Goal: Task Accomplishment & Management: Use online tool/utility

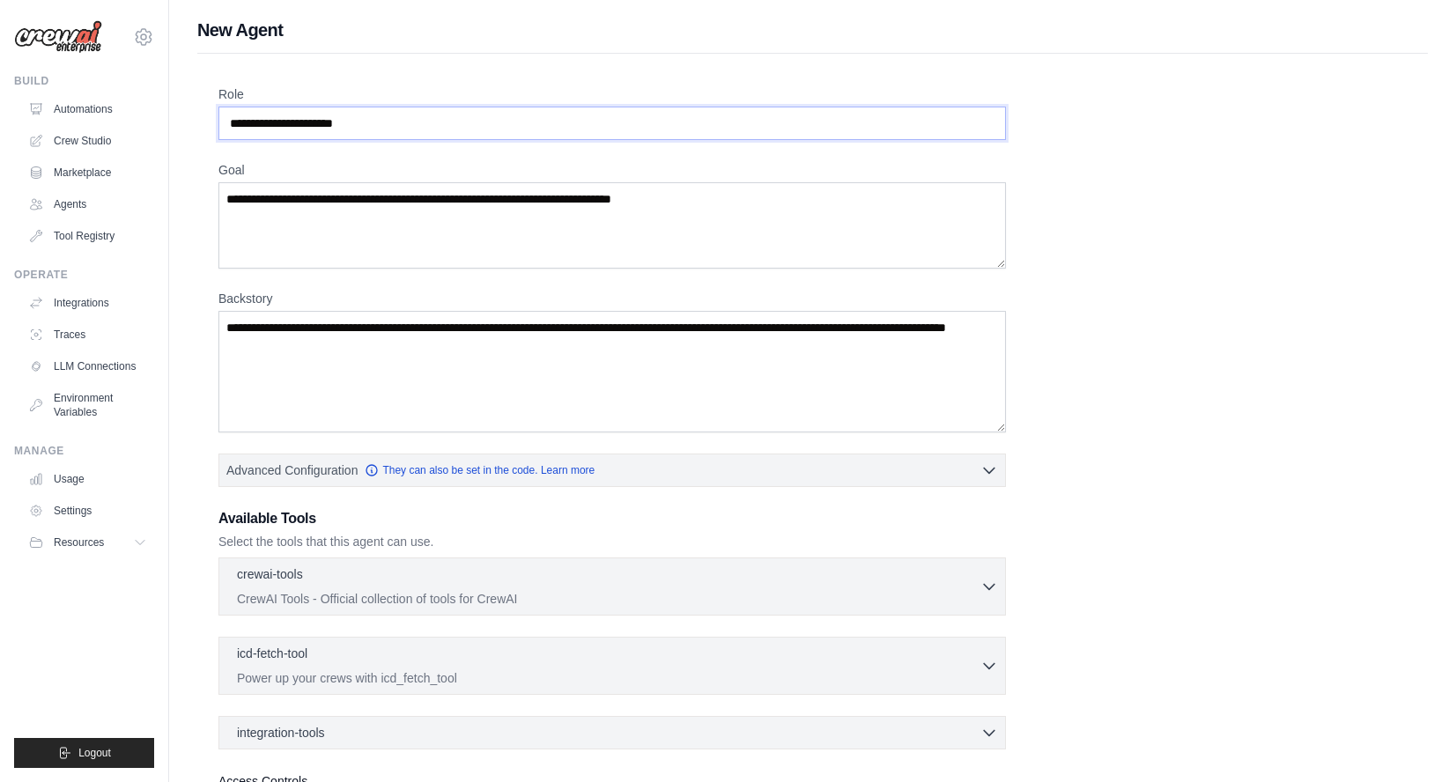
drag, startPoint x: 404, startPoint y: 128, endPoint x: 244, endPoint y: 118, distance: 160.6
click at [244, 118] on input "Role" at bounding box center [612, 123] width 788 height 33
paste input "**********"
type input "**********"
click at [395, 210] on textarea "Goal" at bounding box center [612, 225] width 788 height 86
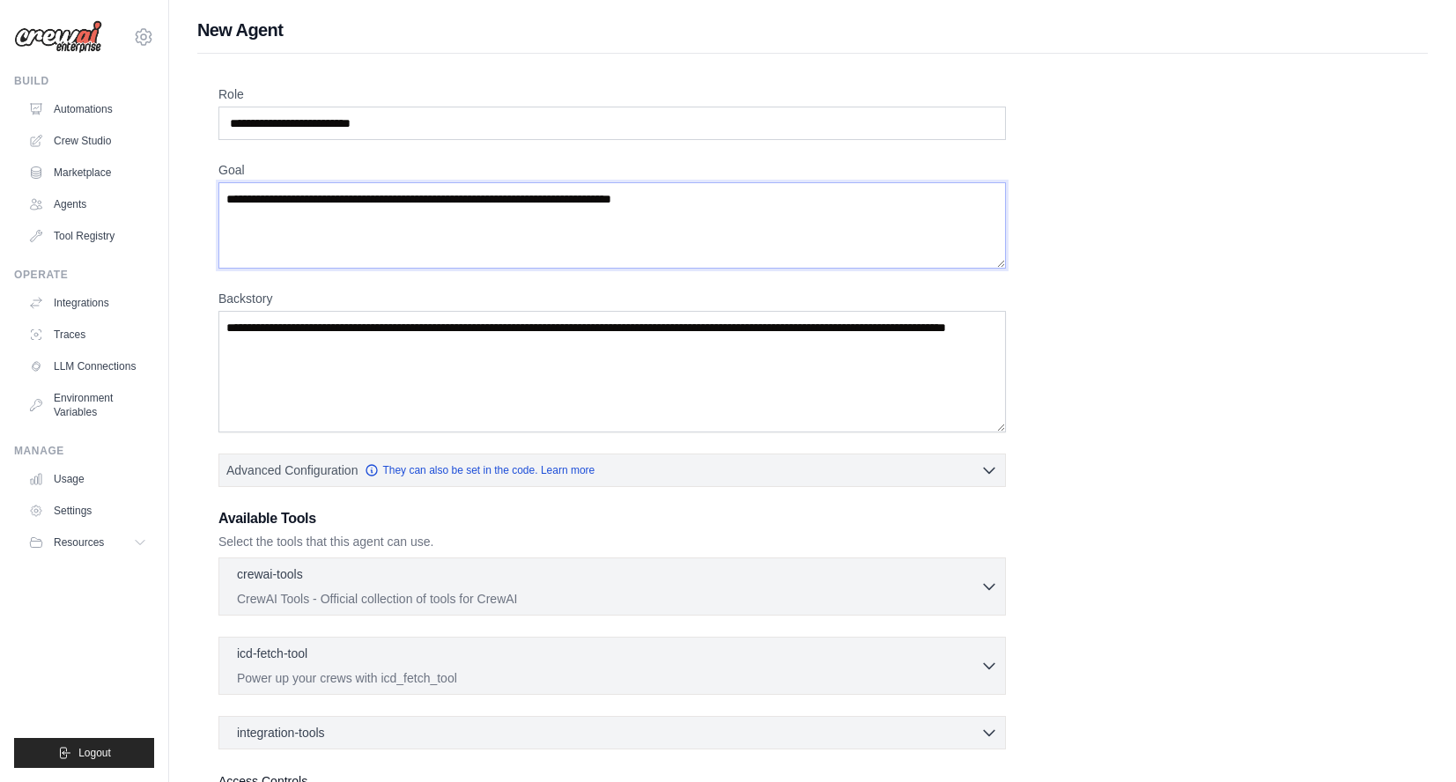
paste textarea "**********"
type textarea "**********"
click at [386, 346] on textarea "Backstory" at bounding box center [612, 372] width 788 height 122
paste textarea "**********"
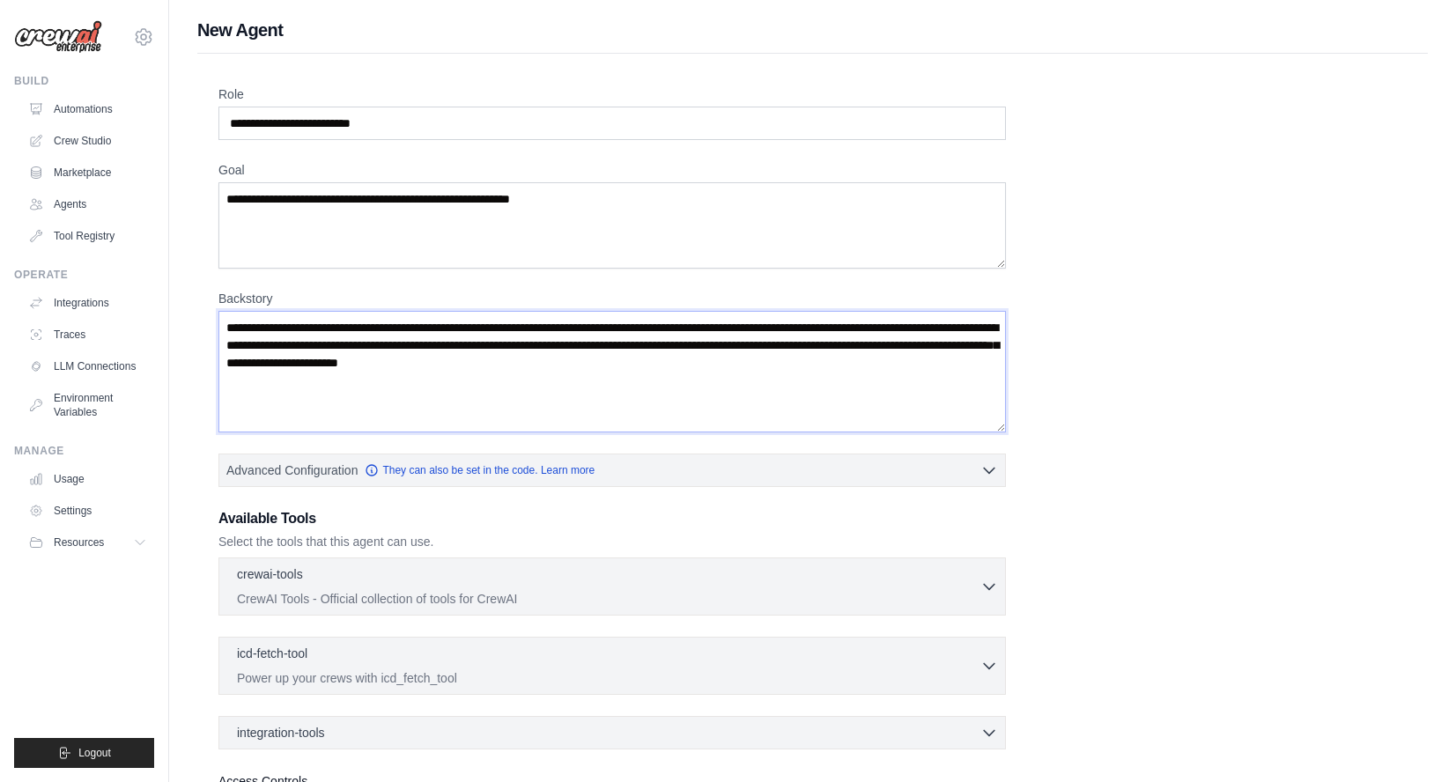
click at [898, 327] on textarea "**********" at bounding box center [612, 372] width 788 height 122
type textarea "**********"
click at [602, 197] on textarea "**********" at bounding box center [612, 225] width 788 height 86
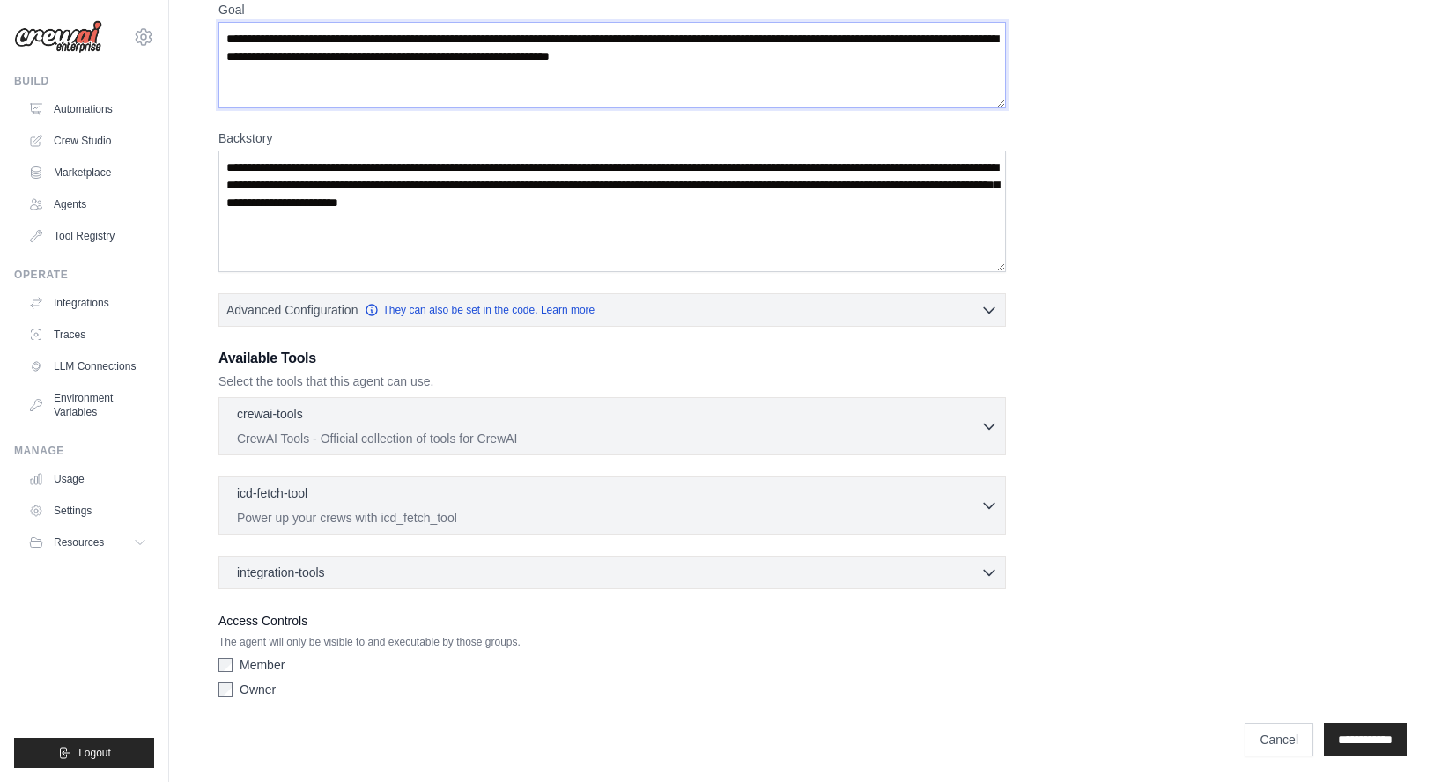
scroll to position [163, 0]
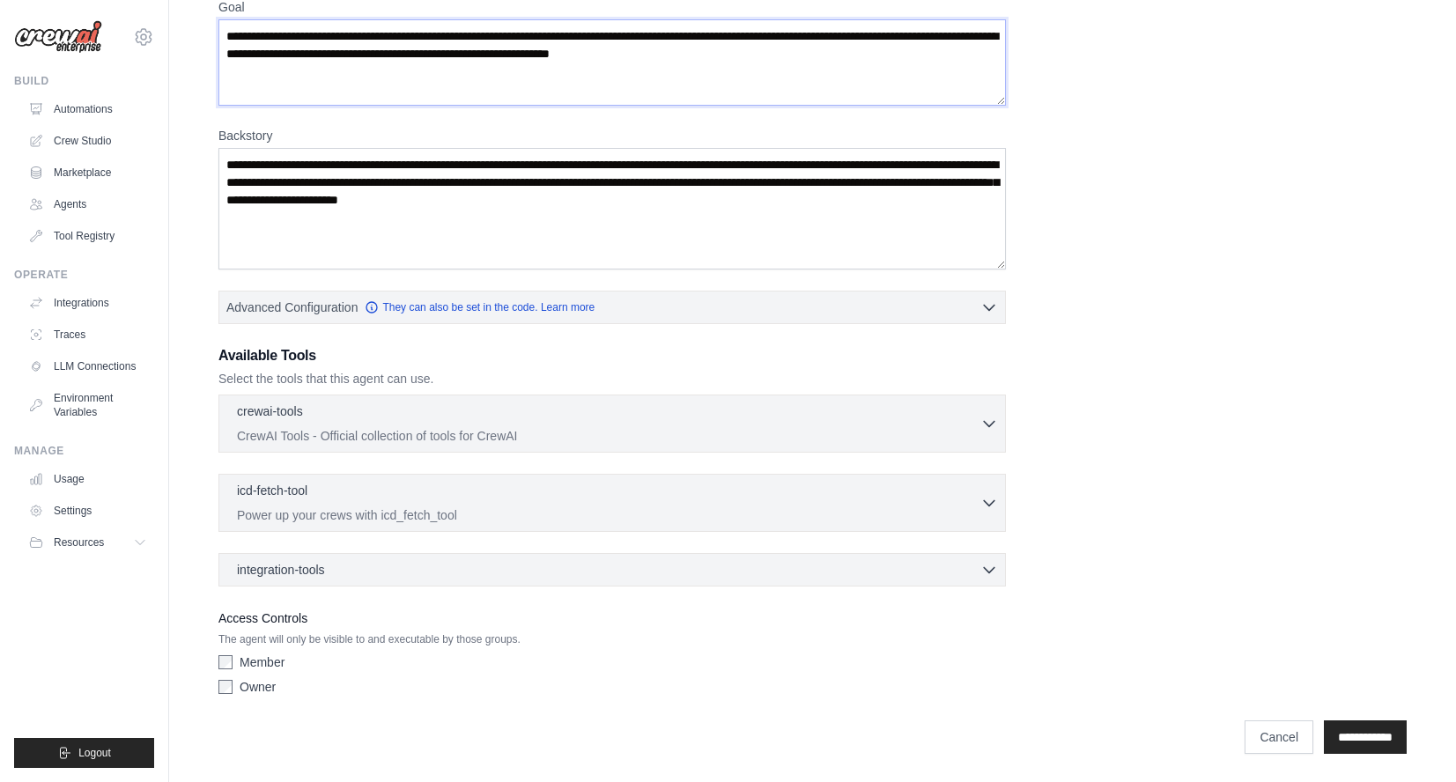
type textarea "**********"
click at [989, 424] on icon "button" at bounding box center [989, 423] width 18 height 18
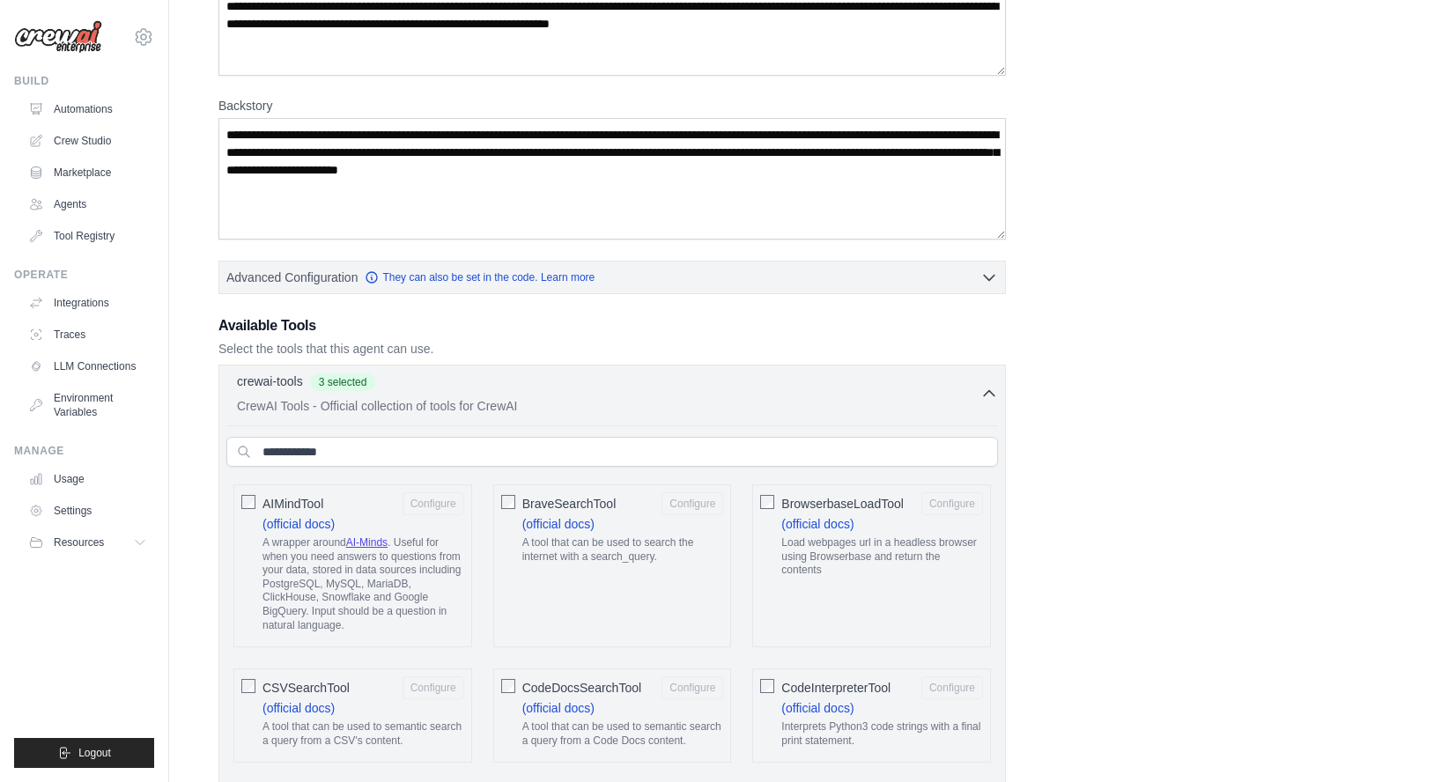
scroll to position [0, 0]
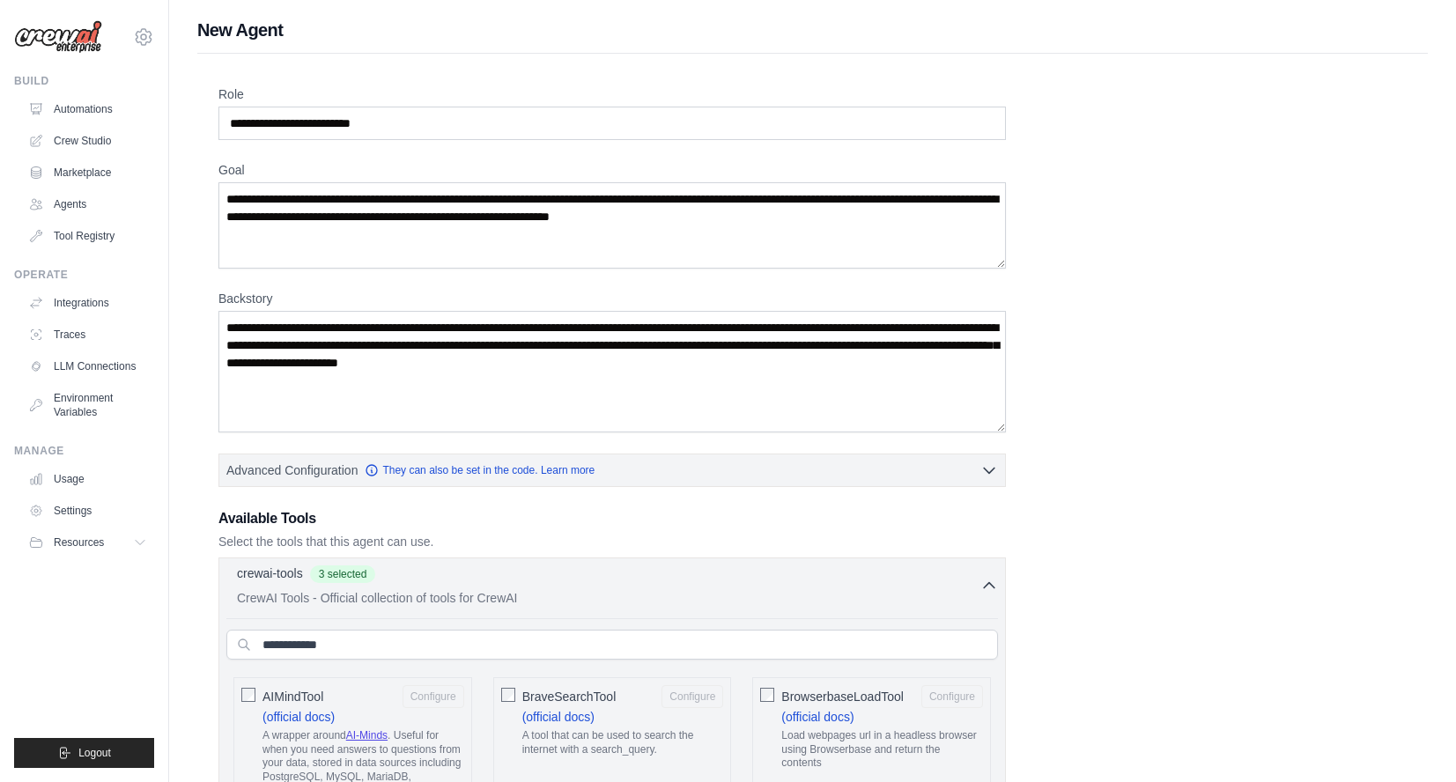
click at [987, 582] on icon "button" at bounding box center [989, 586] width 18 height 18
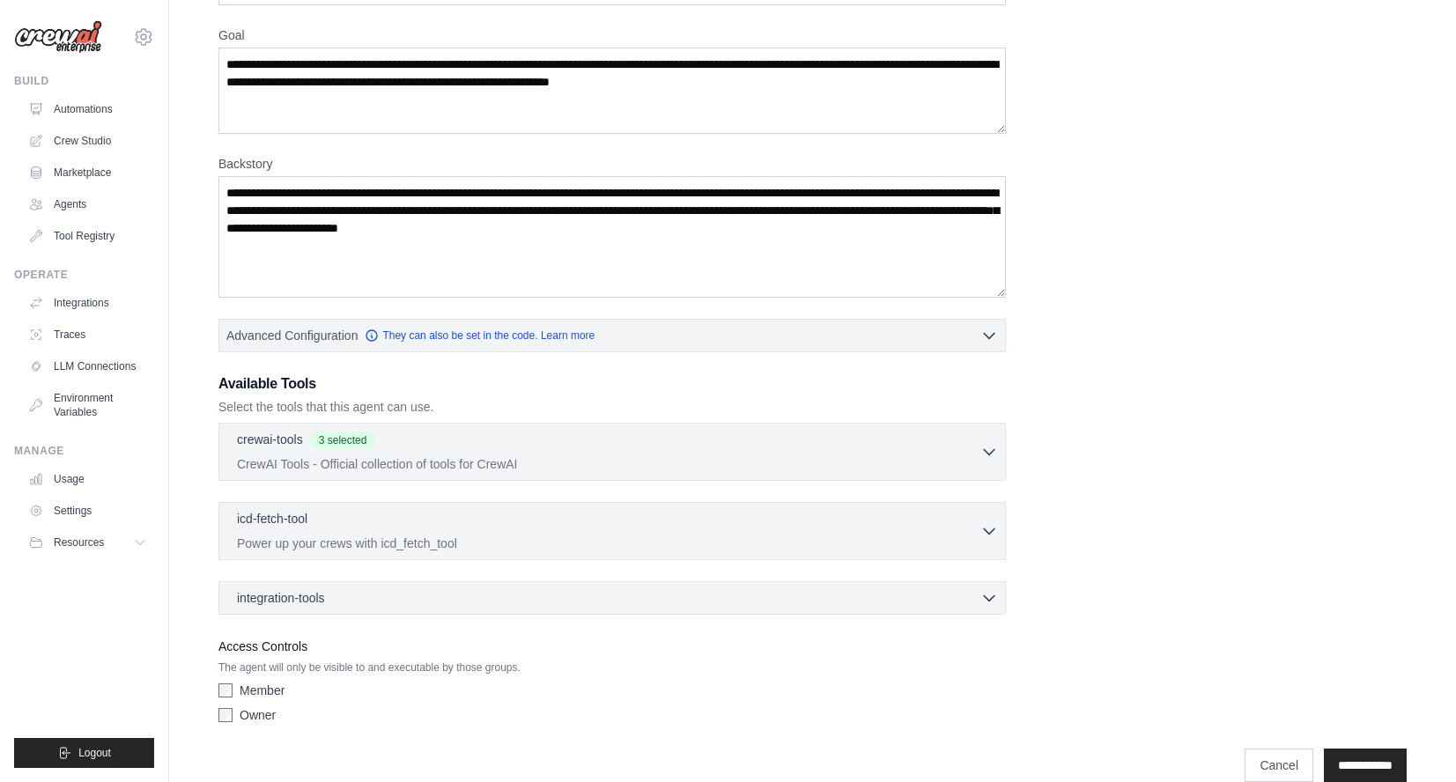
scroll to position [163, 0]
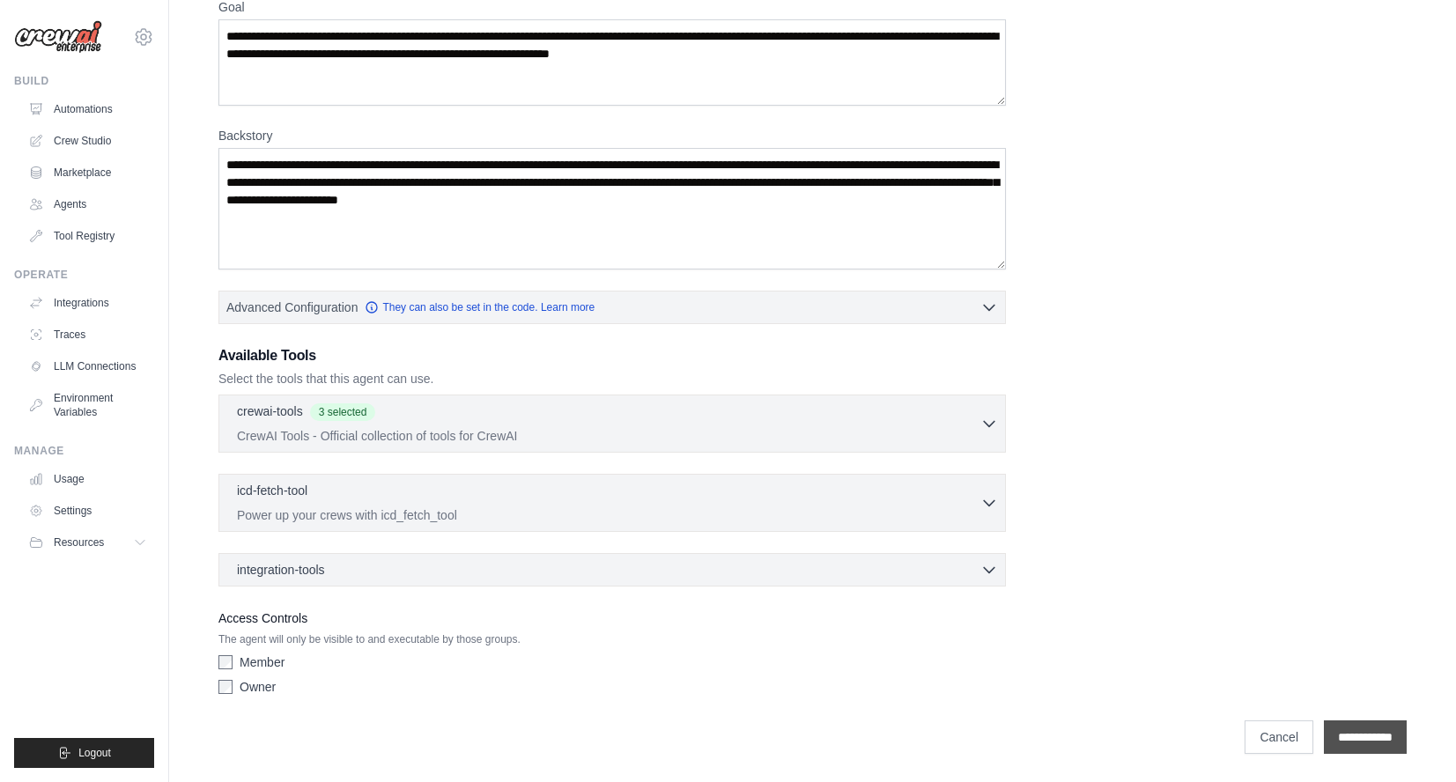
click at [1352, 737] on input "**********" at bounding box center [1365, 737] width 83 height 33
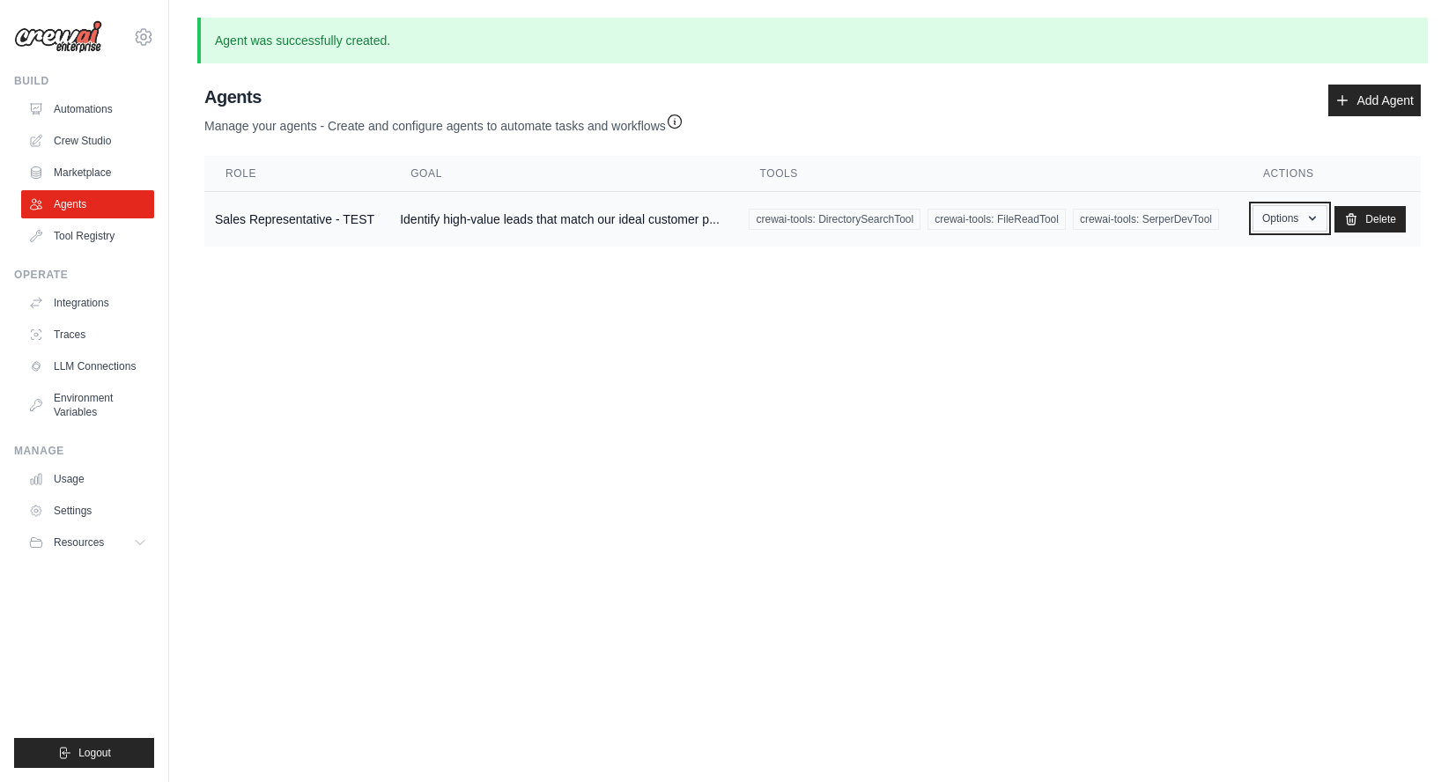
click at [1314, 222] on icon "button" at bounding box center [1313, 218] width 14 height 14
click at [1372, 322] on body "brandon_freeman@nexus.healthcare Settings Build Automations Crew Studio Resourc…" at bounding box center [728, 391] width 1456 height 782
click at [1359, 100] on link "Add Agent" at bounding box center [1374, 101] width 92 height 32
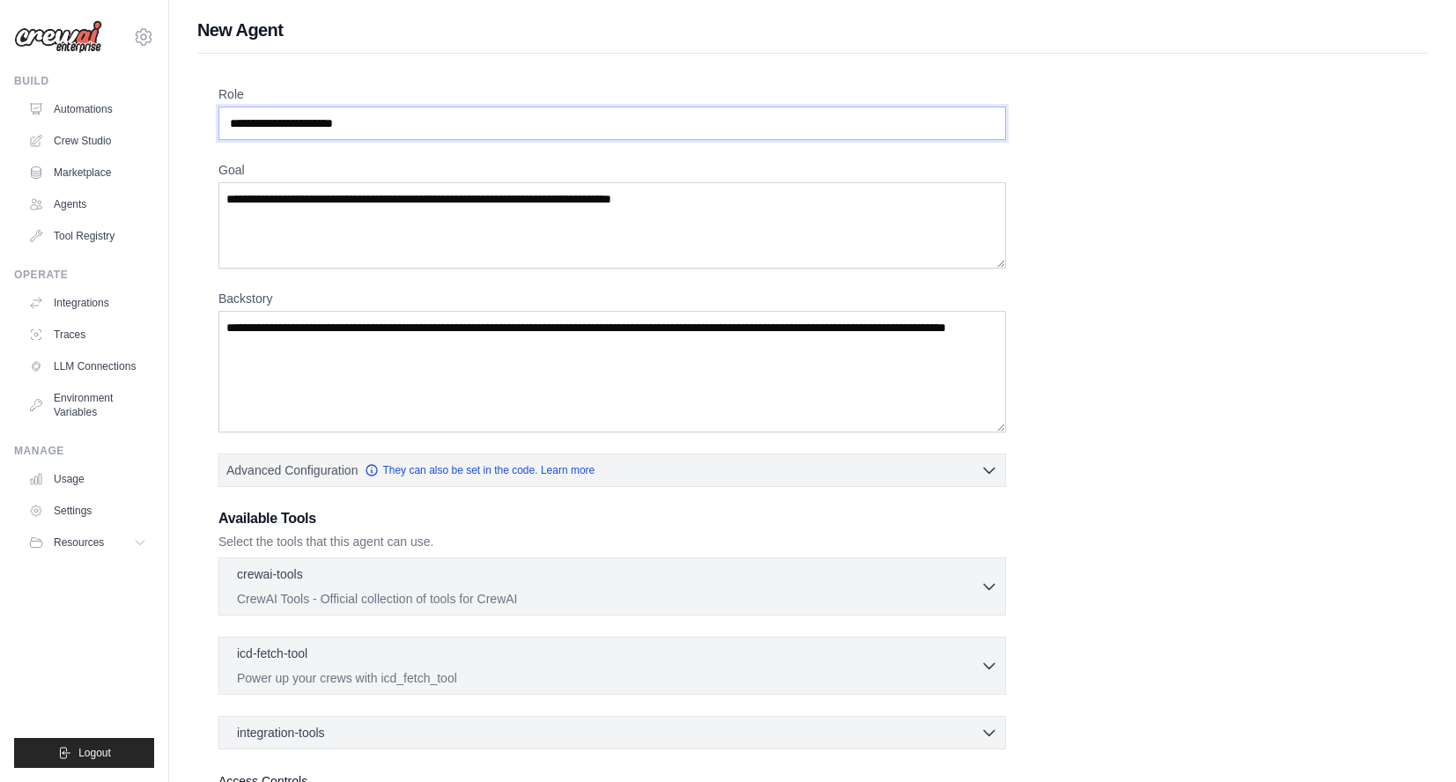
drag, startPoint x: 386, startPoint y: 122, endPoint x: 215, endPoint y: 104, distance: 171.8
click at [215, 104] on div "Role Goal Backstory Advanced Configuration They can also be set in the code. Le…" at bounding box center [812, 491] width 1231 height 874
paste input "**********"
click at [256, 122] on input "**********" at bounding box center [612, 123] width 788 height 33
type input "**********"
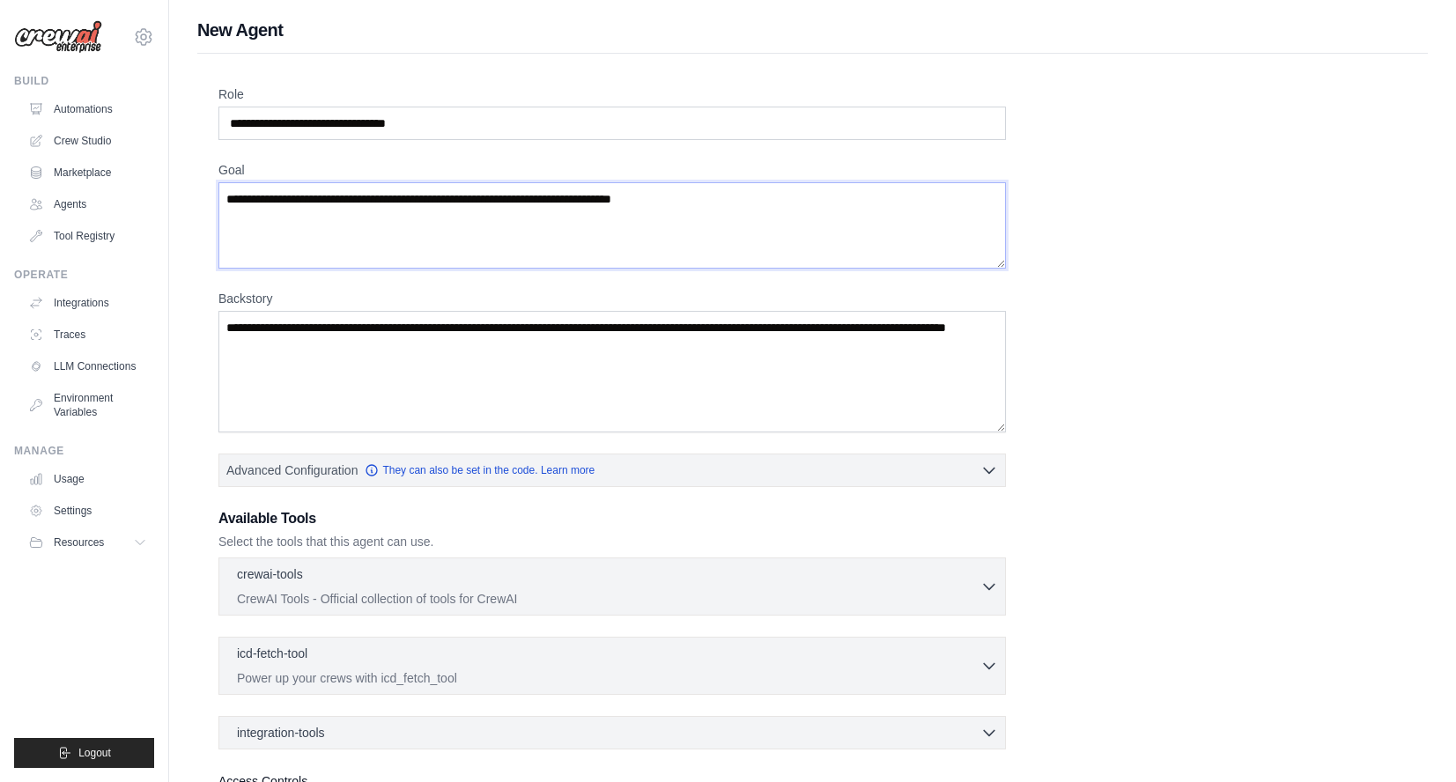
click at [537, 223] on textarea "Goal" at bounding box center [612, 225] width 788 height 86
paste textarea "**********"
type textarea "**********"
click at [470, 352] on textarea "Backstory" at bounding box center [612, 372] width 788 height 122
paste textarea "**********"
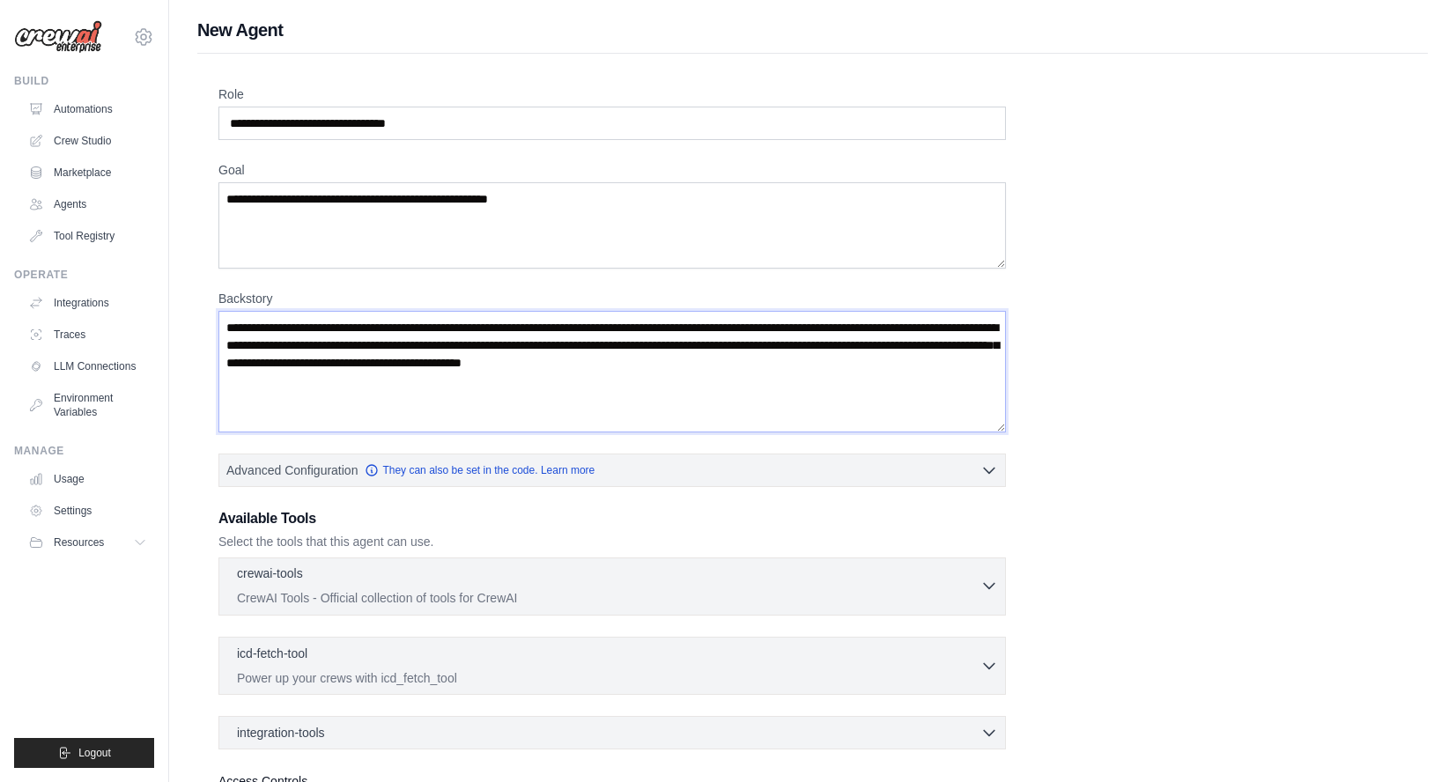
type textarea "**********"
click at [987, 579] on icon "button" at bounding box center [989, 586] width 18 height 18
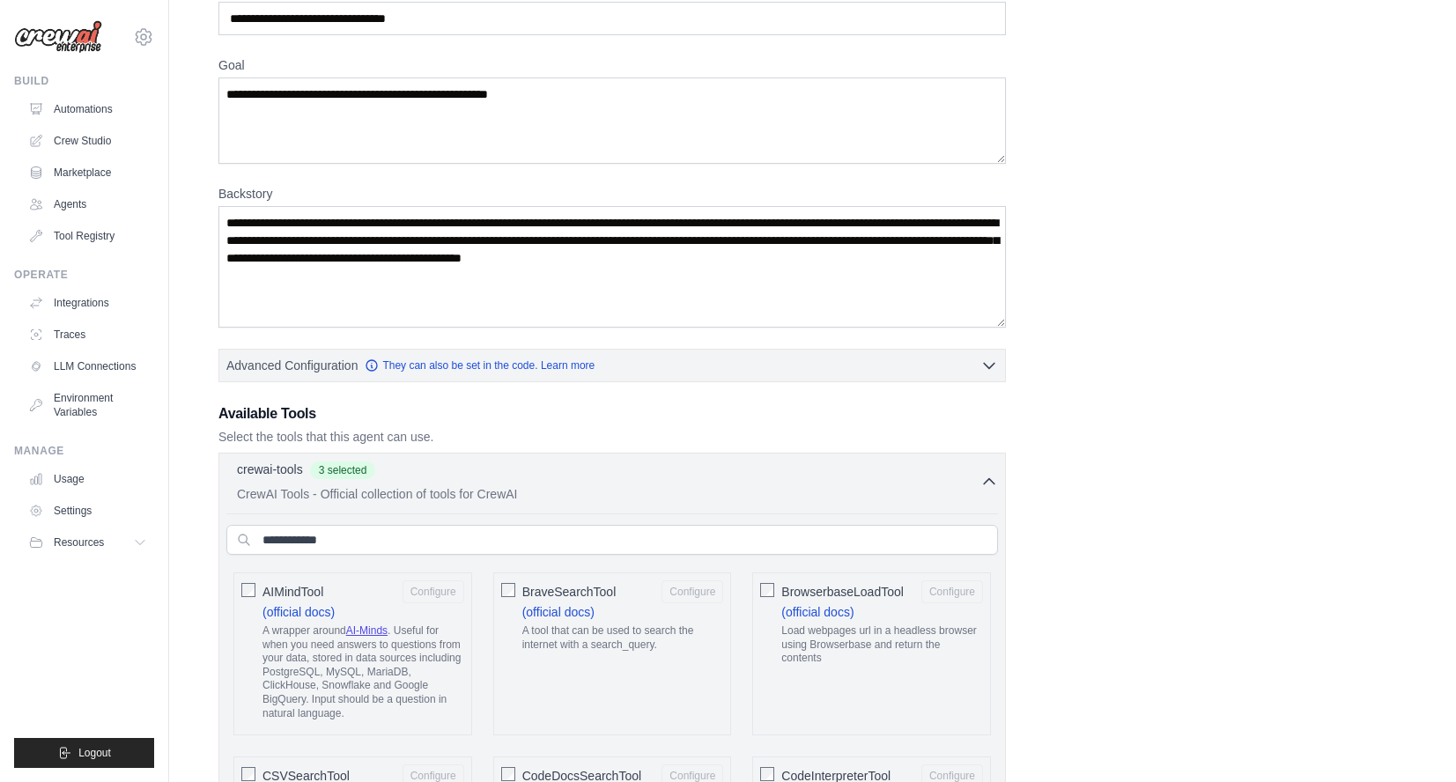
scroll to position [101, 0]
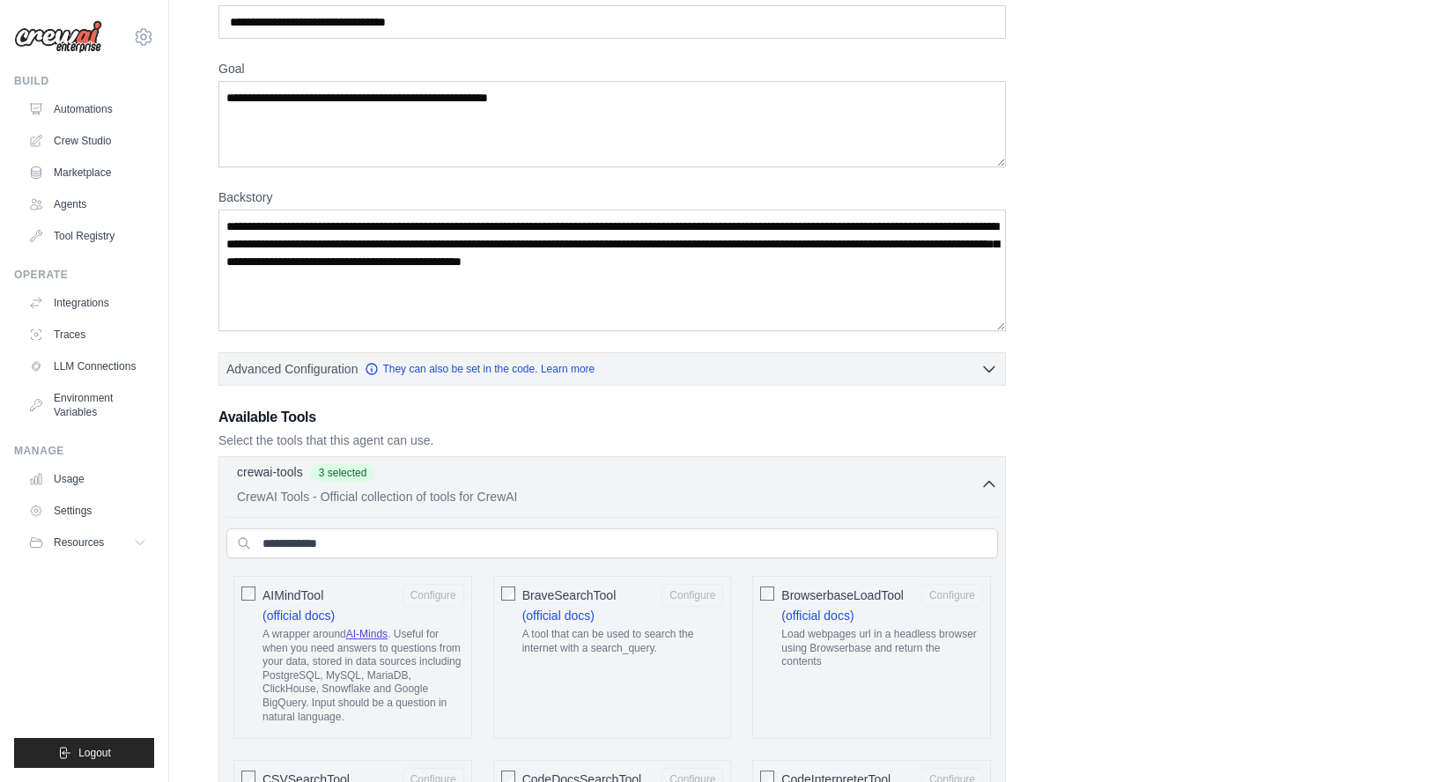
click at [986, 486] on icon "button" at bounding box center [989, 485] width 18 height 18
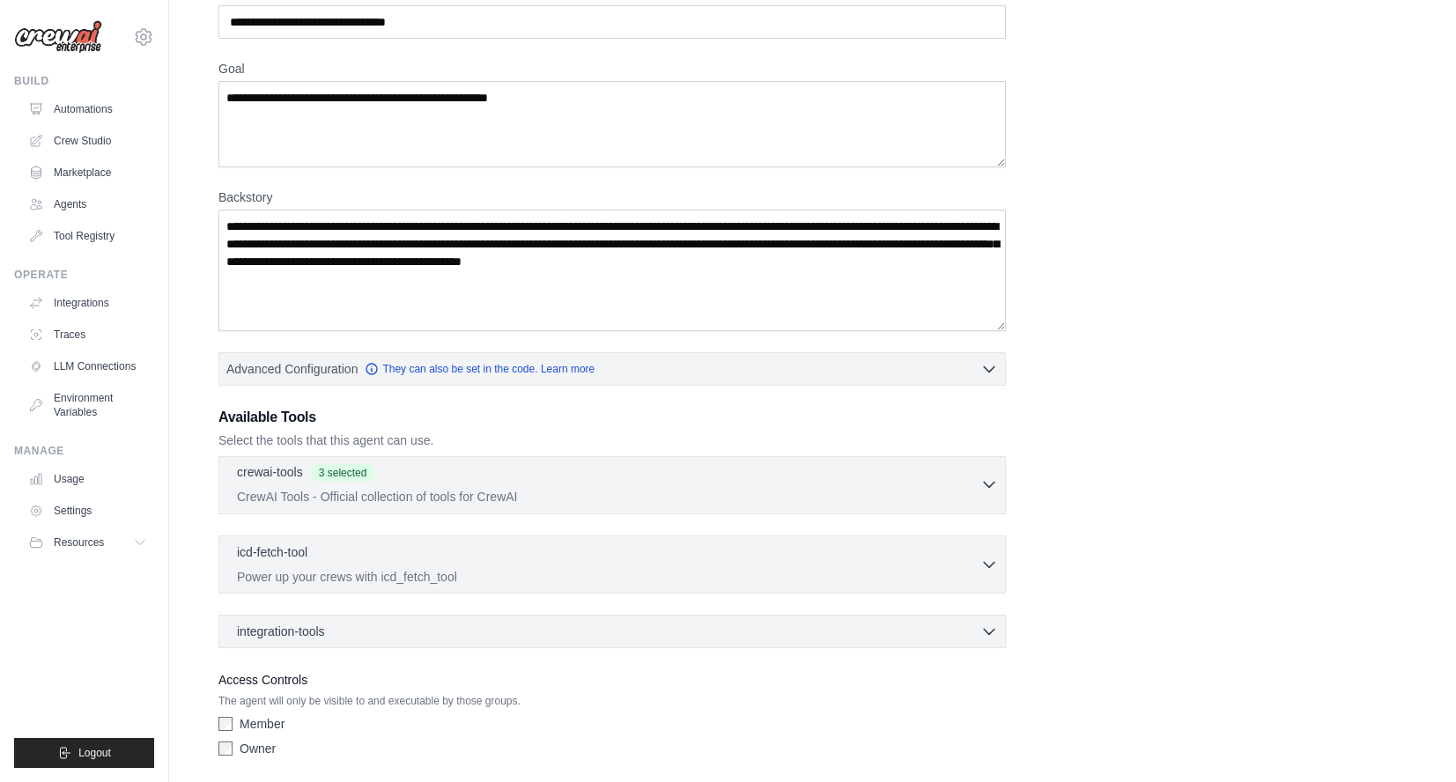
scroll to position [163, 0]
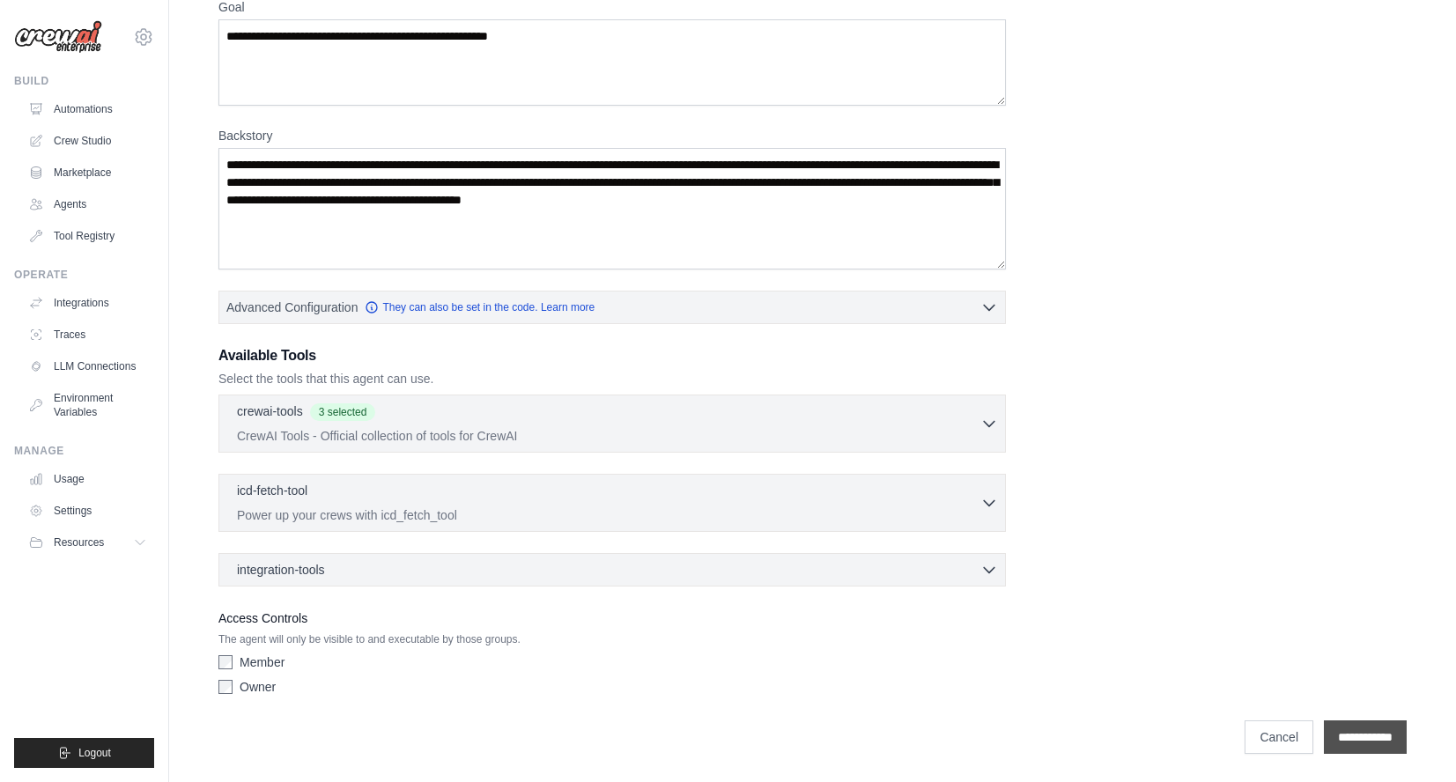
click at [1336, 737] on input "**********" at bounding box center [1365, 737] width 83 height 33
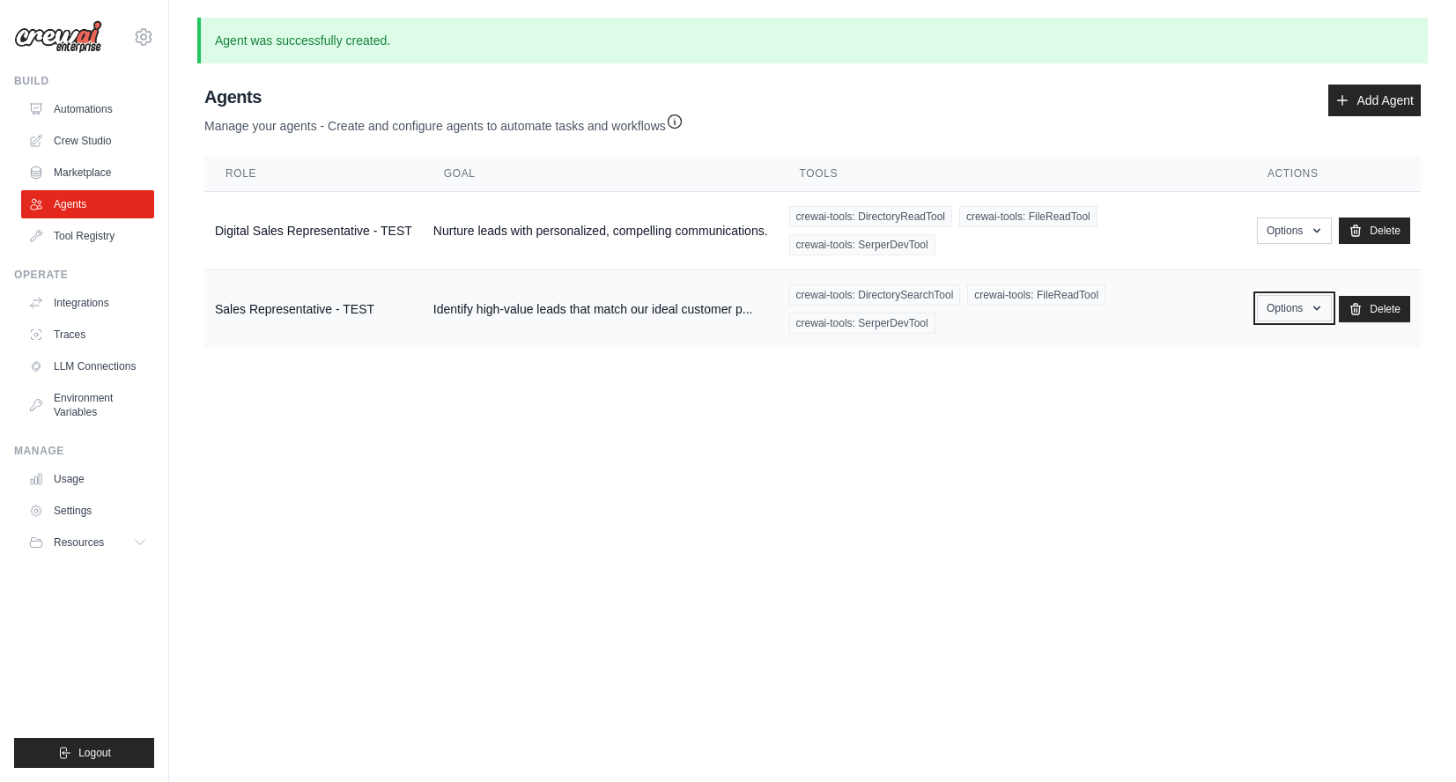
click at [1315, 307] on icon "button" at bounding box center [1316, 309] width 7 height 4
click at [1247, 381] on link "Edit" at bounding box center [1268, 381] width 127 height 32
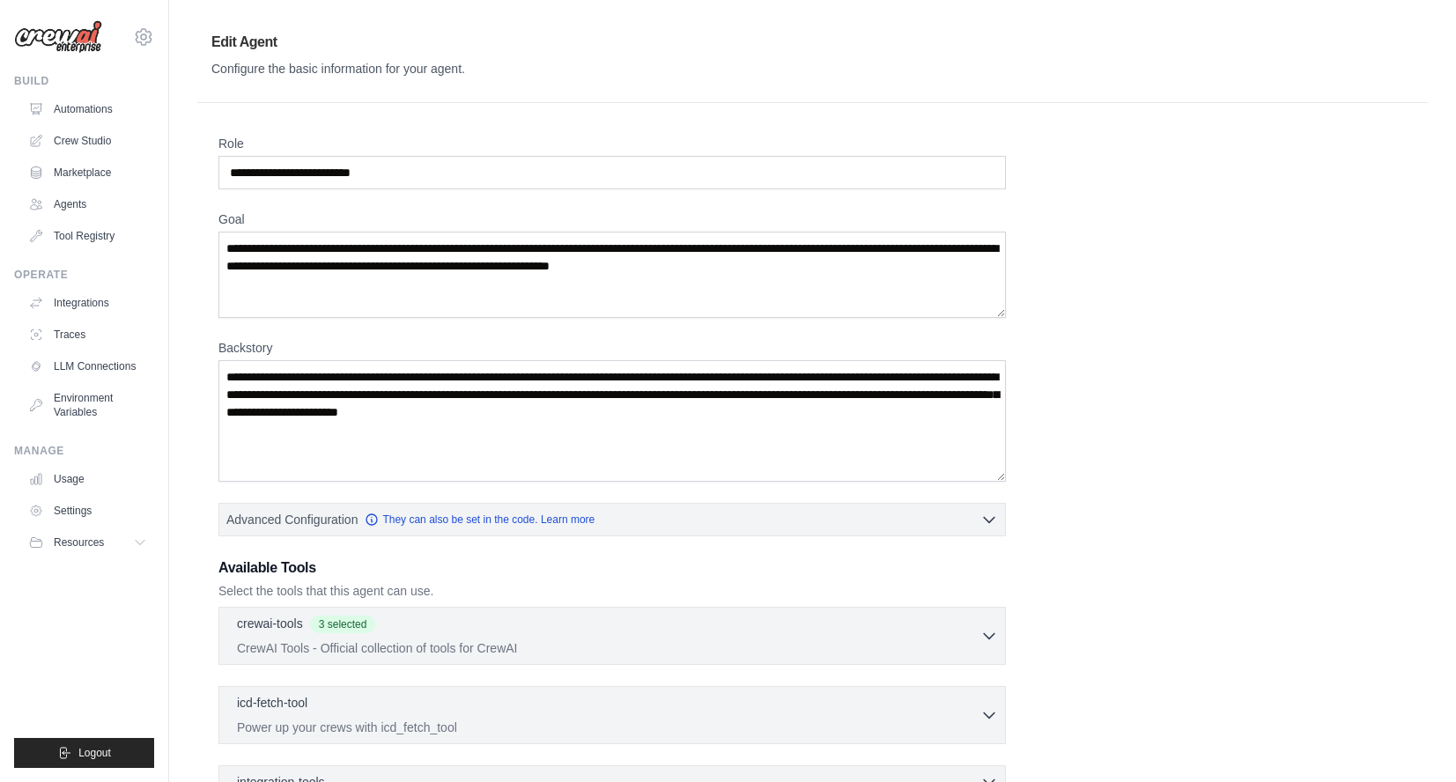
scroll to position [4, 0]
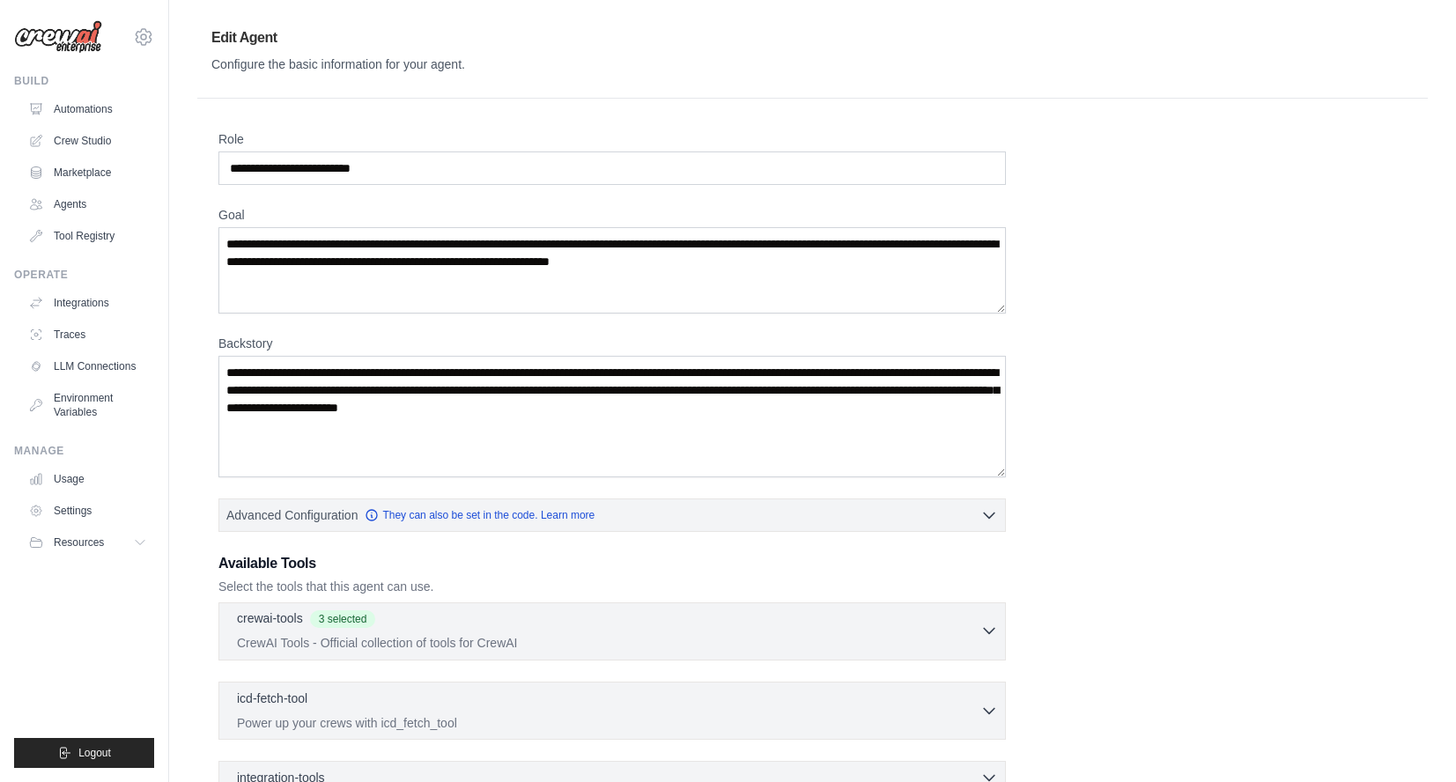
click at [995, 625] on icon "button" at bounding box center [989, 631] width 18 height 18
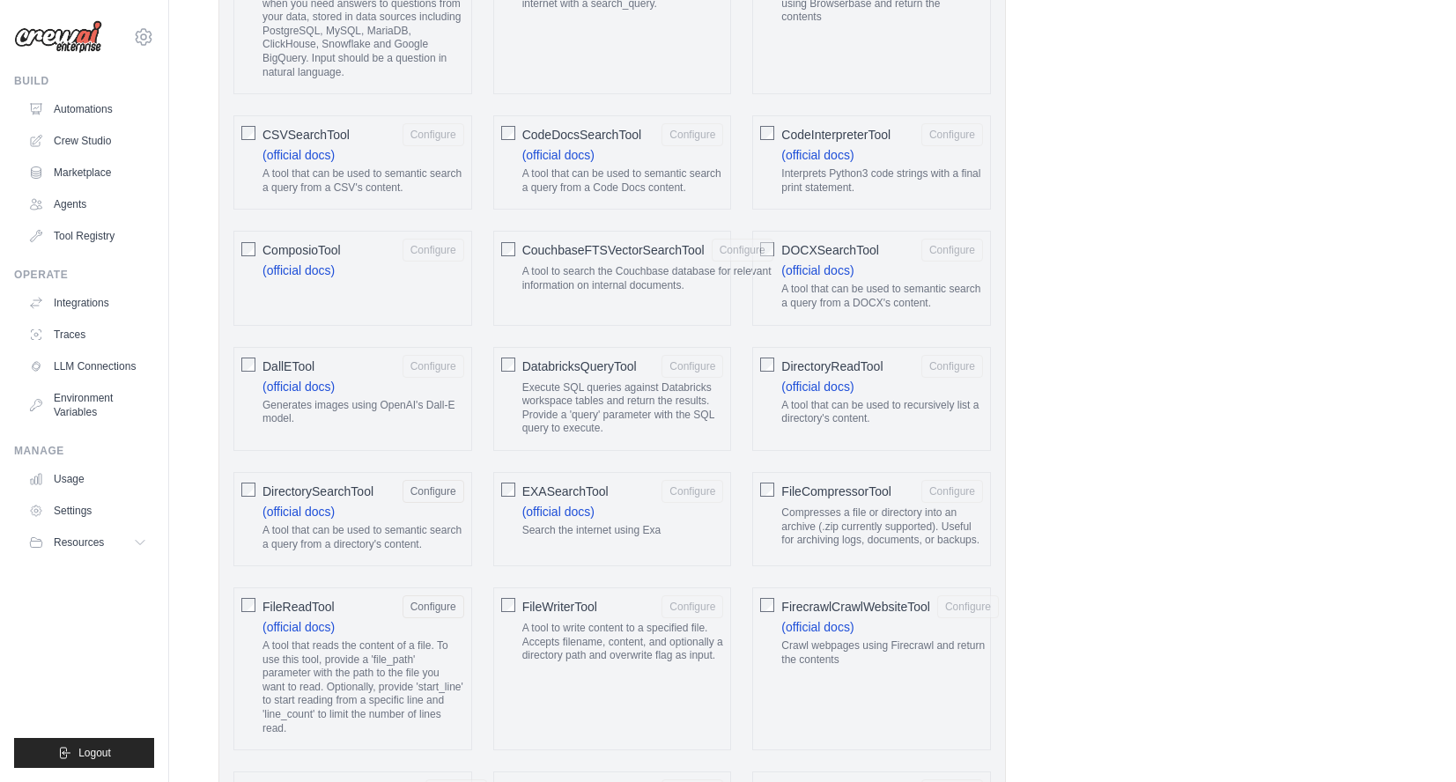
scroll to position [802, 0]
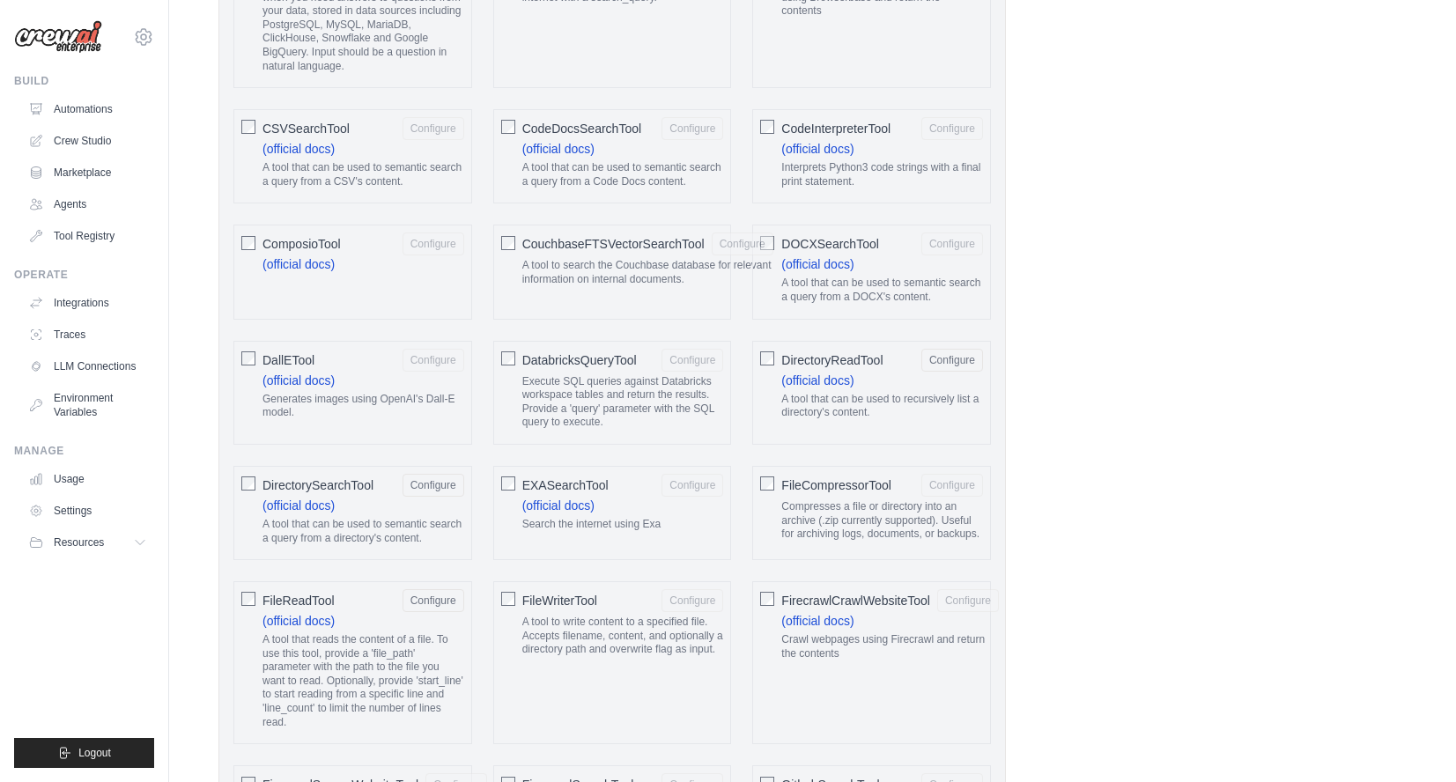
click at [240, 484] on div "DirectorySearchTool Configure (official docs) A tool that can be used to semant…" at bounding box center [352, 513] width 239 height 94
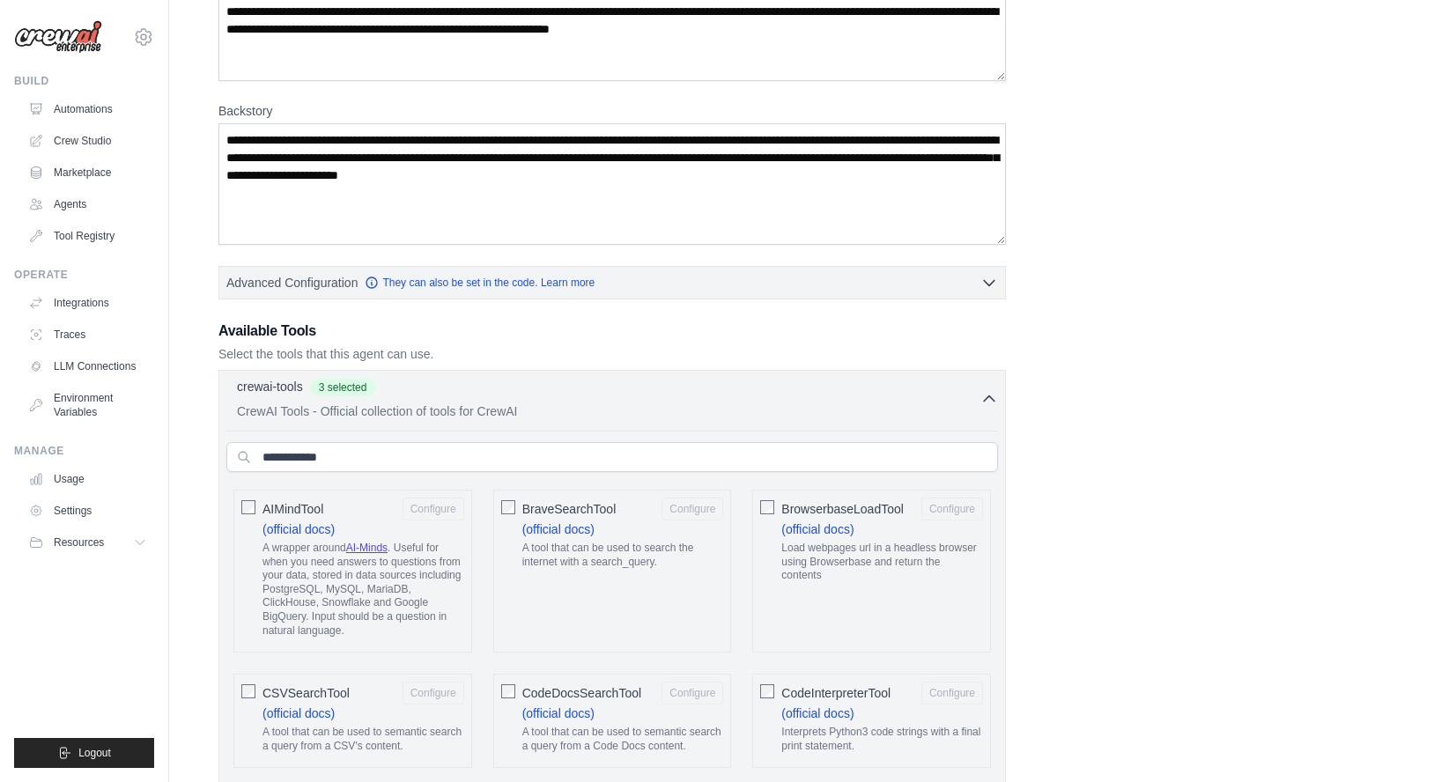
scroll to position [0, 0]
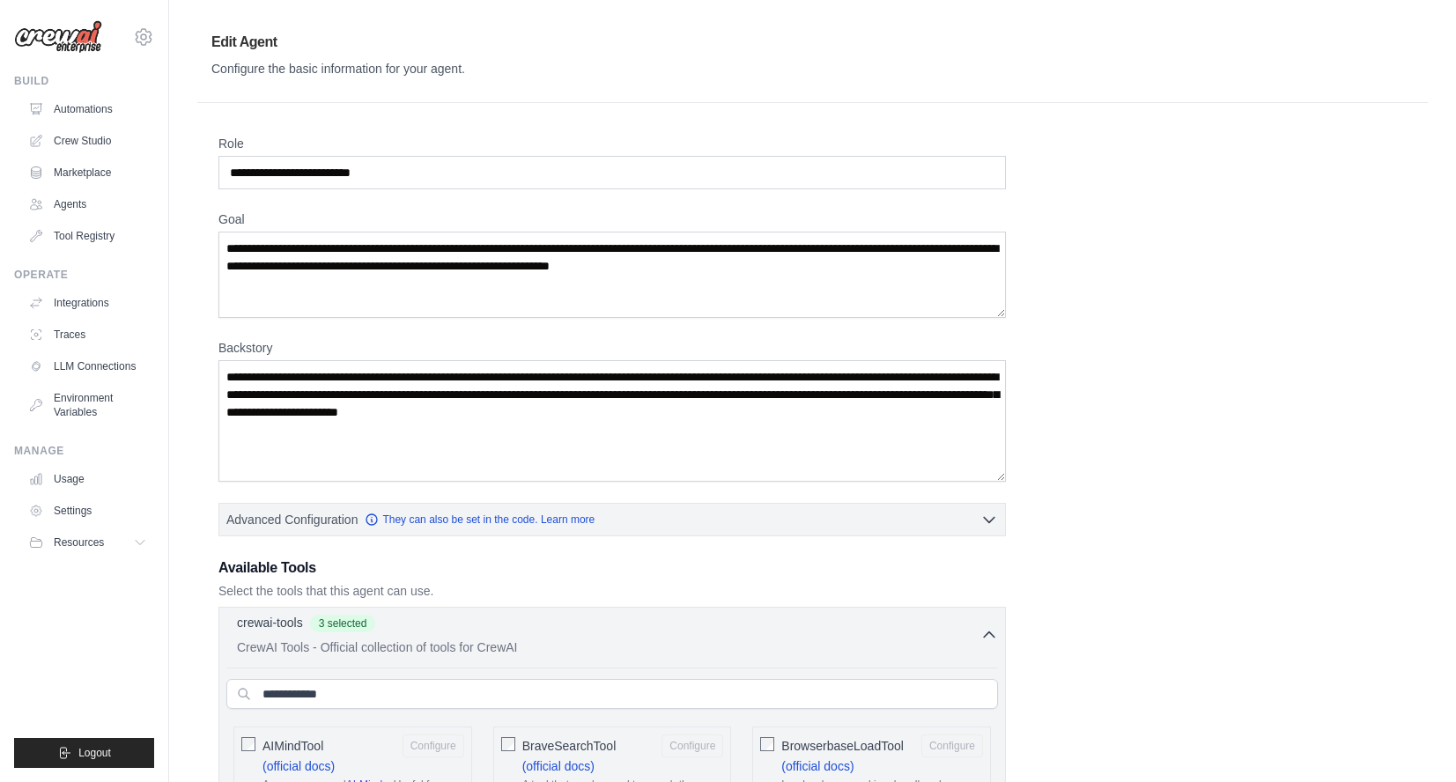
click at [989, 635] on icon "button" at bounding box center [989, 635] width 18 height 18
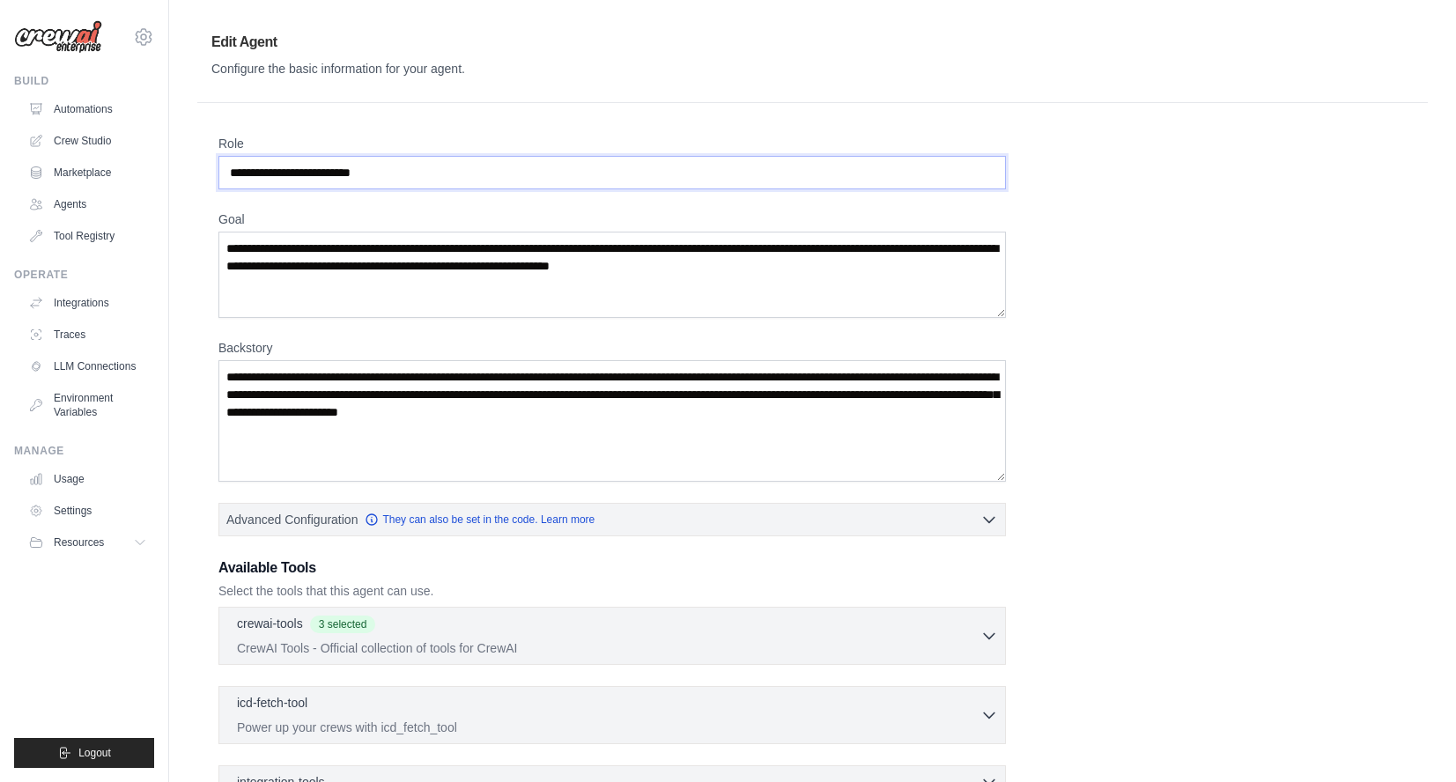
drag, startPoint x: 347, startPoint y: 173, endPoint x: 215, endPoint y: 162, distance: 132.6
click at [215, 162] on div "**********" at bounding box center [812, 540] width 1231 height 874
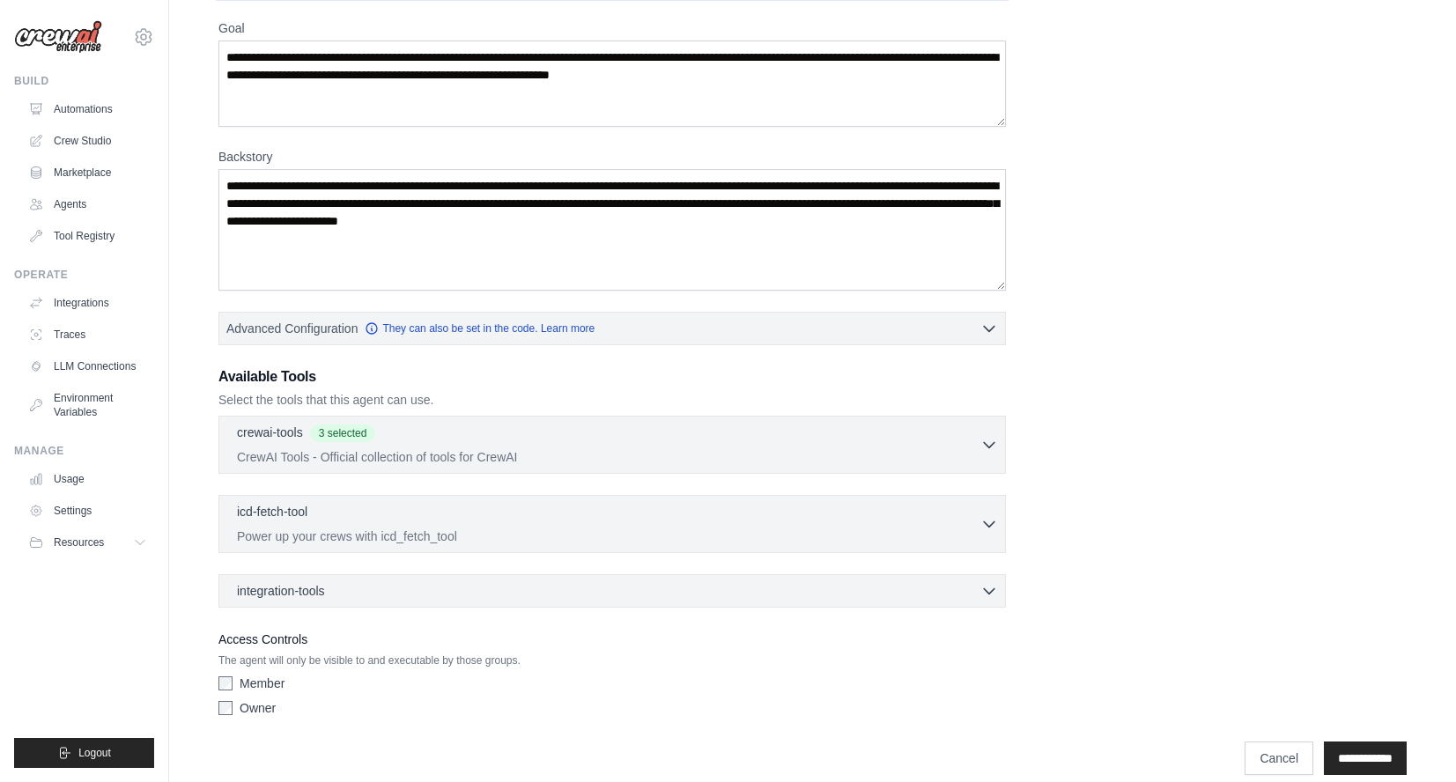
scroll to position [212, 0]
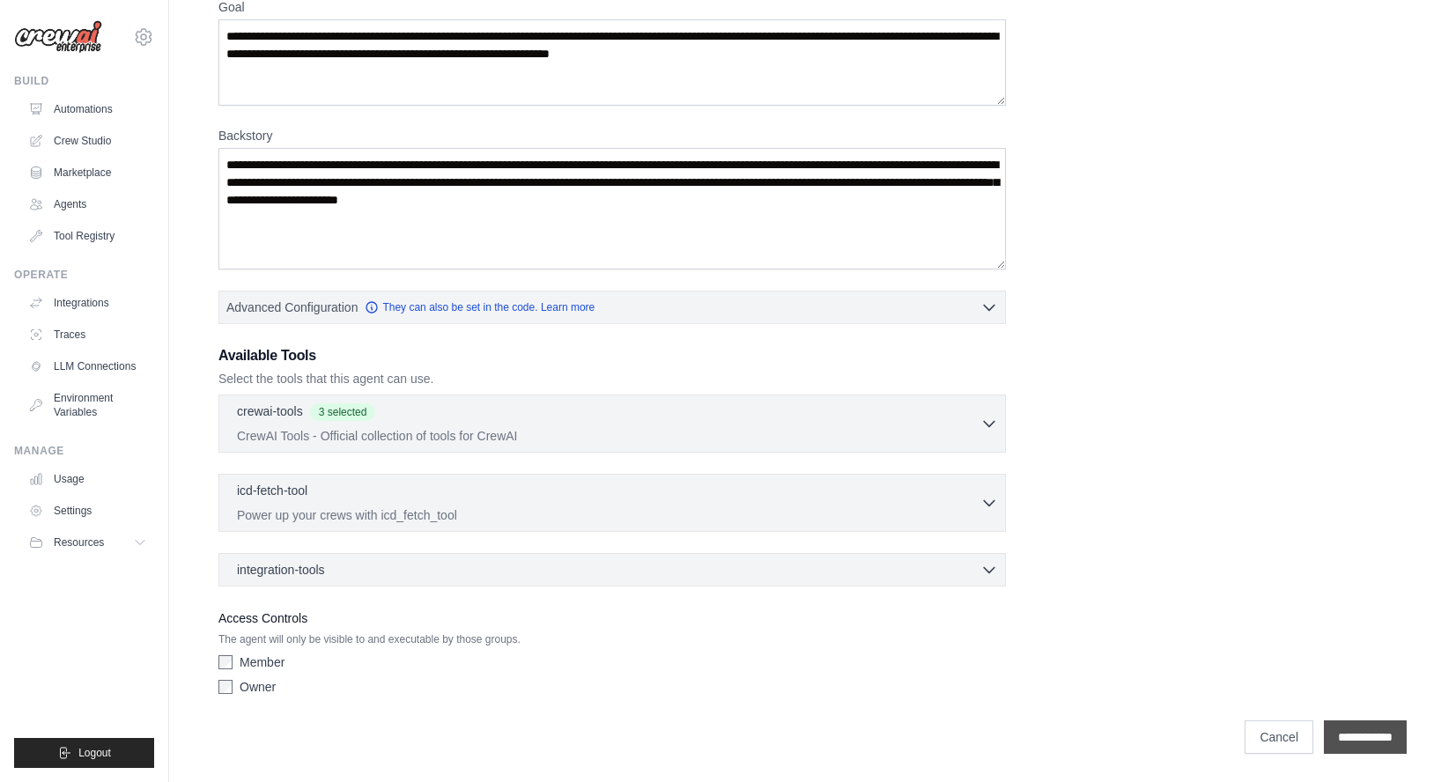
type input "**********"
click at [1339, 735] on input "**********" at bounding box center [1365, 737] width 83 height 33
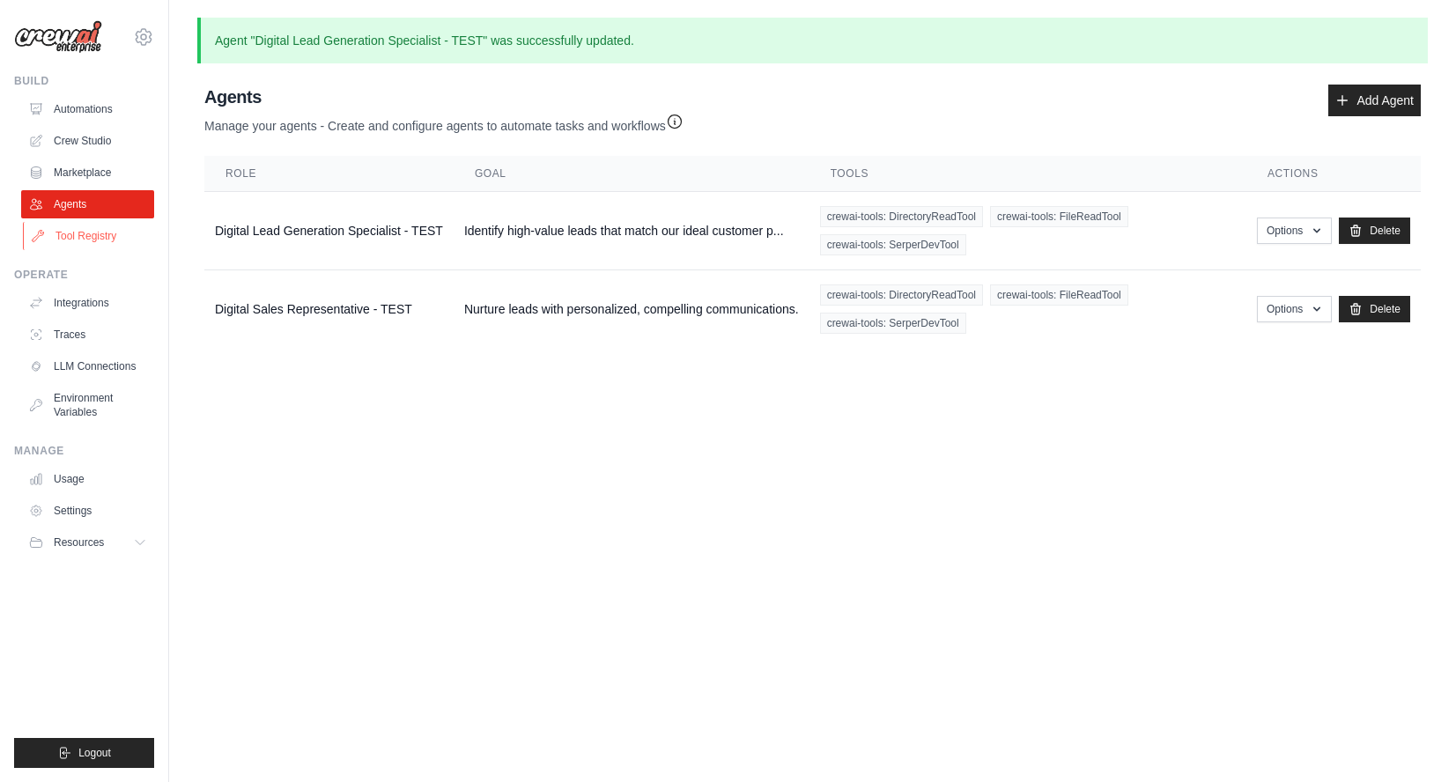
click at [85, 230] on link "Tool Registry" at bounding box center [89, 236] width 133 height 28
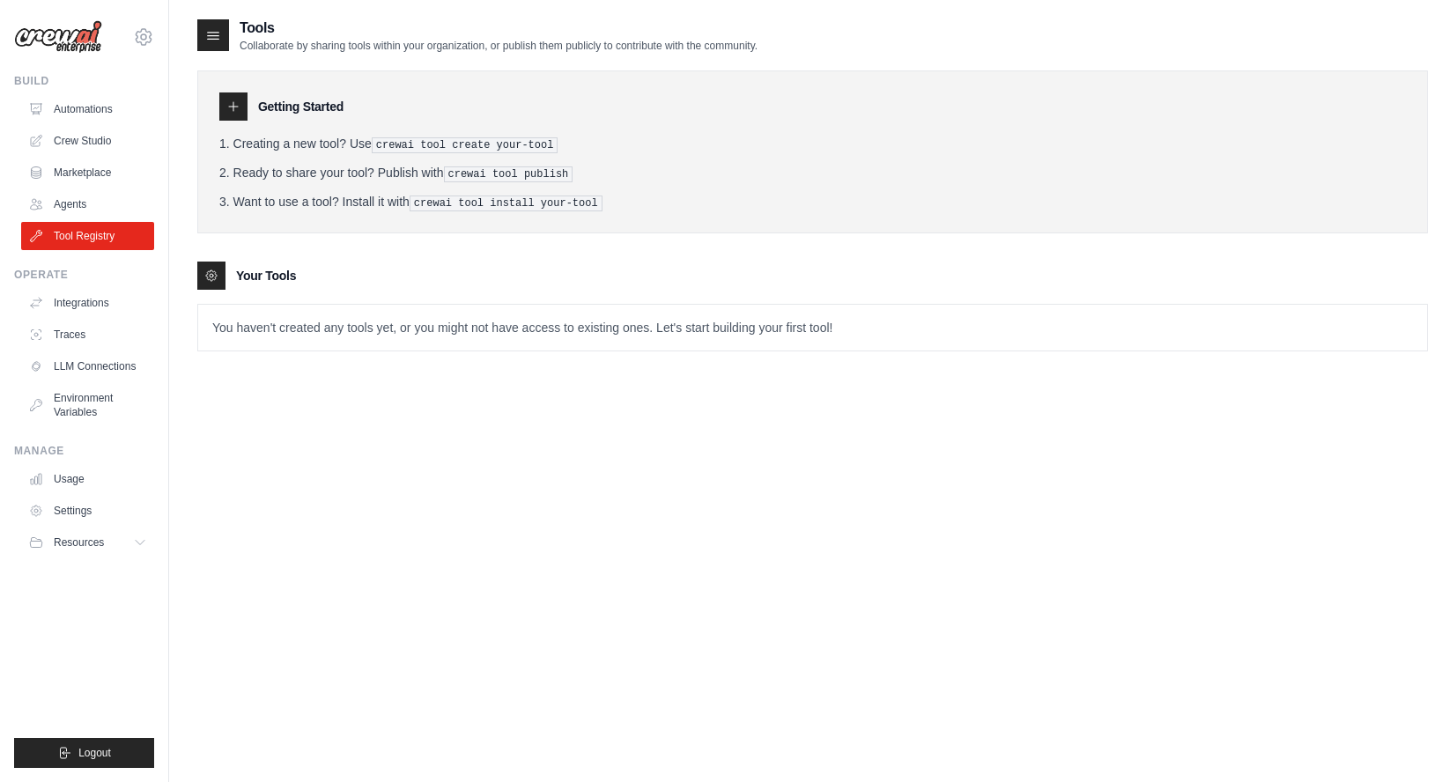
click at [803, 322] on p "You haven't created any tools yet, or you might not have access to existing one…" at bounding box center [812, 328] width 1229 height 46
click at [353, 332] on p "You haven't created any tools yet, or you might not have access to existing one…" at bounding box center [812, 328] width 1229 height 46
click at [228, 103] on icon at bounding box center [233, 107] width 14 height 14
click at [215, 33] on icon at bounding box center [213, 36] width 11 height 7
click at [630, 450] on div "Tools Collaborate by sharing tools within your organization, or publish them pu…" at bounding box center [812, 409] width 1231 height 782
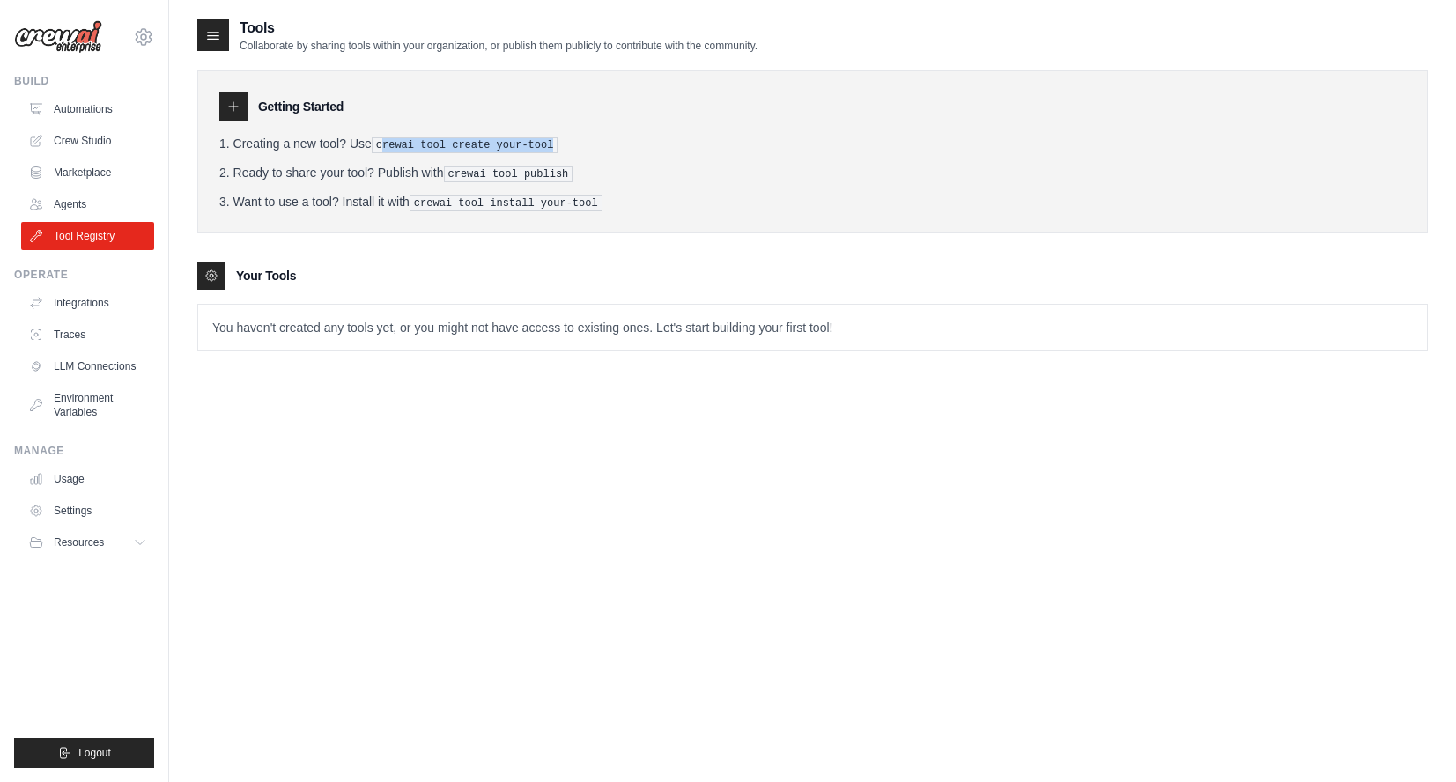
drag, startPoint x: 559, startPoint y: 142, endPoint x: 382, endPoint y: 137, distance: 177.1
click at [382, 137] on pre "crewai tool create your-tool" at bounding box center [465, 145] width 187 height 16
copy pre "rewai tool create your-tool"
click at [129, 547] on button "Resources" at bounding box center [89, 543] width 133 height 28
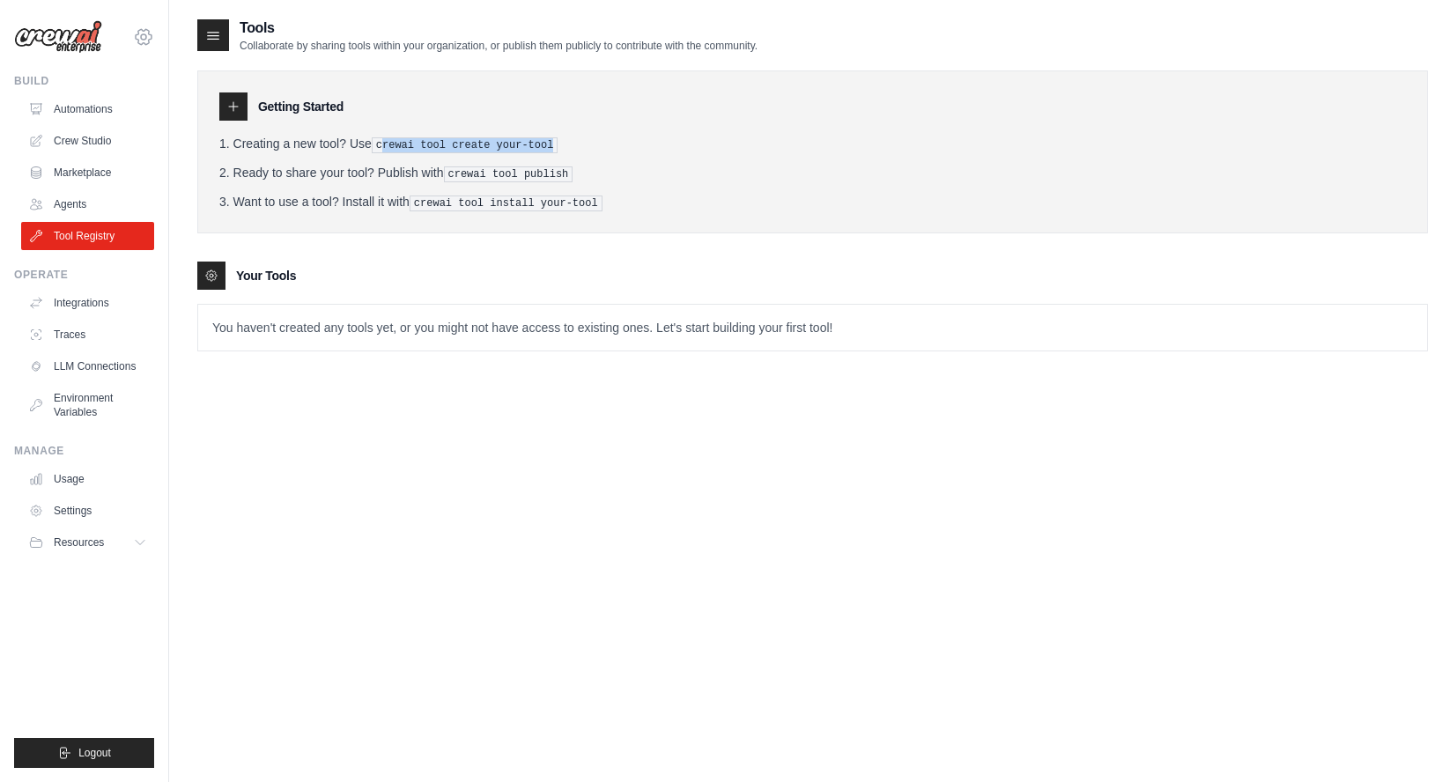
click at [140, 40] on icon at bounding box center [143, 36] width 21 height 21
click at [272, 221] on div "Getting Started Creating a new tool? Use crewai tool create your-tool Ready to …" at bounding box center [812, 151] width 1231 height 163
click at [233, 107] on icon at bounding box center [233, 107] width 14 height 14
click at [223, 272] on div at bounding box center [211, 276] width 28 height 28
click at [446, 320] on p "You haven't created any tools yet, or you might not have access to existing one…" at bounding box center [812, 328] width 1229 height 46
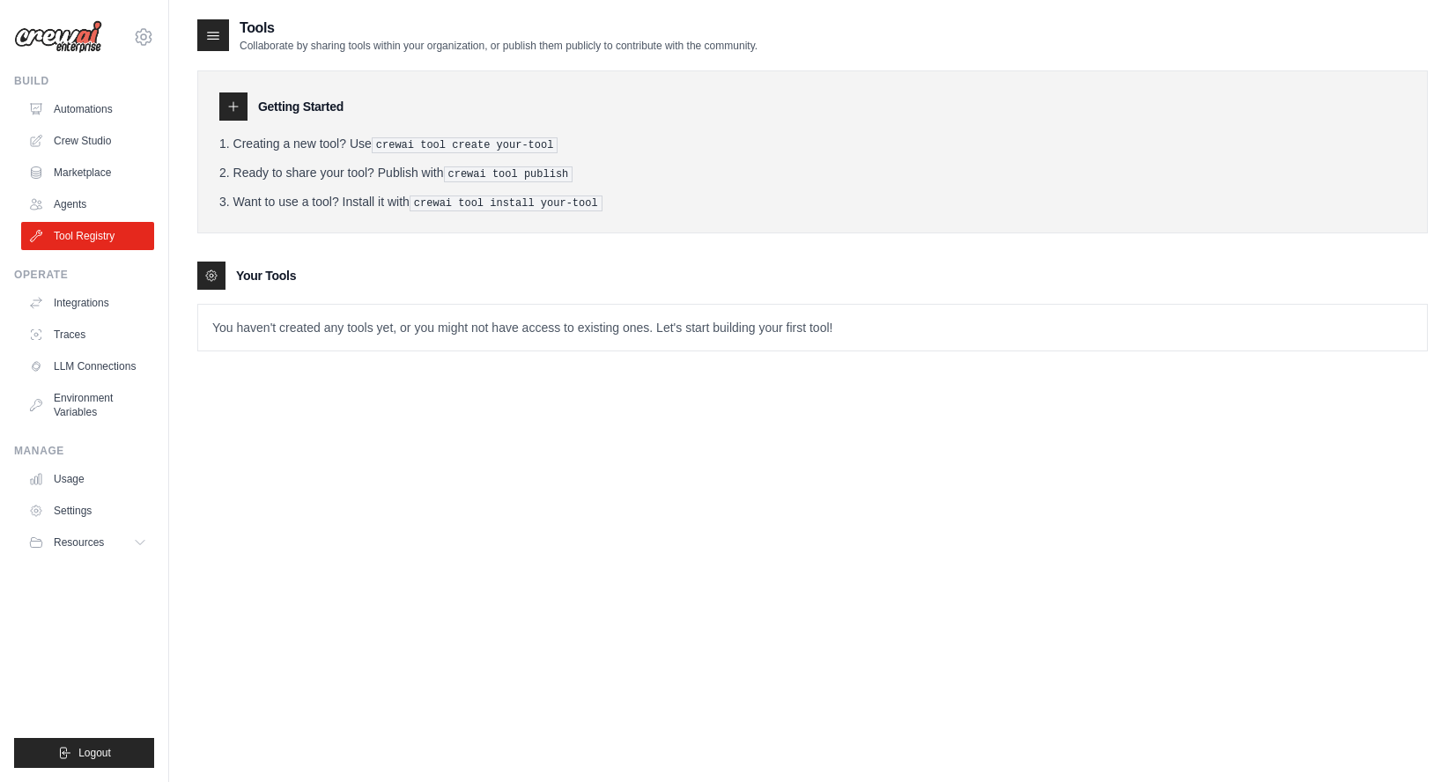
click at [446, 320] on p "You haven't created any tools yet, or you might not have access to existing one…" at bounding box center [812, 328] width 1229 height 46
click at [504, 328] on p "You haven't created any tools yet, or you might not have access to existing one…" at bounding box center [812, 328] width 1229 height 46
click at [96, 137] on link "Crew Studio" at bounding box center [89, 141] width 133 height 28
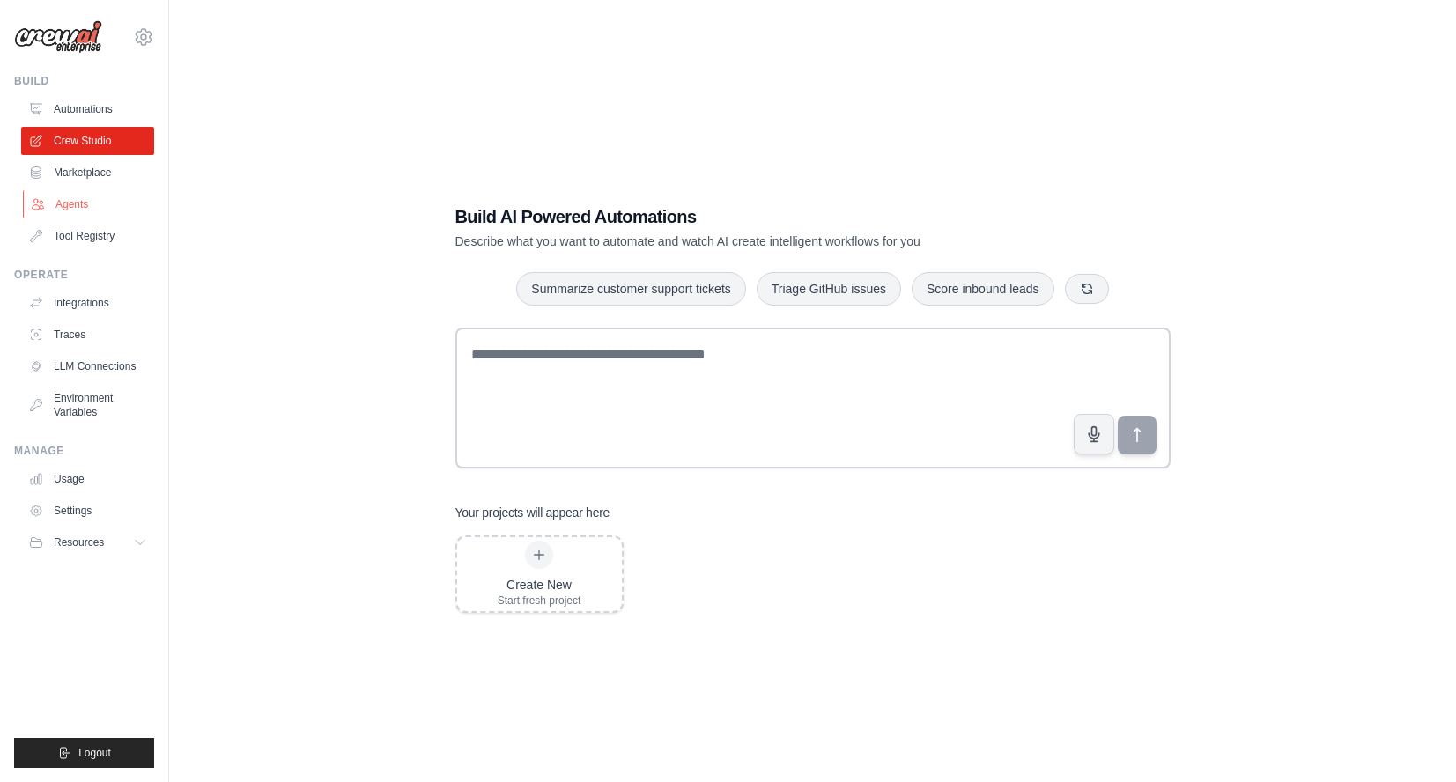
click at [91, 203] on link "Agents" at bounding box center [89, 204] width 133 height 28
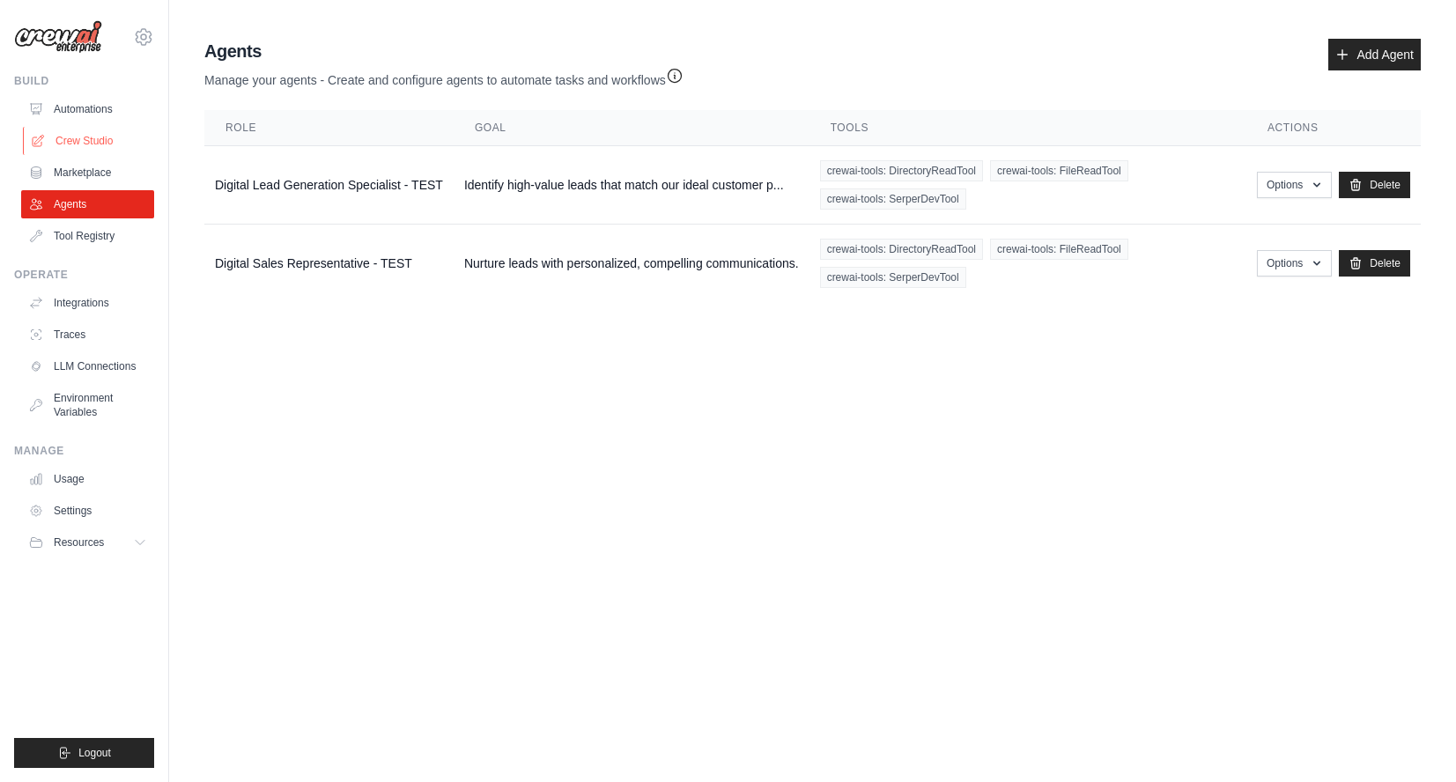
click at [91, 133] on link "Crew Studio" at bounding box center [89, 141] width 133 height 28
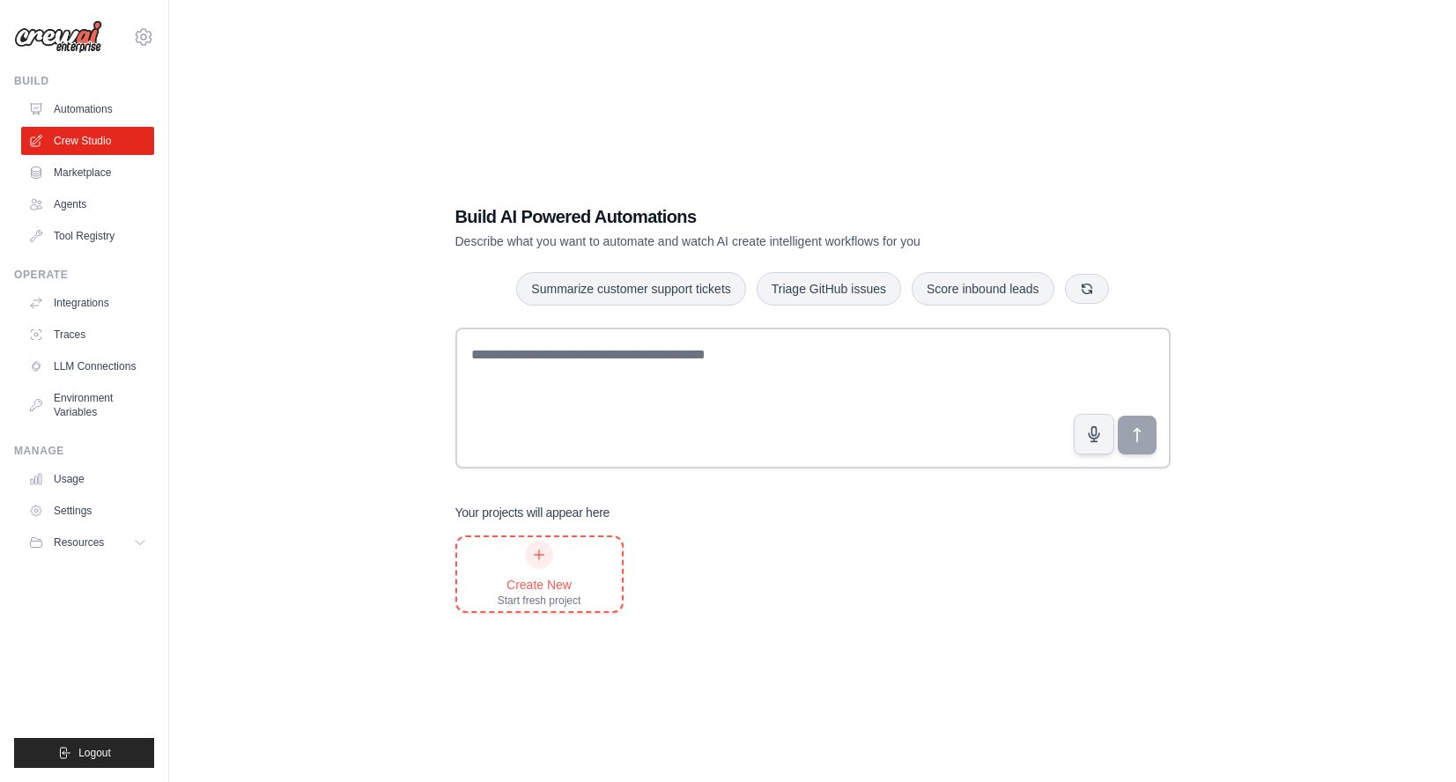
click at [558, 566] on div "Create New Start fresh project" at bounding box center [540, 574] width 84 height 67
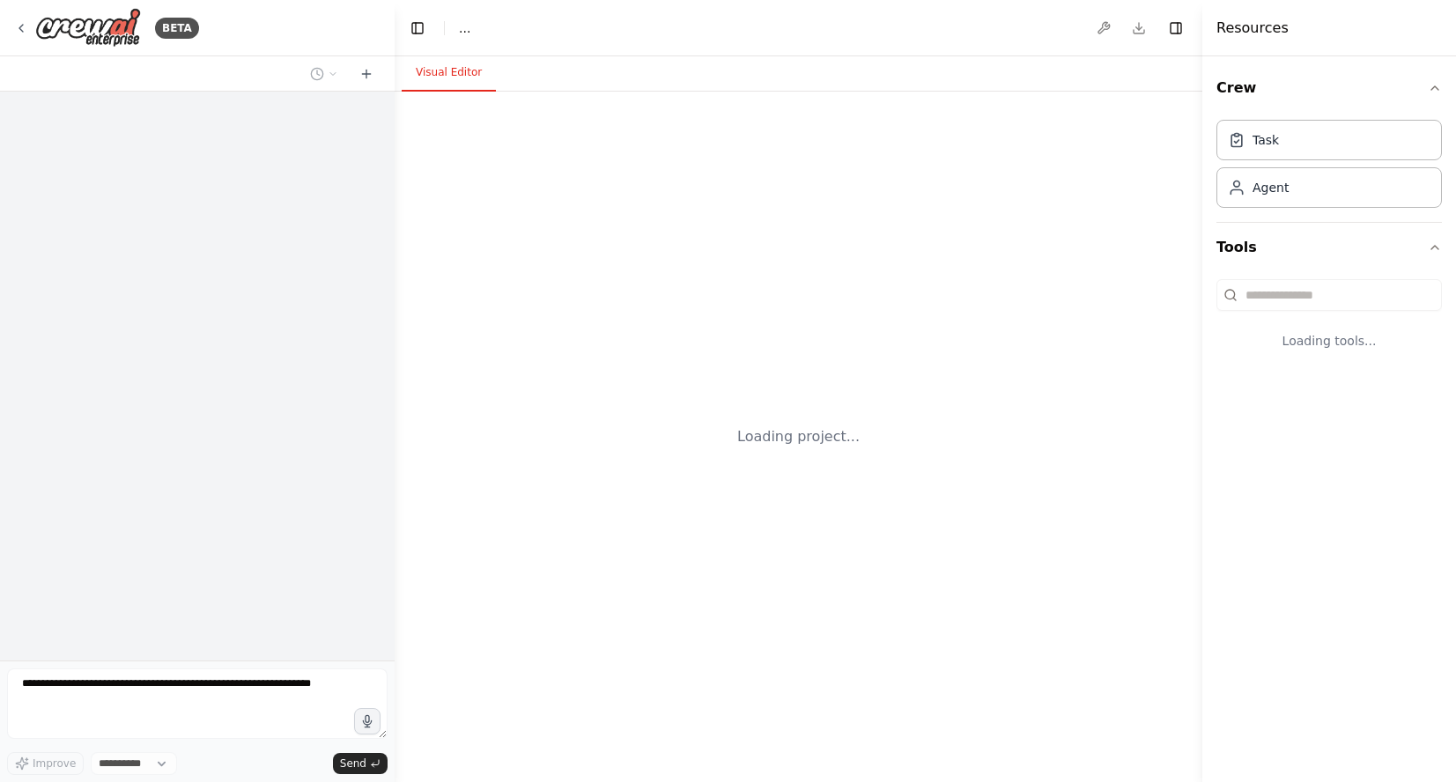
select select "****"
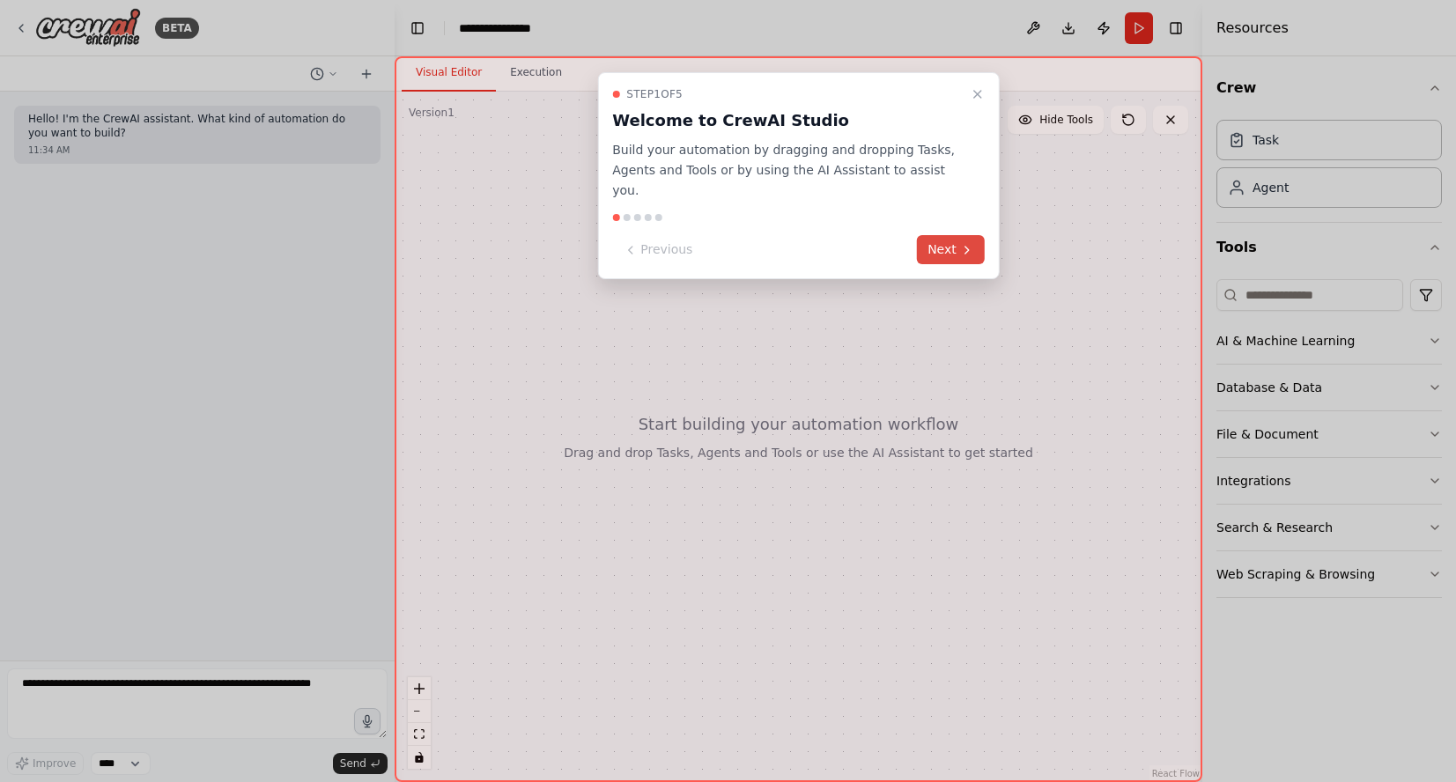
click at [935, 235] on button "Next" at bounding box center [951, 249] width 68 height 29
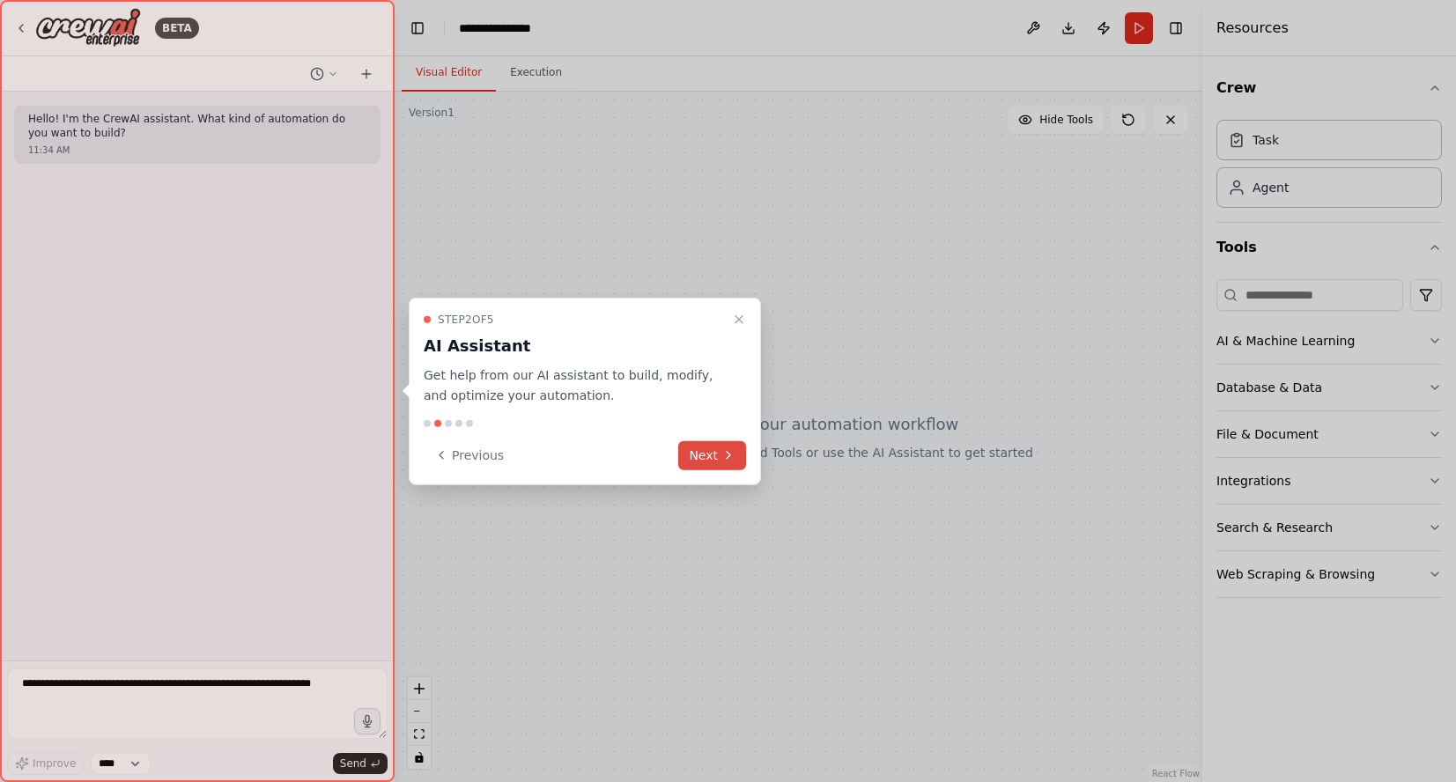
click at [725, 446] on button "Next" at bounding box center [712, 454] width 68 height 29
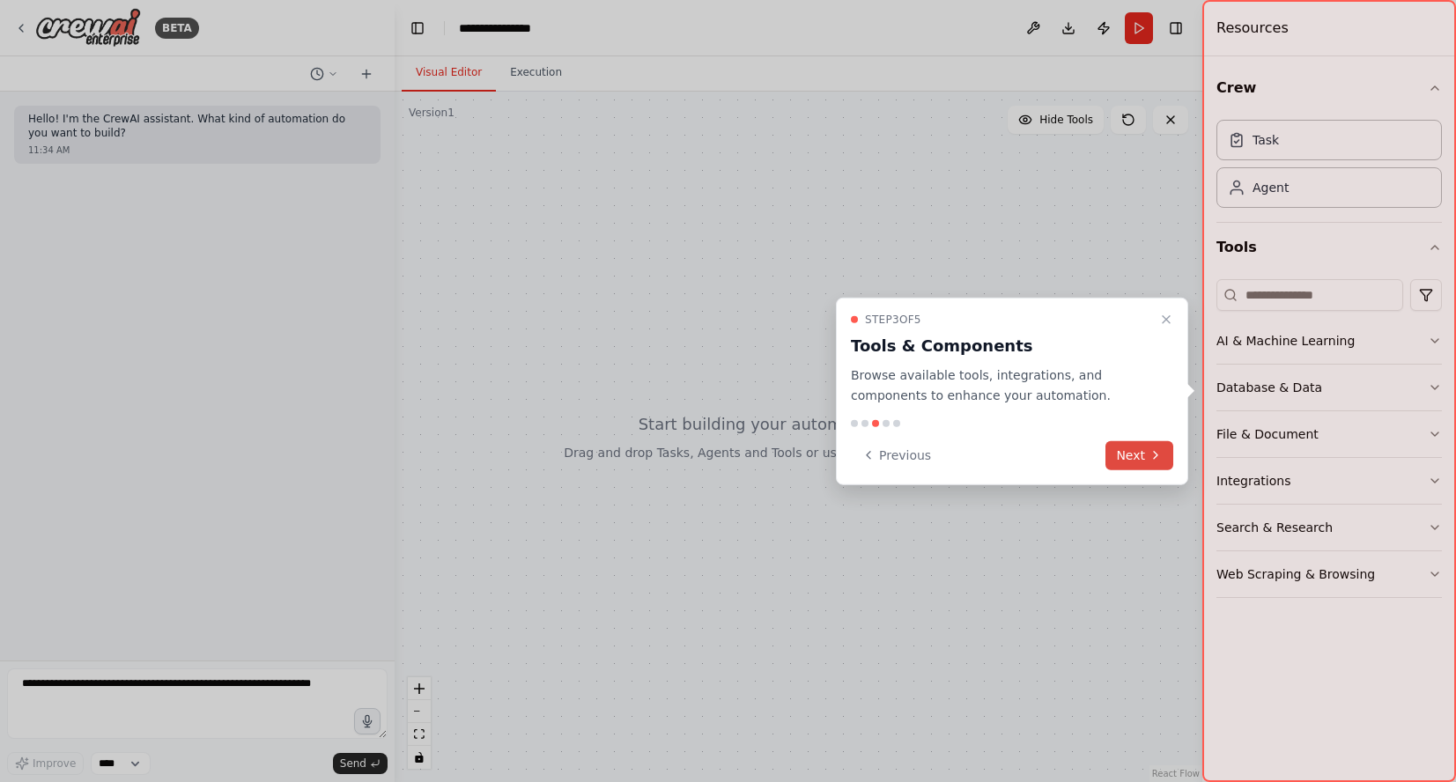
click at [1140, 456] on button "Next" at bounding box center [1140, 454] width 68 height 29
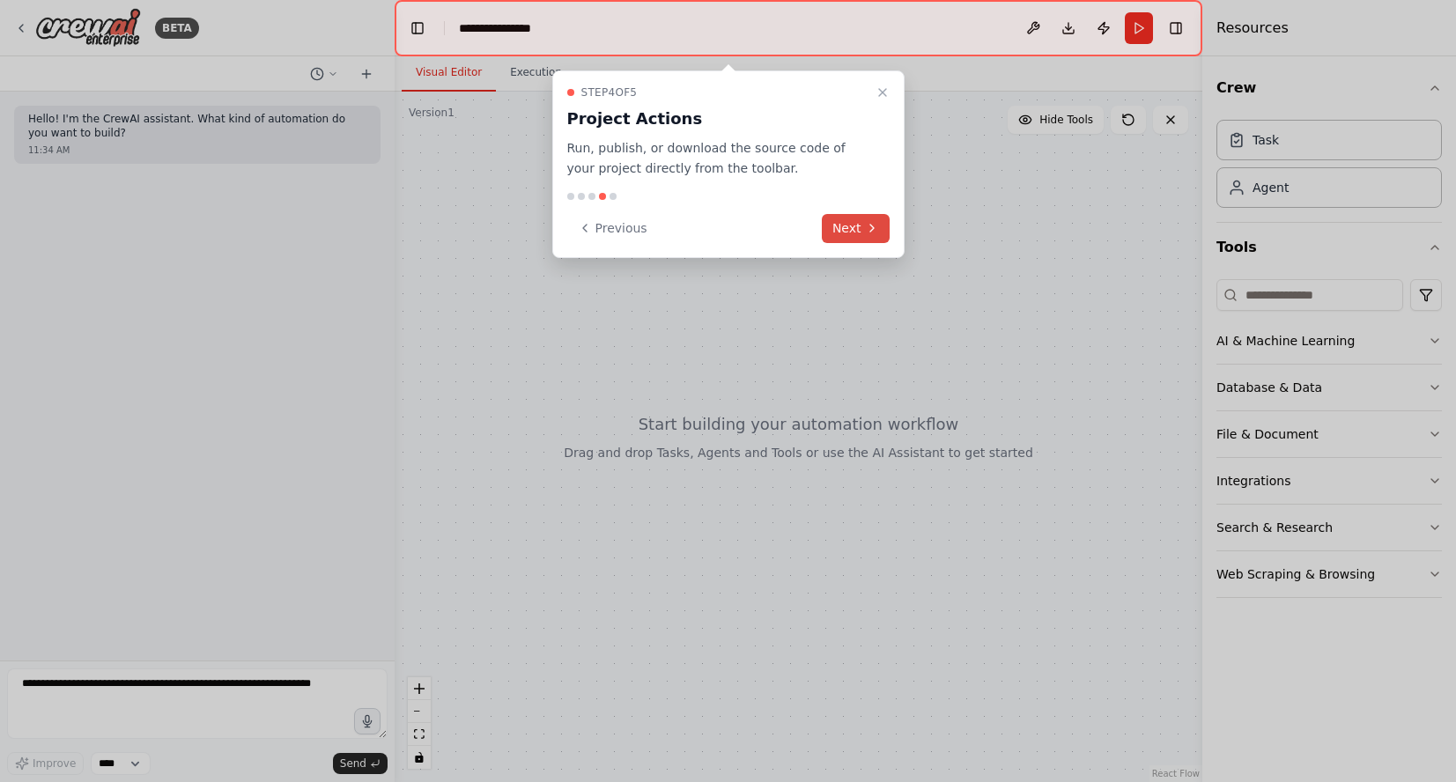
click at [870, 225] on icon at bounding box center [872, 228] width 4 height 7
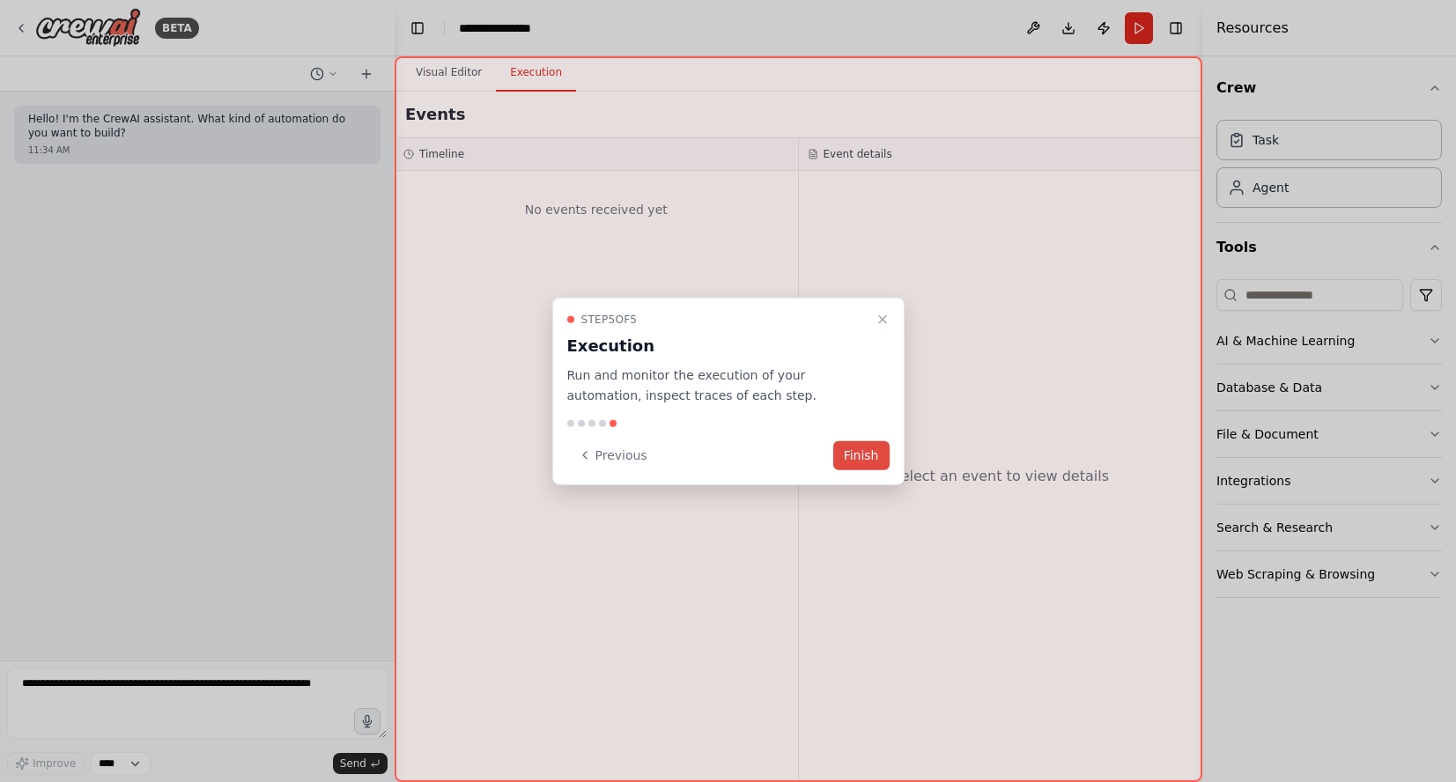
click at [856, 452] on button "Finish" at bounding box center [861, 454] width 56 height 29
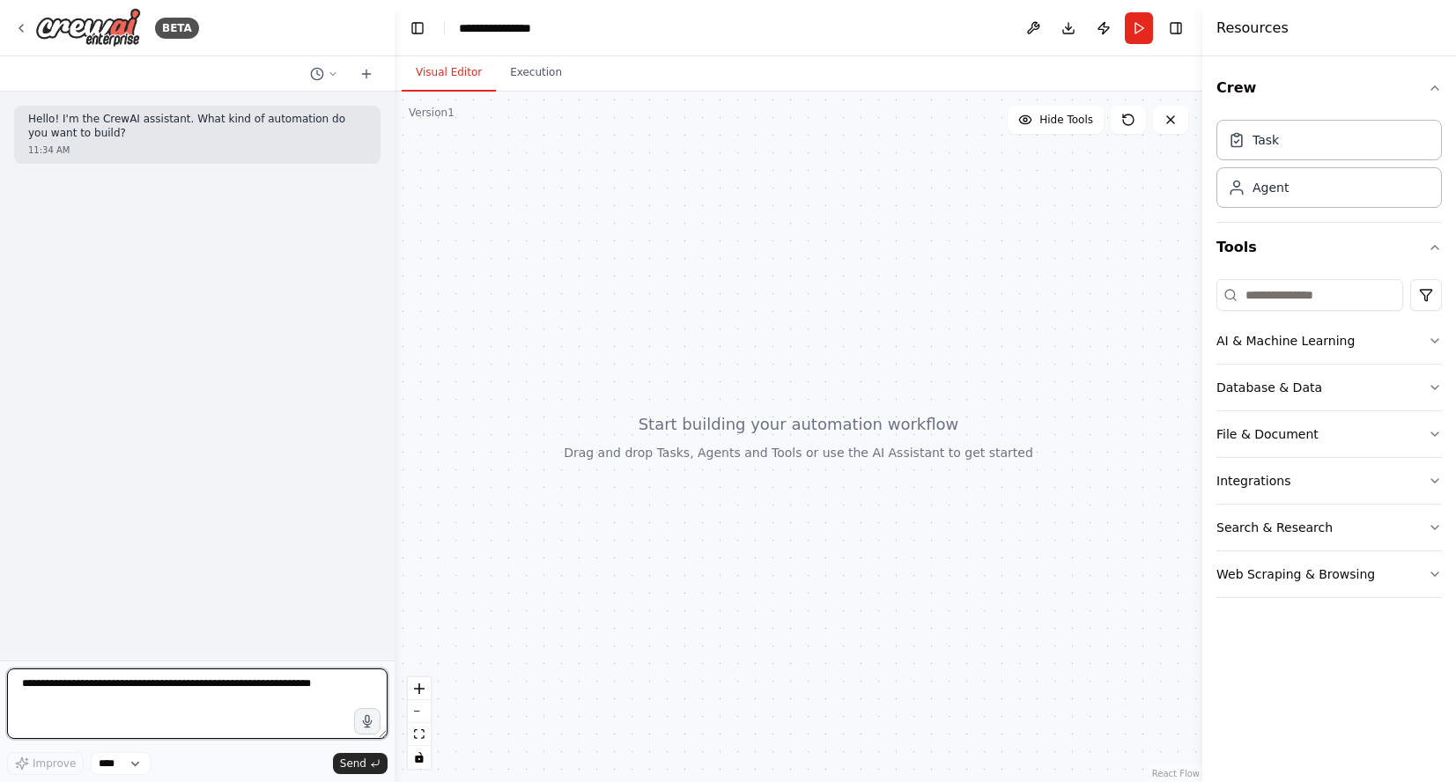
click at [247, 689] on textarea at bounding box center [197, 704] width 381 height 70
click at [263, 681] on textarea at bounding box center [197, 704] width 381 height 70
paste textarea "**********"
type textarea "**********"
click at [102, 686] on textarea at bounding box center [197, 704] width 381 height 70
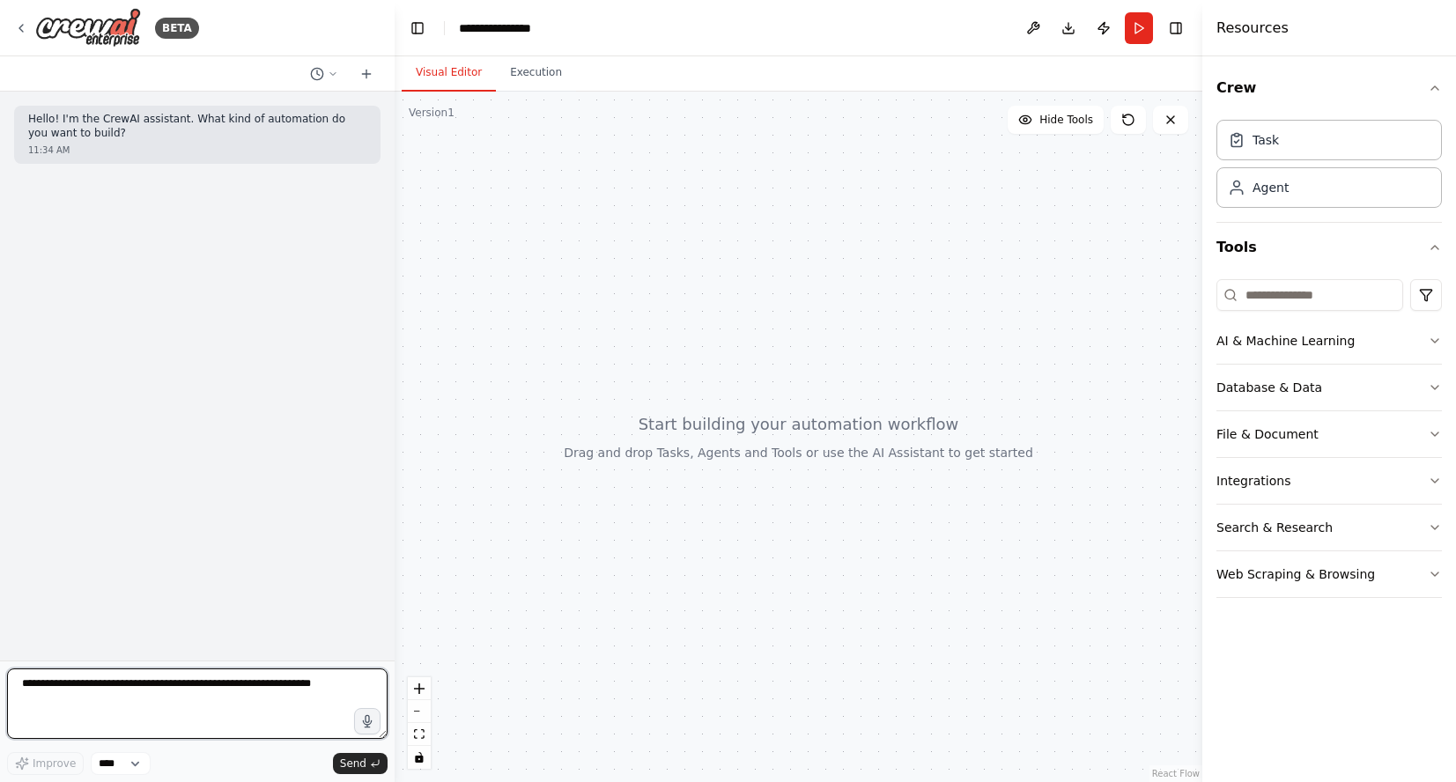
paste textarea "**********"
type textarea "**********"
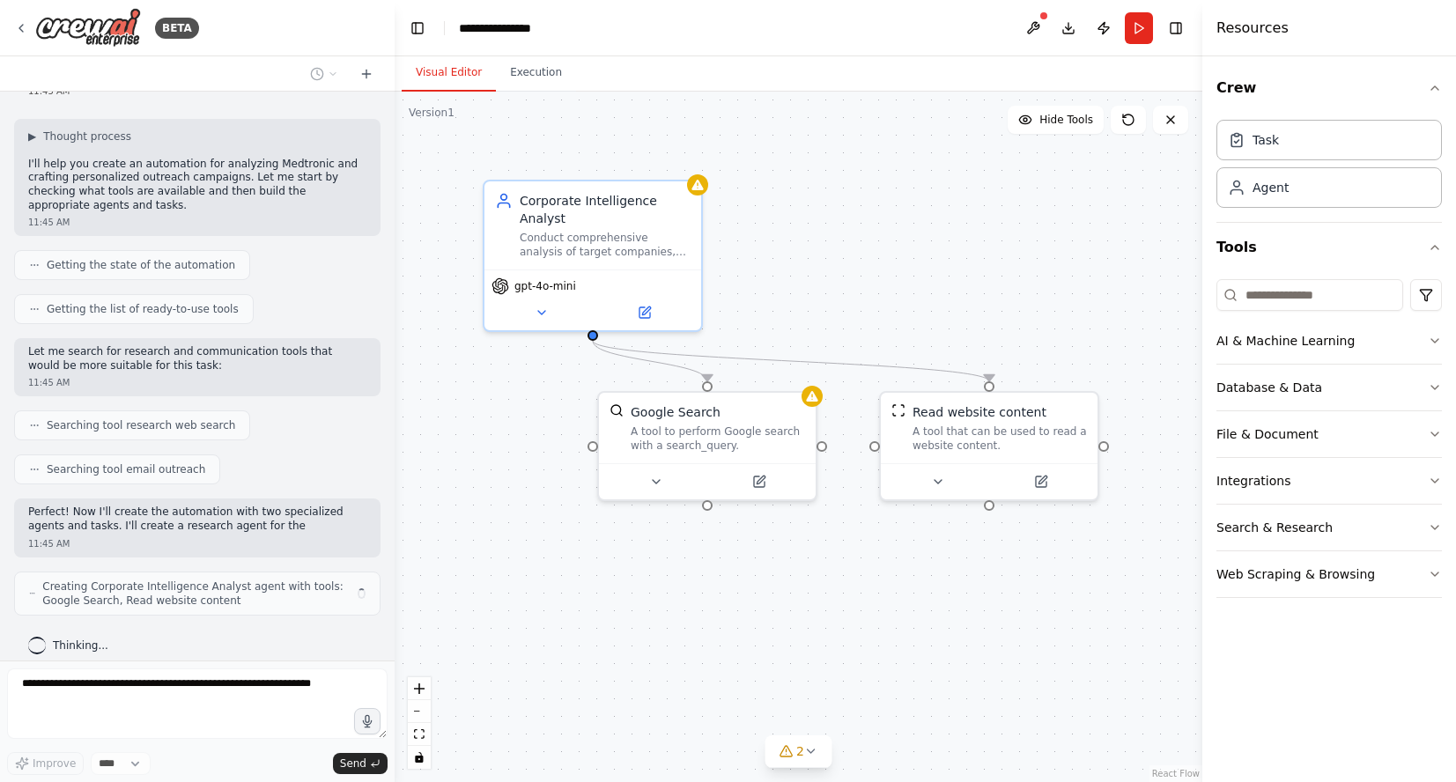
scroll to position [513, 0]
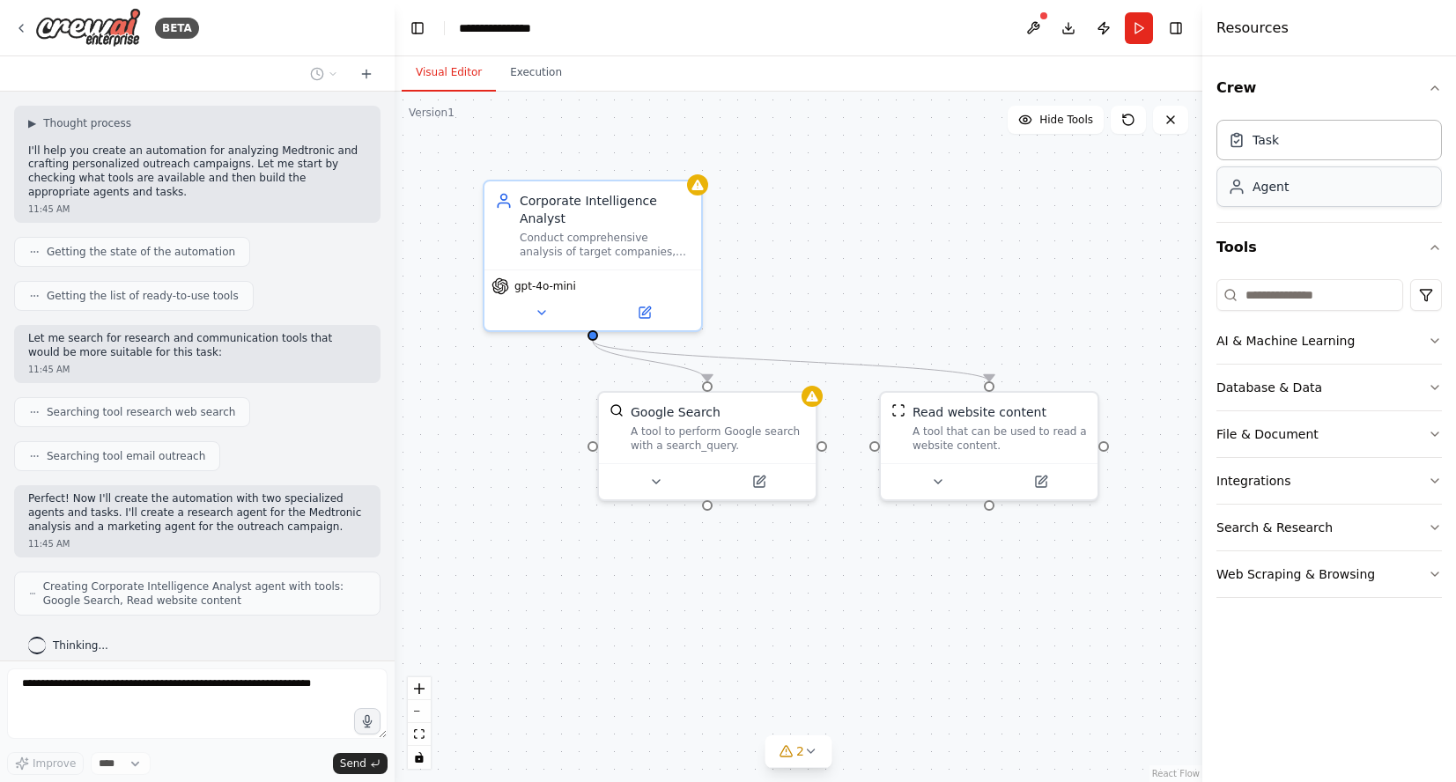
click at [1259, 189] on div "Agent" at bounding box center [1271, 187] width 36 height 18
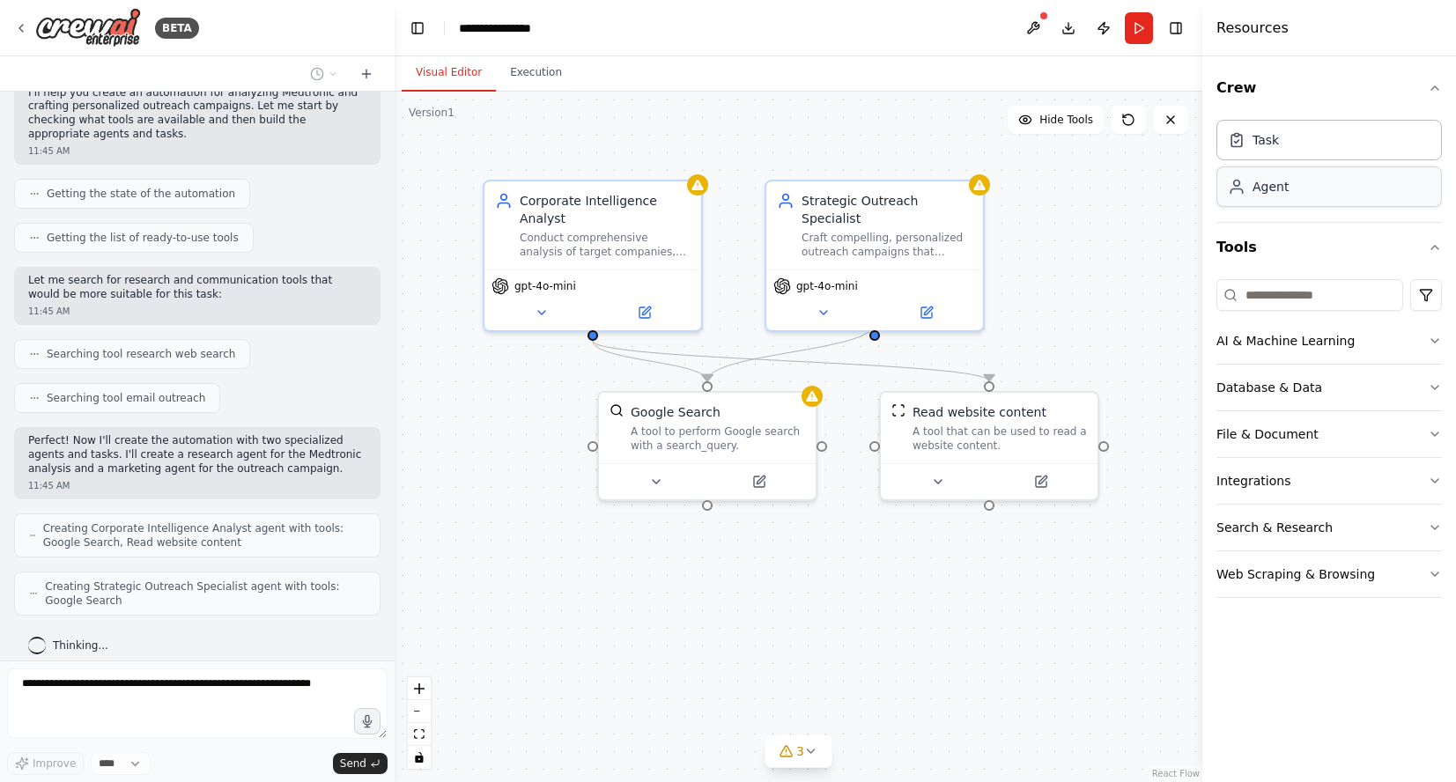
click at [1275, 191] on div "Agent" at bounding box center [1271, 187] width 36 height 18
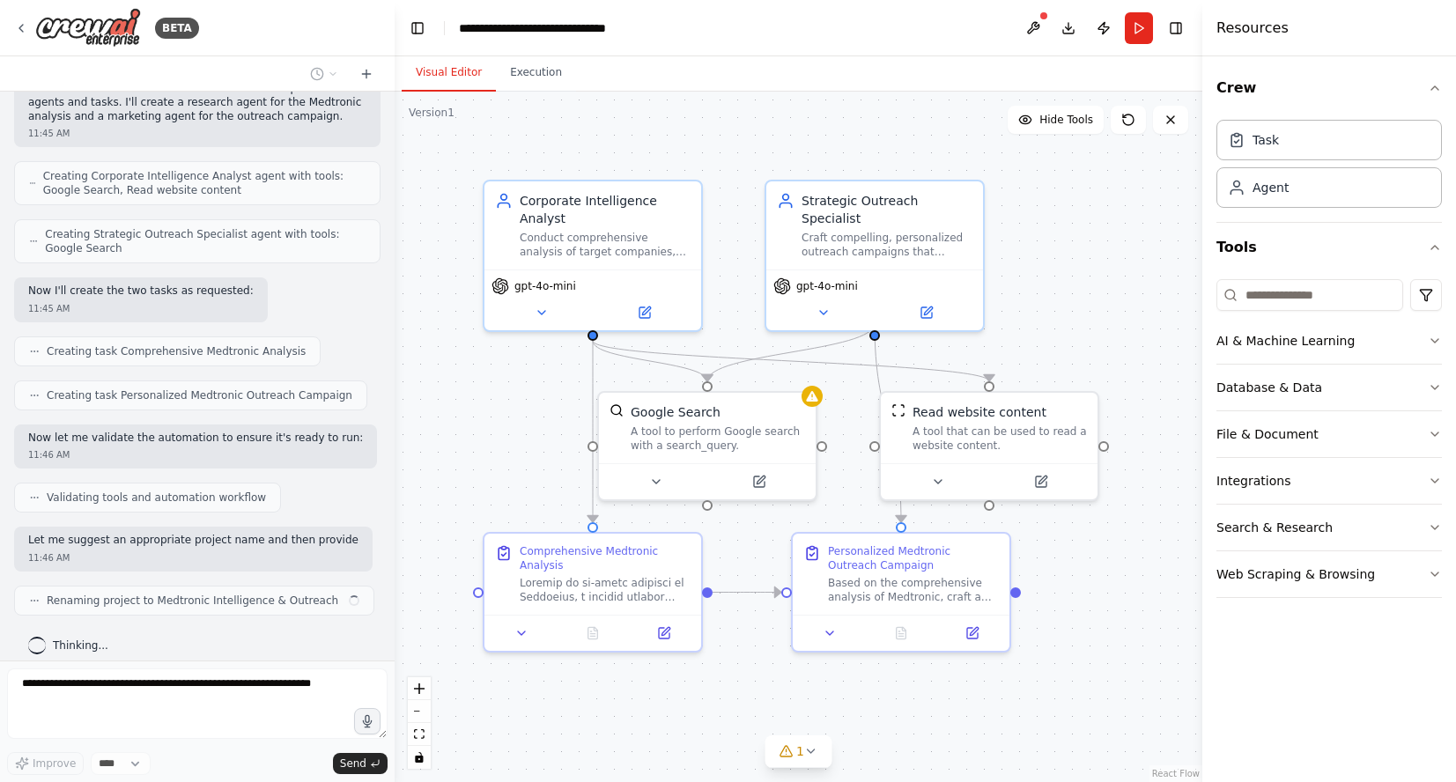
scroll to position [937, 0]
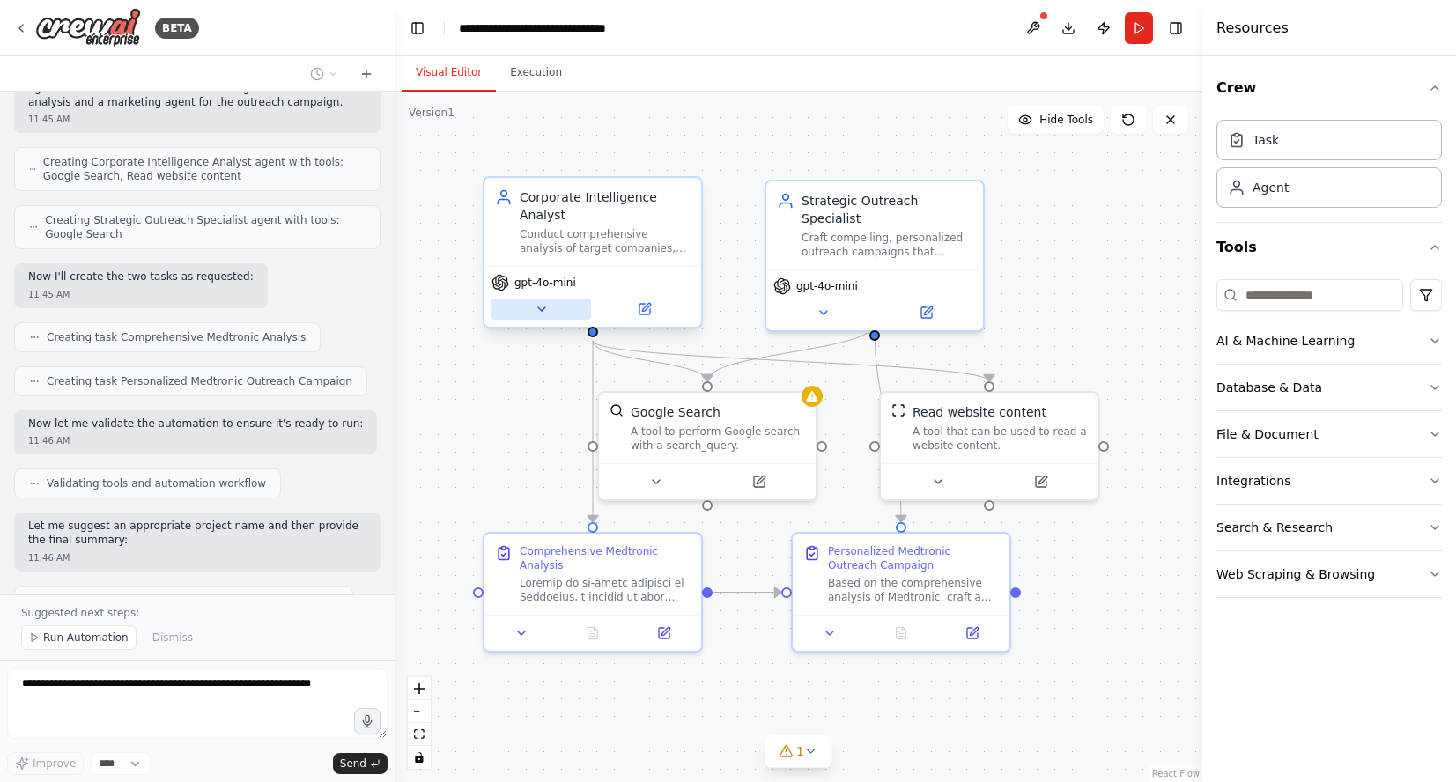
click at [545, 311] on icon at bounding box center [542, 309] width 14 height 14
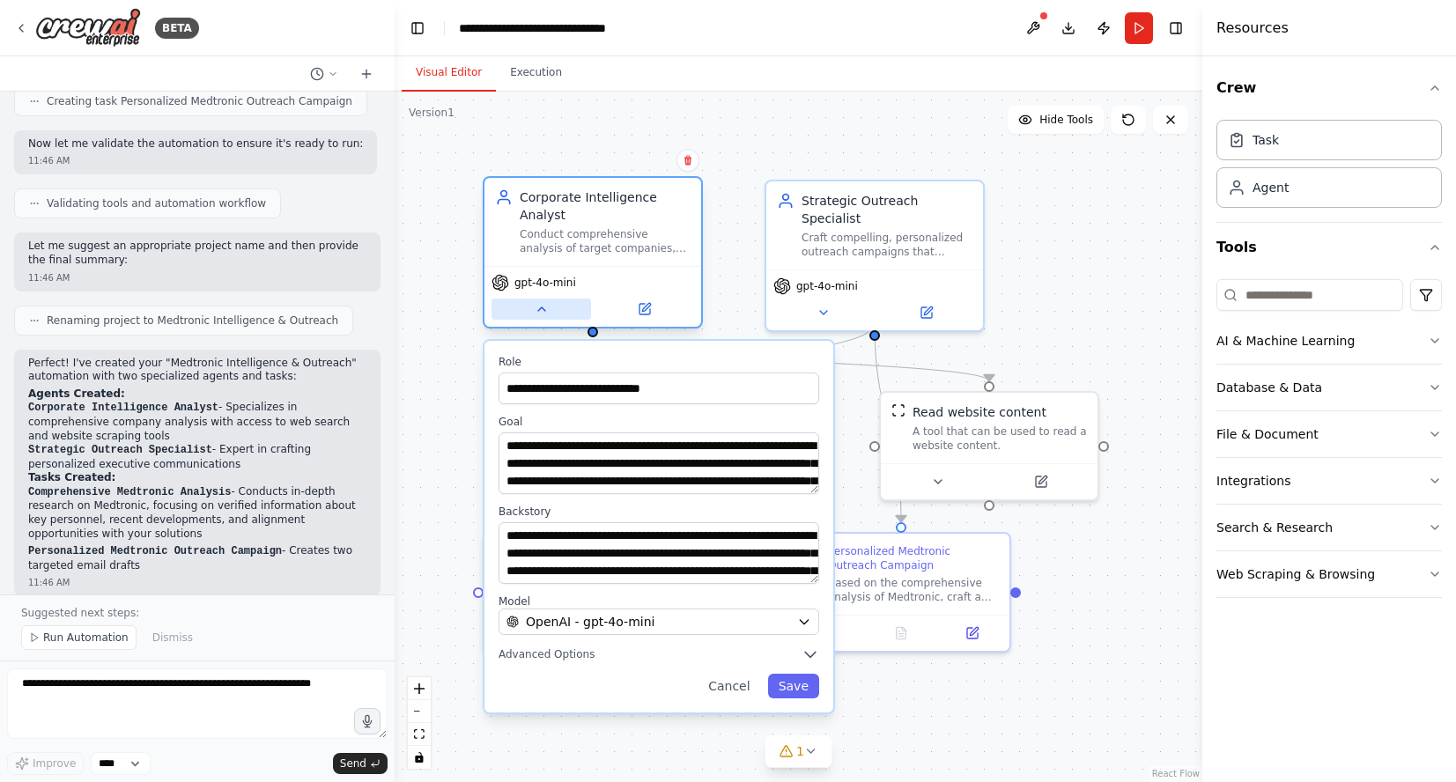
click at [545, 311] on icon at bounding box center [541, 309] width 7 height 4
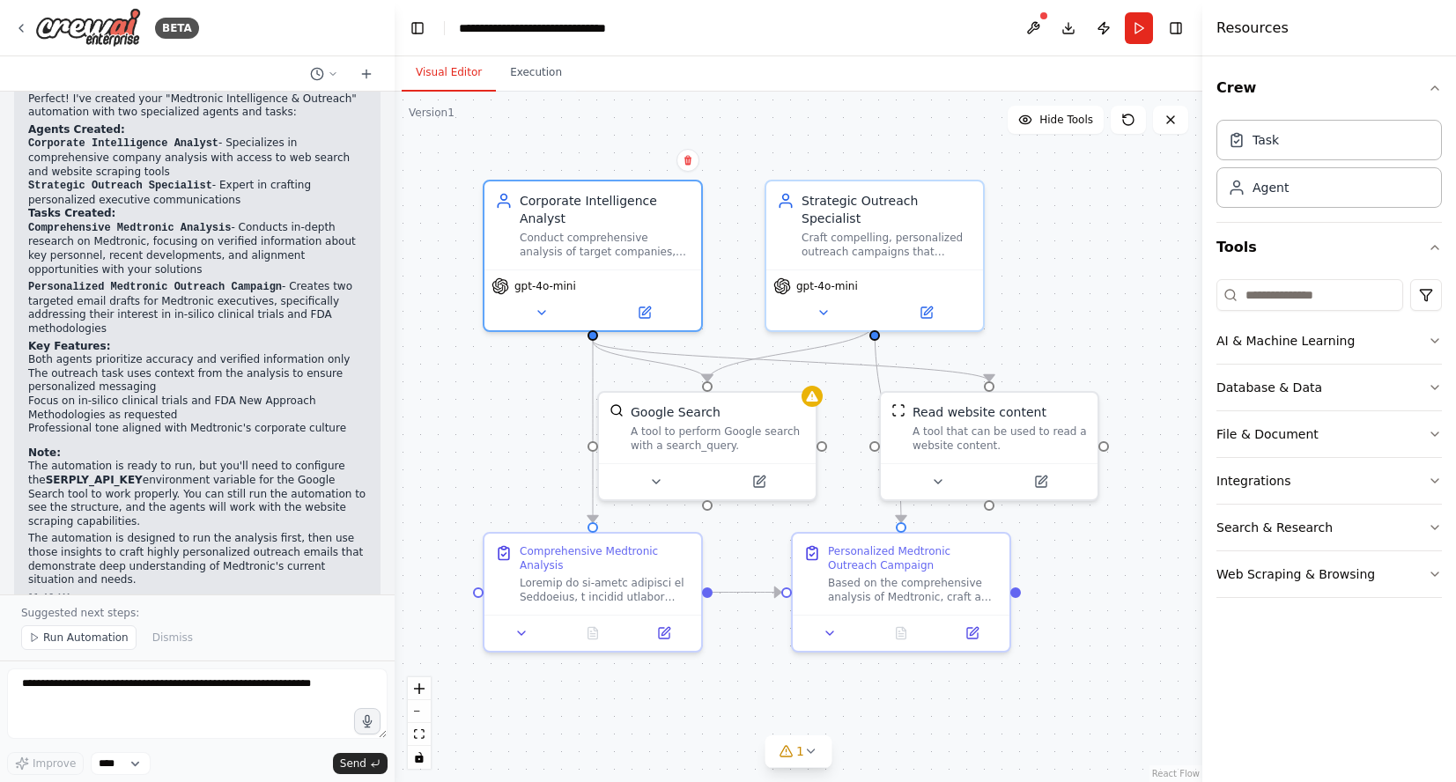
scroll to position [1496, 0]
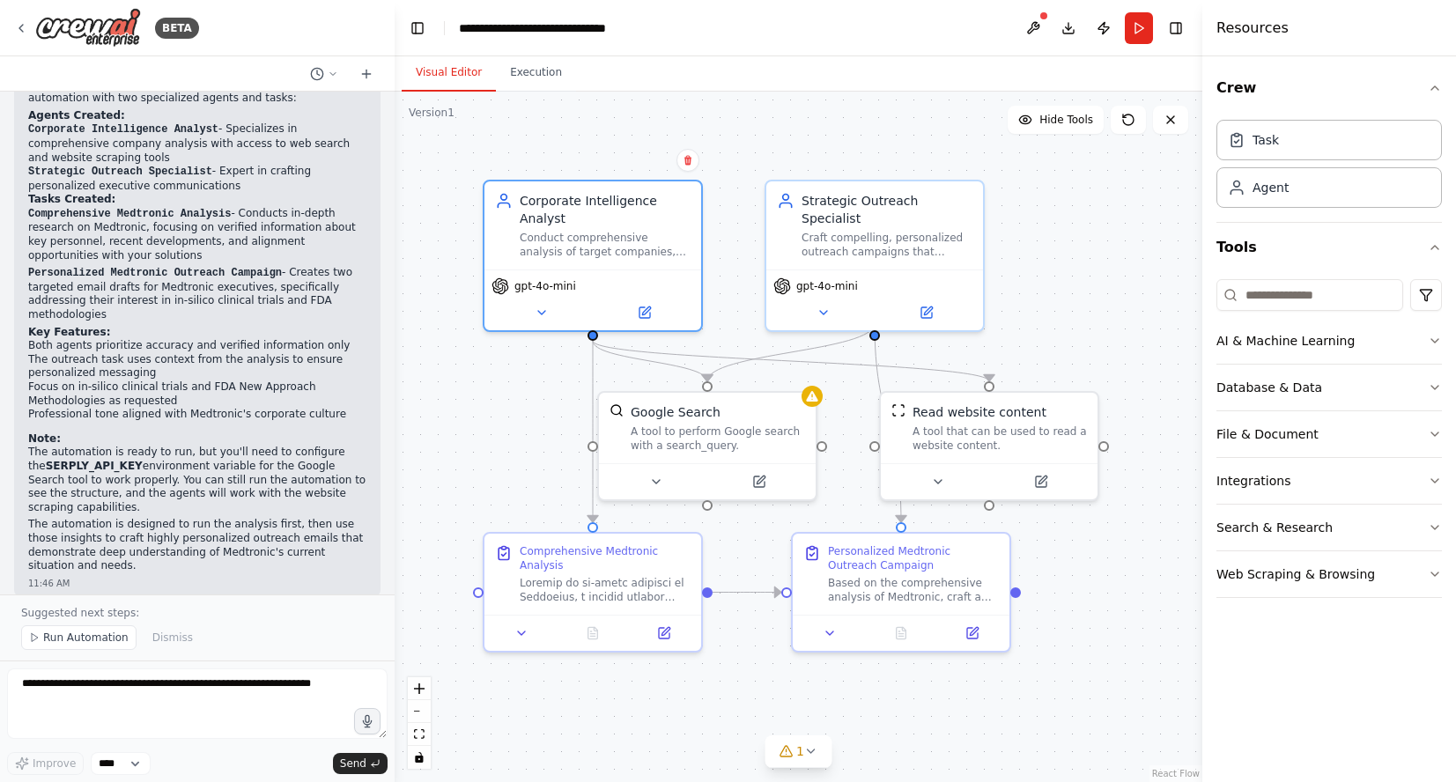
click at [302, 455] on p "The automation is ready to run, but you'll need to configure the SERPLY_API_KEY…" at bounding box center [197, 480] width 338 height 69
click at [1433, 388] on icon "button" at bounding box center [1435, 388] width 14 height 14
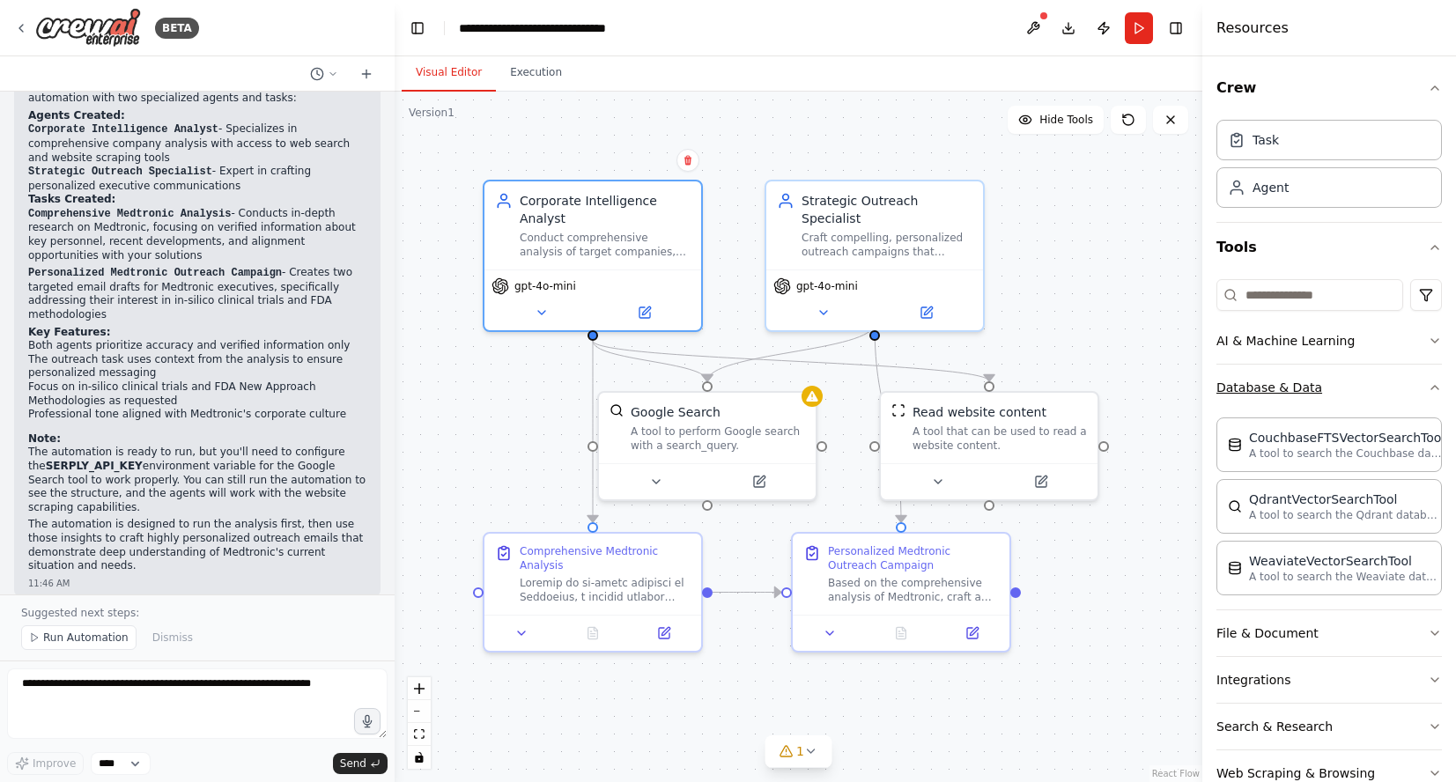
click at [1433, 388] on icon "button" at bounding box center [1435, 388] width 14 height 14
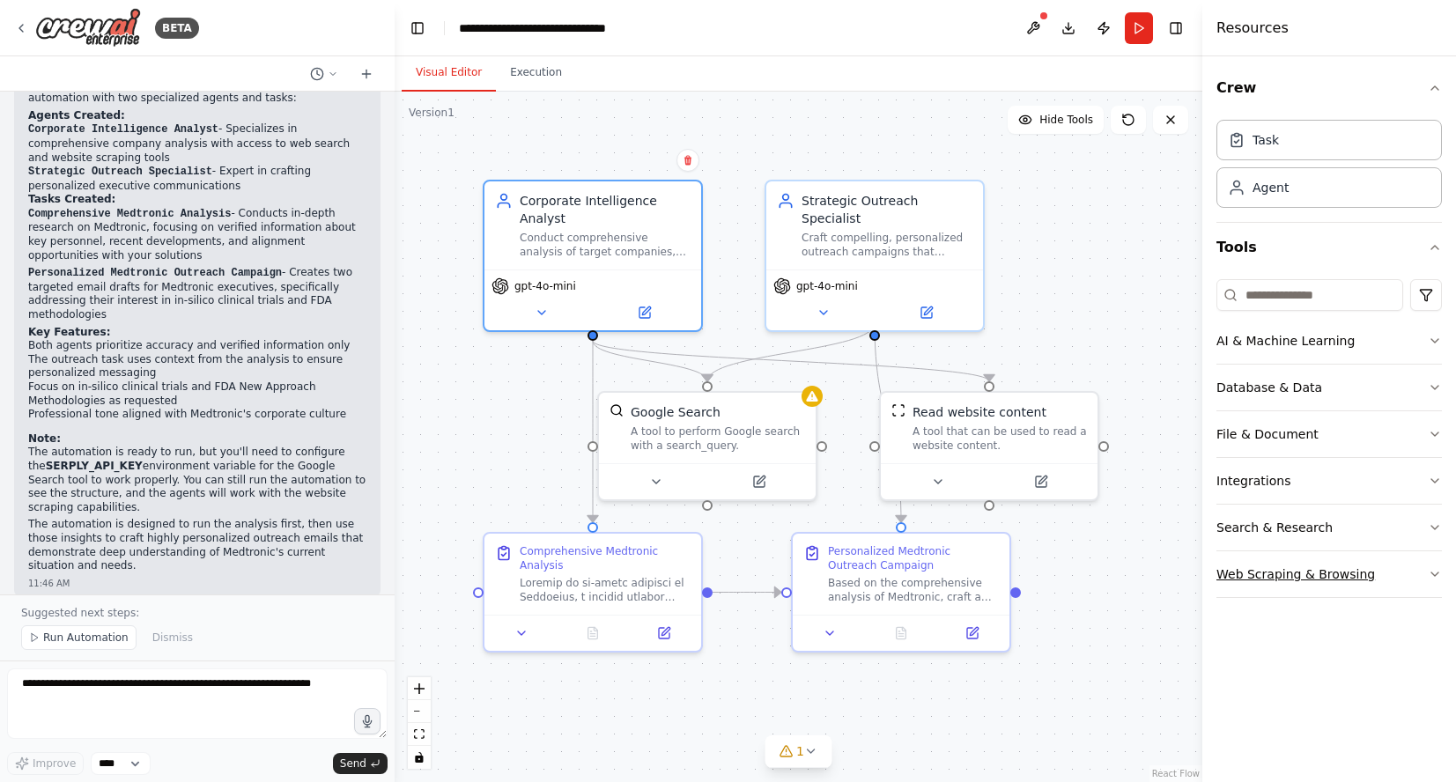
click at [1431, 568] on icon "button" at bounding box center [1435, 574] width 14 height 14
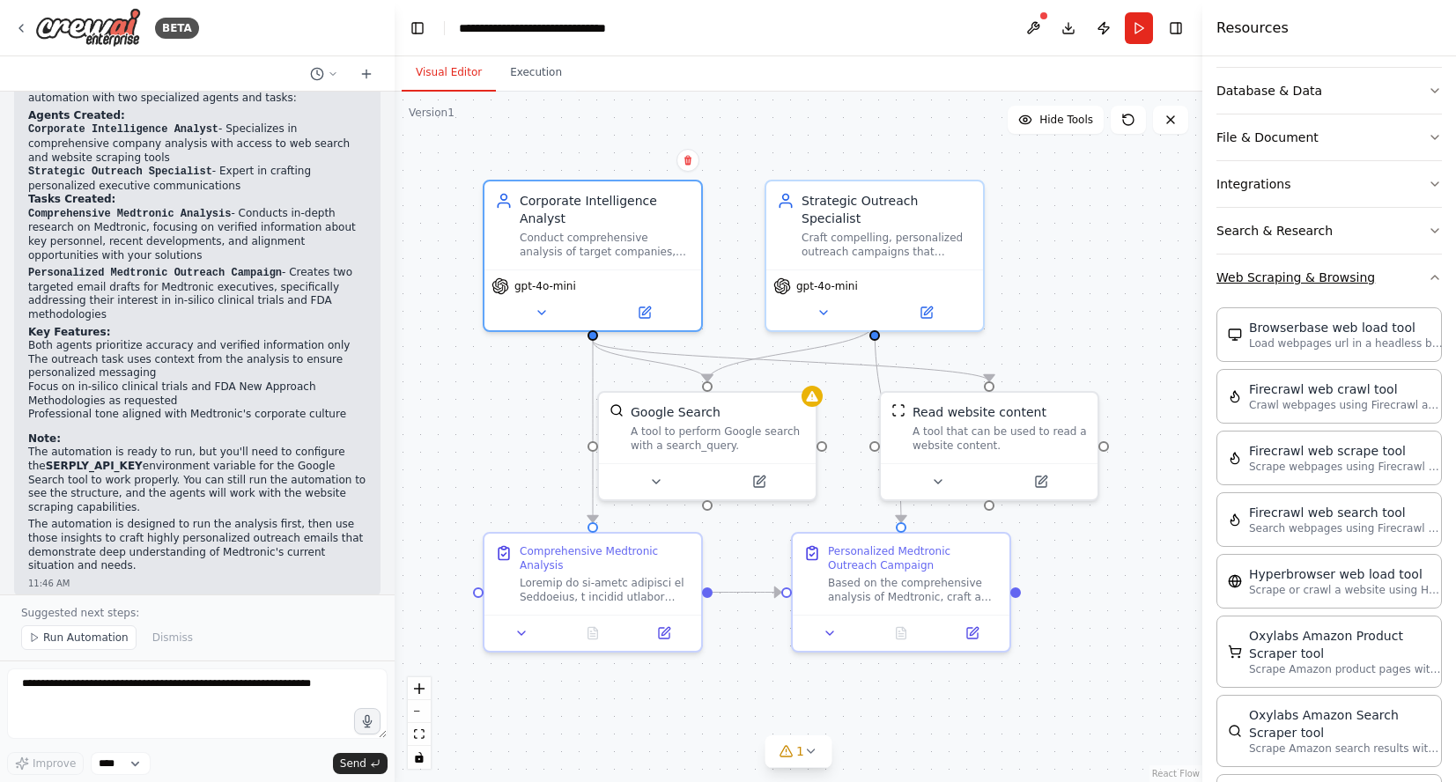
scroll to position [0, 0]
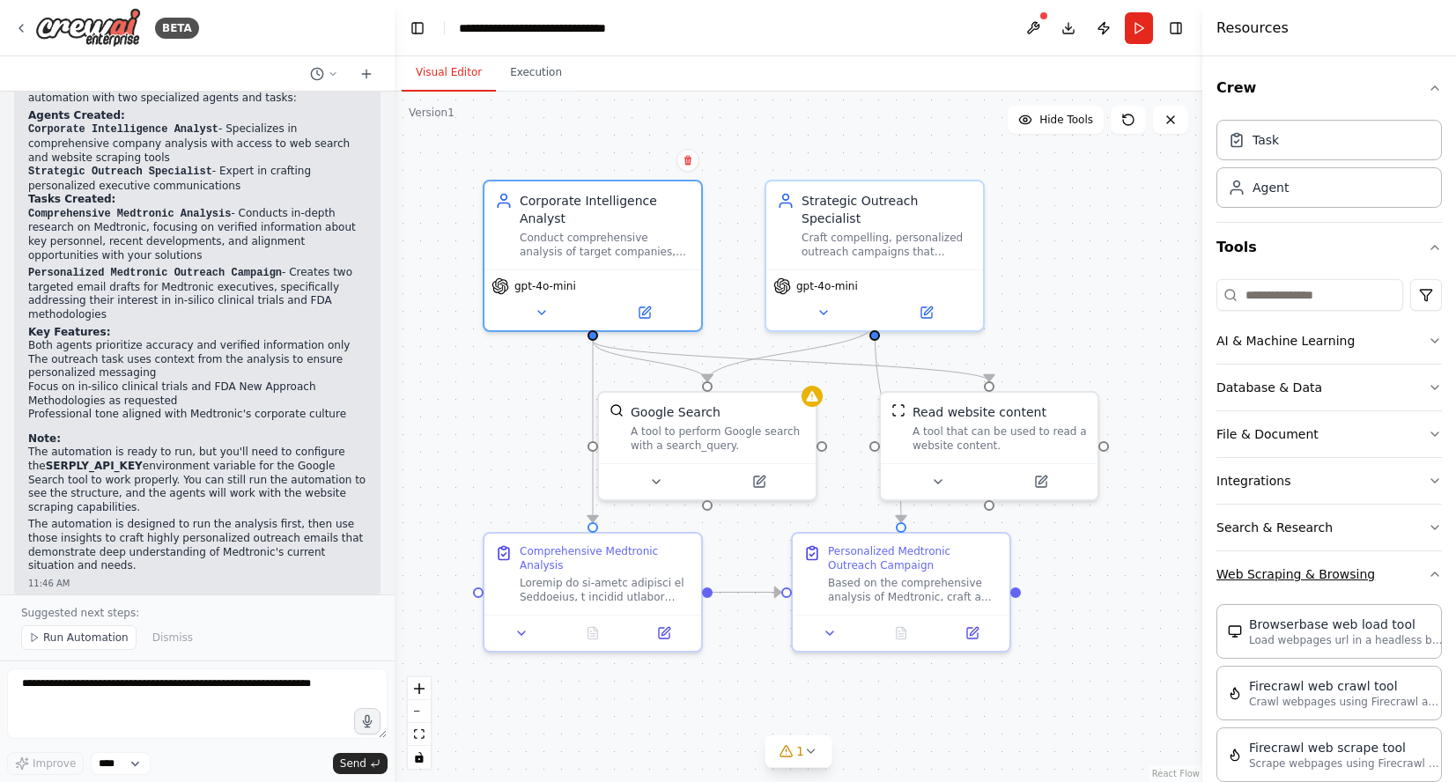
click at [1438, 571] on icon "button" at bounding box center [1435, 574] width 14 height 14
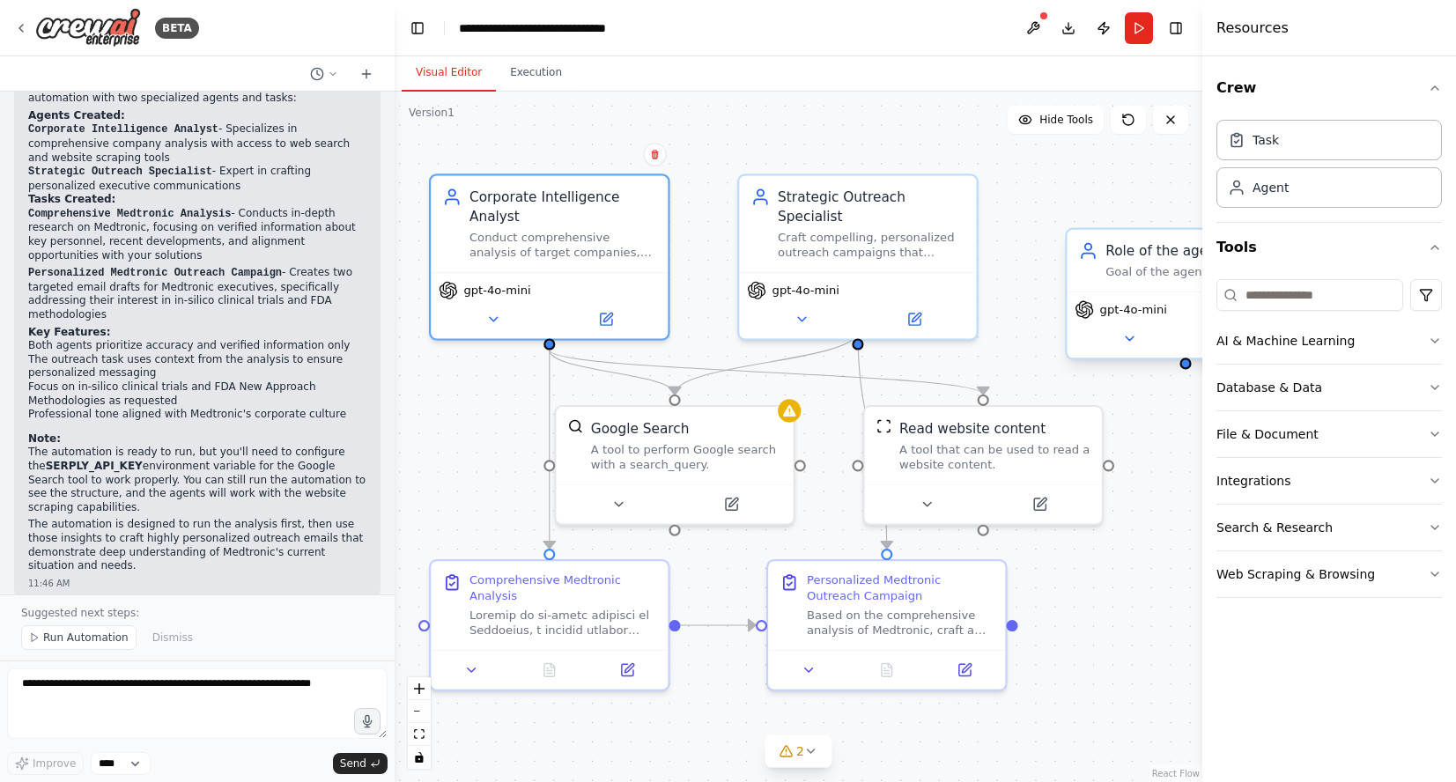
click at [1132, 258] on div "Role of the agent" at bounding box center [1199, 250] width 187 height 19
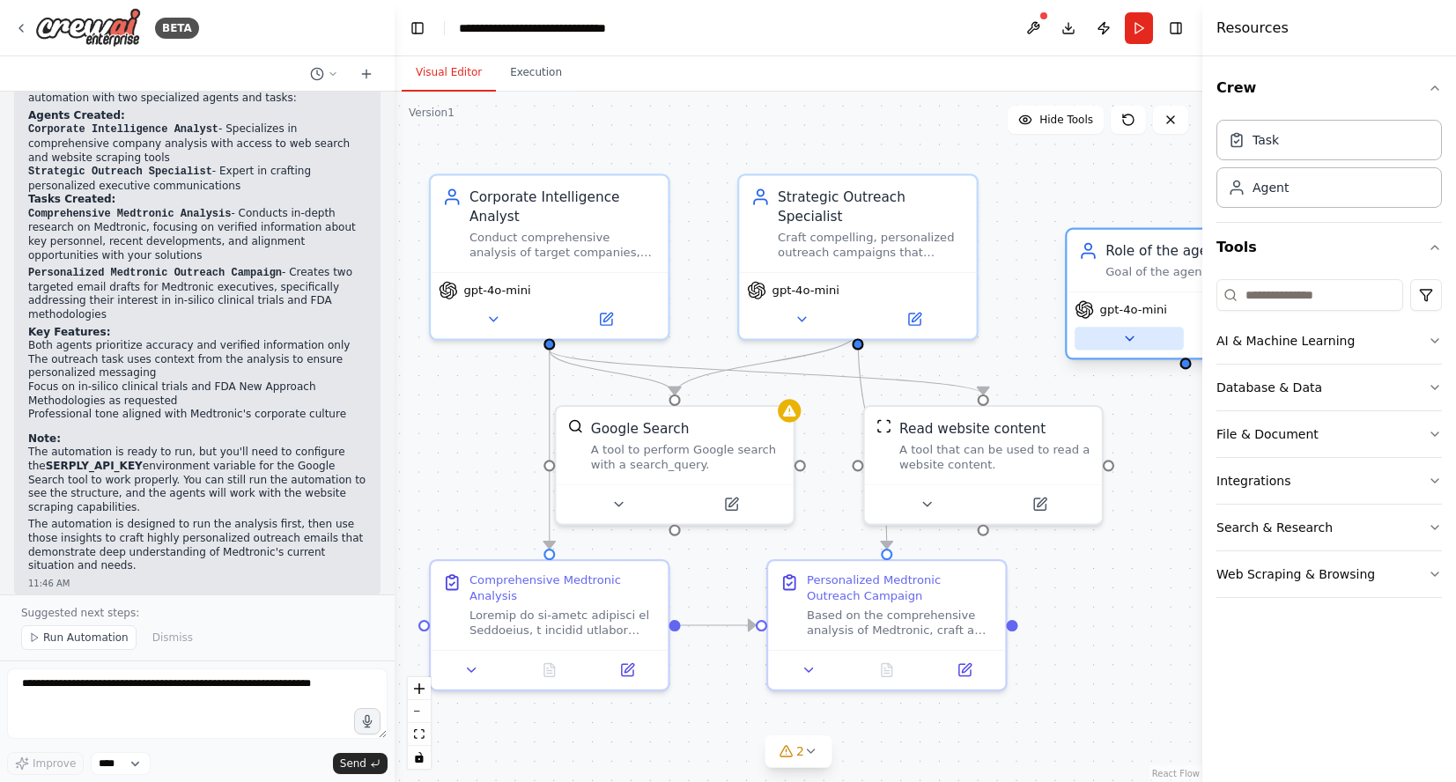
click at [1128, 338] on icon at bounding box center [1130, 339] width 8 height 4
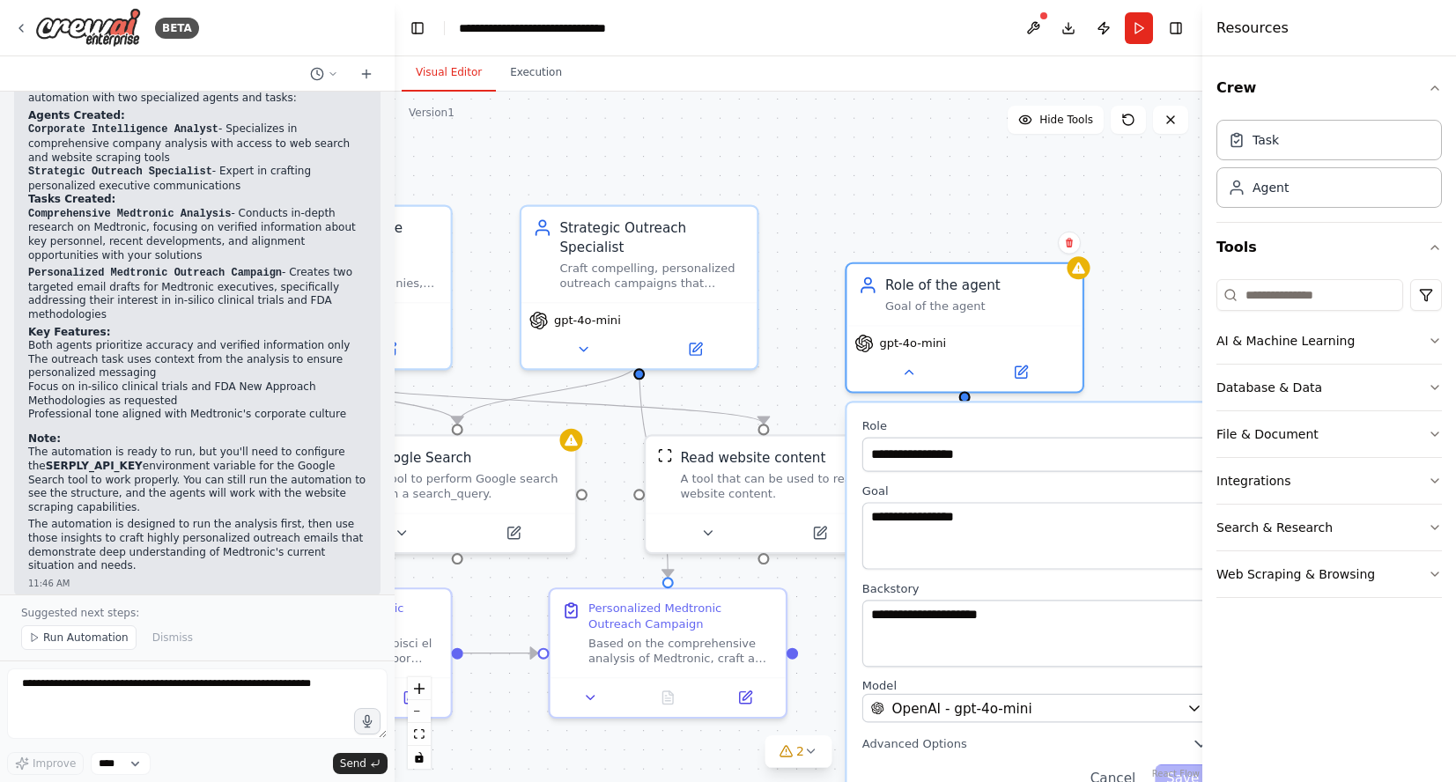
drag, startPoint x: 766, startPoint y: 115, endPoint x: 549, endPoint y: 144, distance: 218.8
click at [549, 144] on div ".deletable-edge-delete-btn { width: 20px; height: 20px; border: 0px solid #ffff…" at bounding box center [799, 437] width 808 height 691
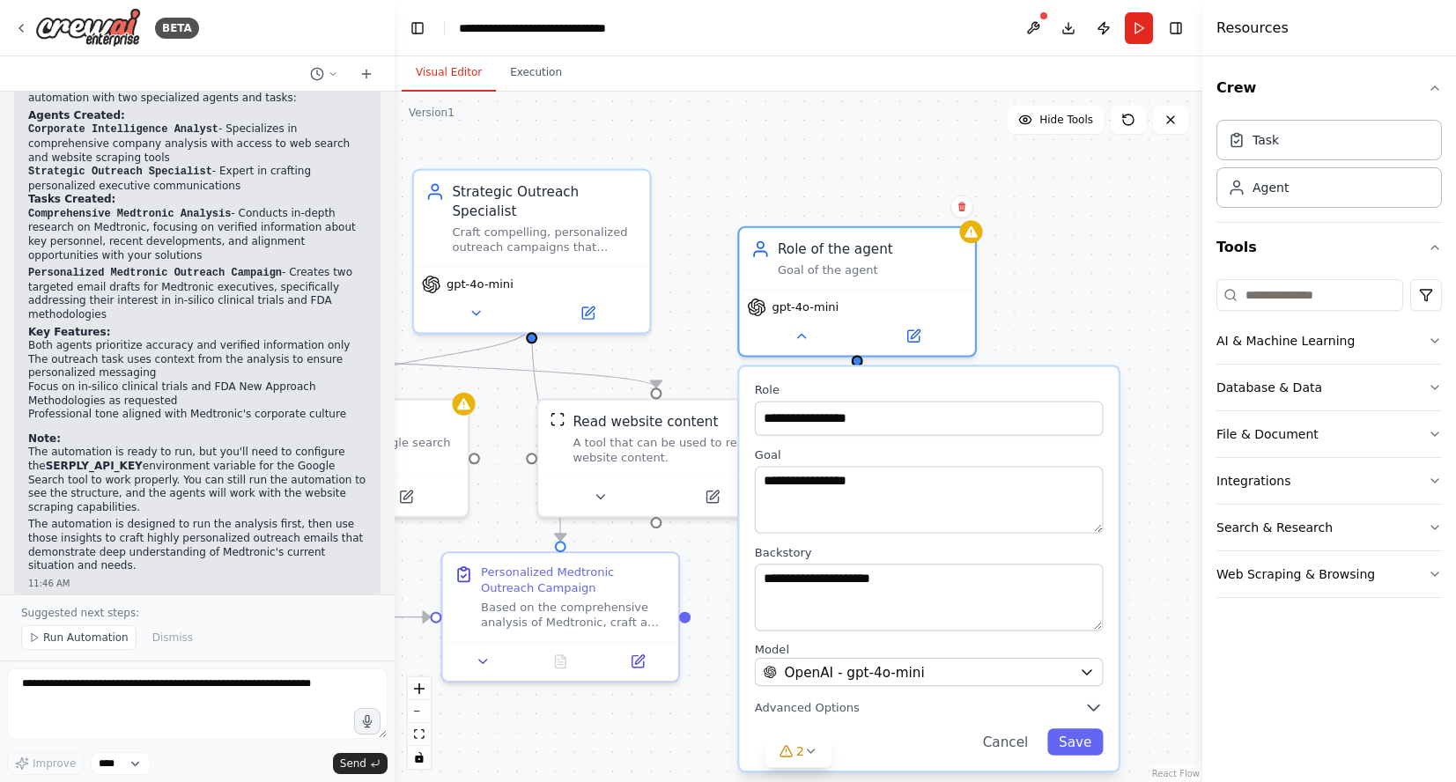
drag, startPoint x: 888, startPoint y: 210, endPoint x: 781, endPoint y: 174, distance: 112.5
click at [781, 174] on div ".deletable-edge-delete-btn { width: 20px; height: 20px; border: 0px solid #ffff…" at bounding box center [799, 437] width 808 height 691
click at [817, 757] on icon at bounding box center [811, 751] width 14 height 14
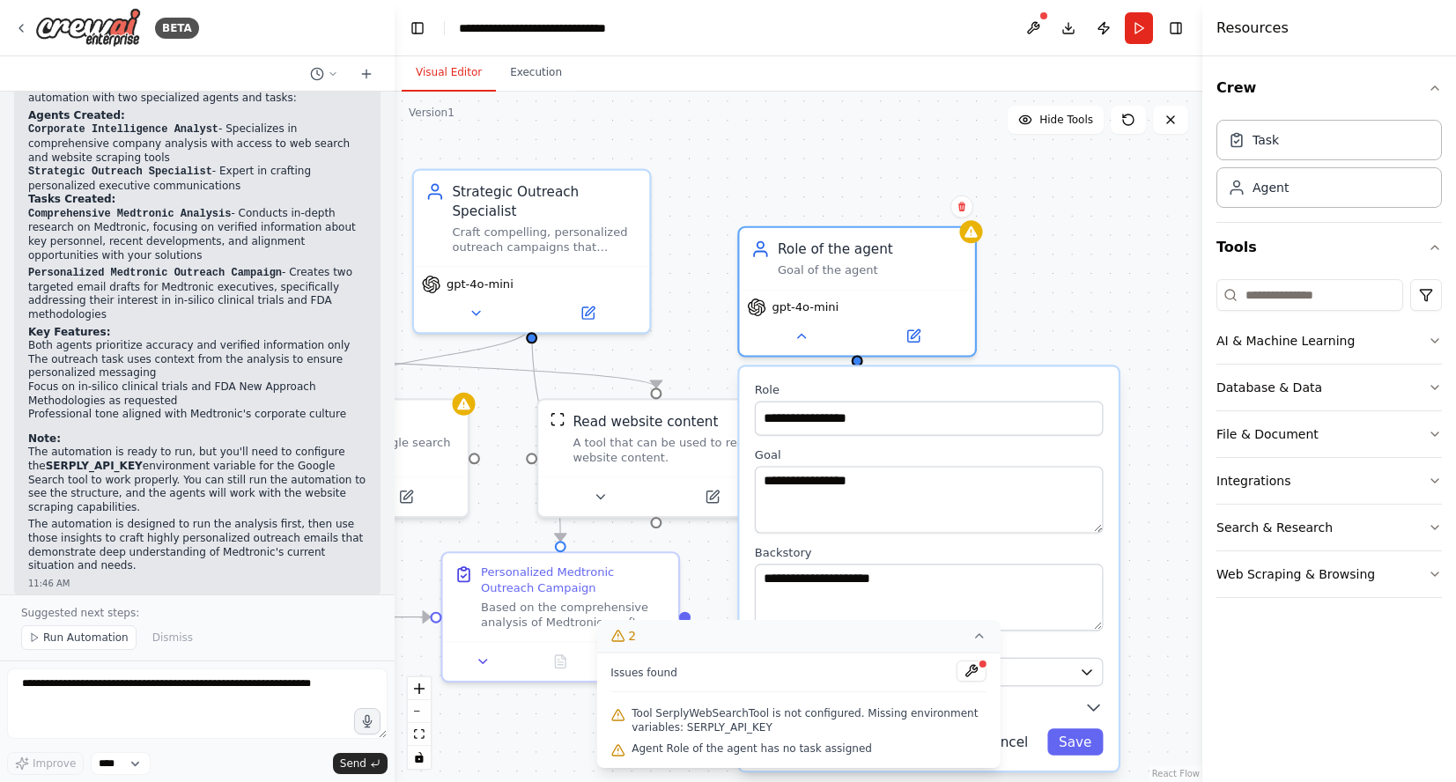
click at [1024, 741] on button "Cancel" at bounding box center [1006, 742] width 69 height 26
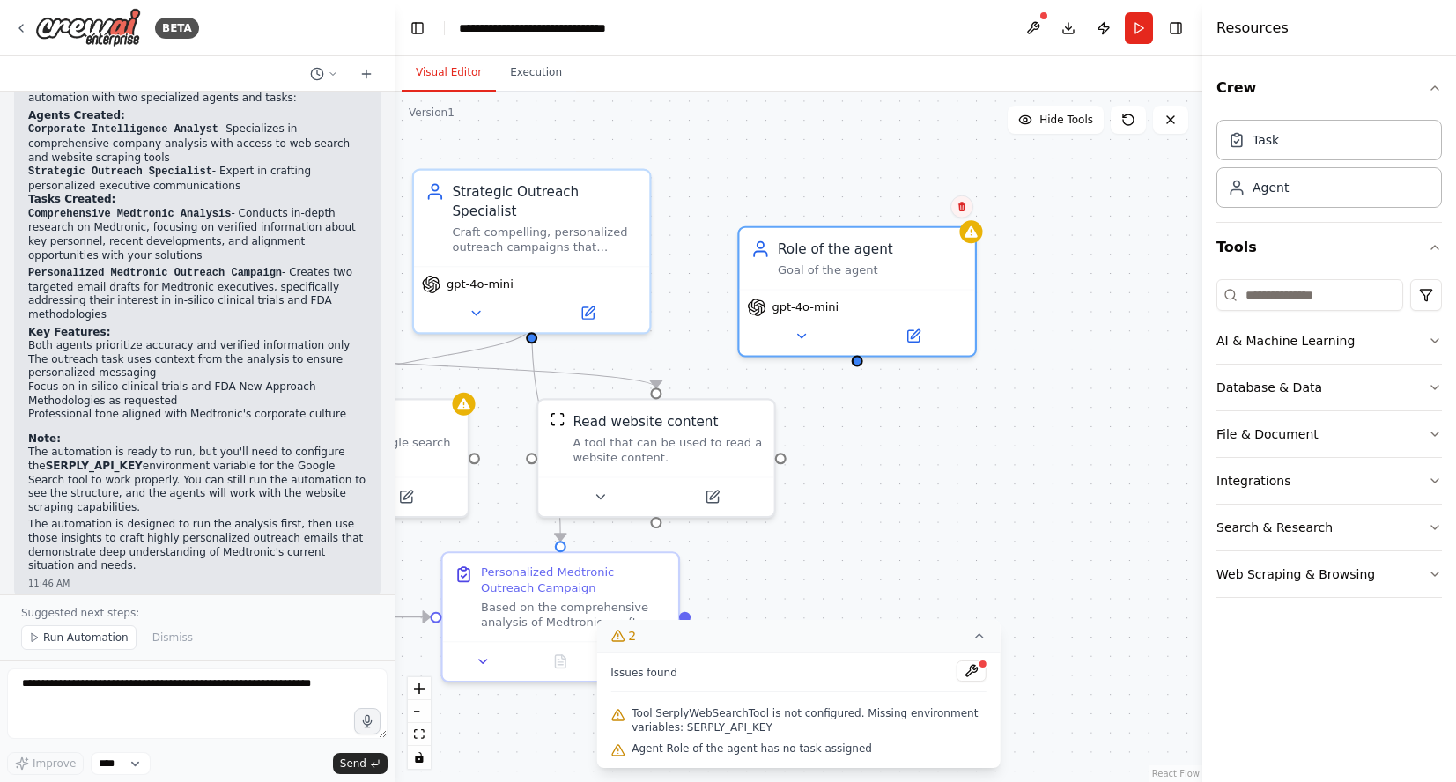
click at [965, 211] on icon at bounding box center [962, 207] width 11 height 11
click at [960, 210] on icon at bounding box center [962, 207] width 11 height 11
click at [963, 208] on icon at bounding box center [961, 207] width 7 height 10
click at [904, 208] on button "Confirm" at bounding box center [912, 206] width 63 height 21
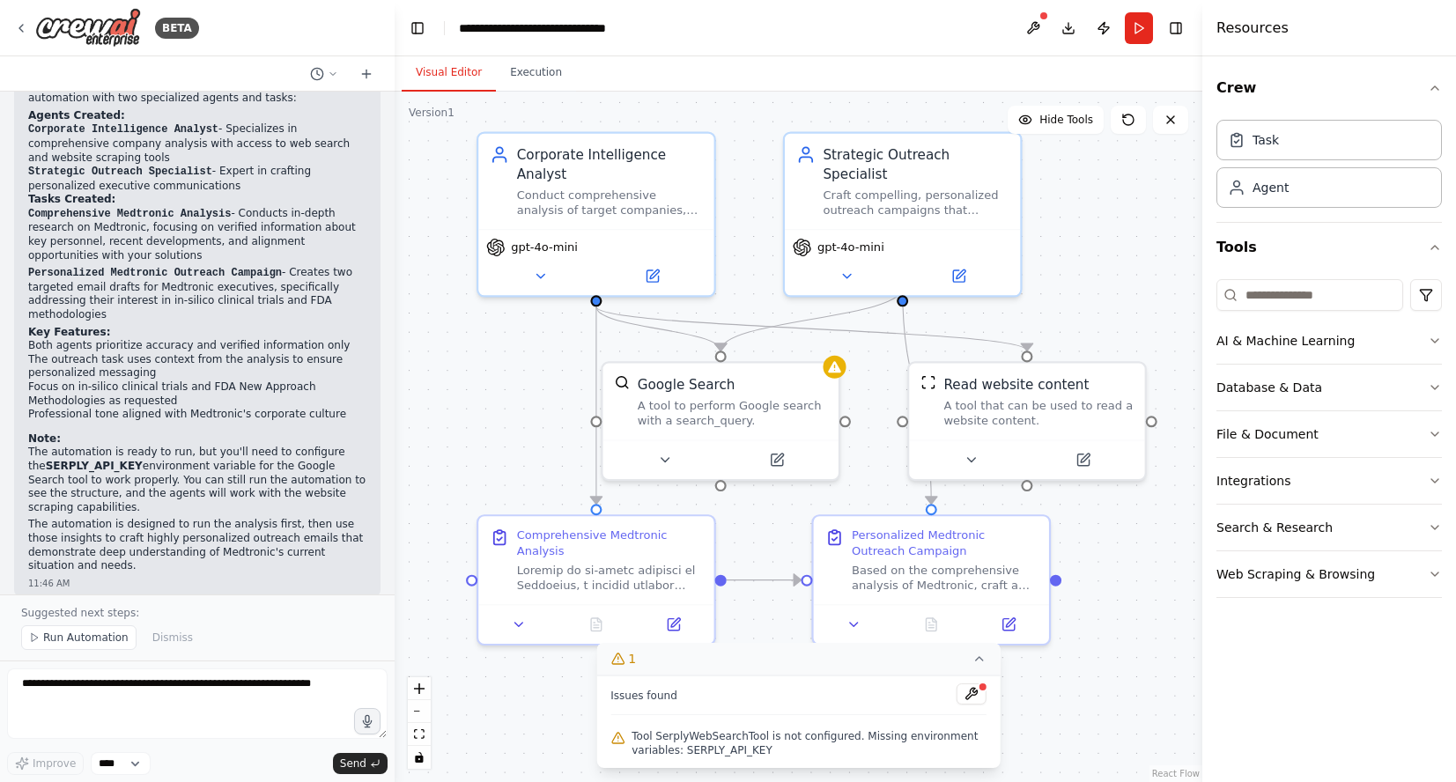
drag, startPoint x: 805, startPoint y: 233, endPoint x: 1176, endPoint y: 196, distance: 372.7
click at [1176, 196] on div ".deletable-edge-delete-btn { width: 20px; height: 20px; border: 0px solid #ffff…" at bounding box center [799, 437] width 808 height 691
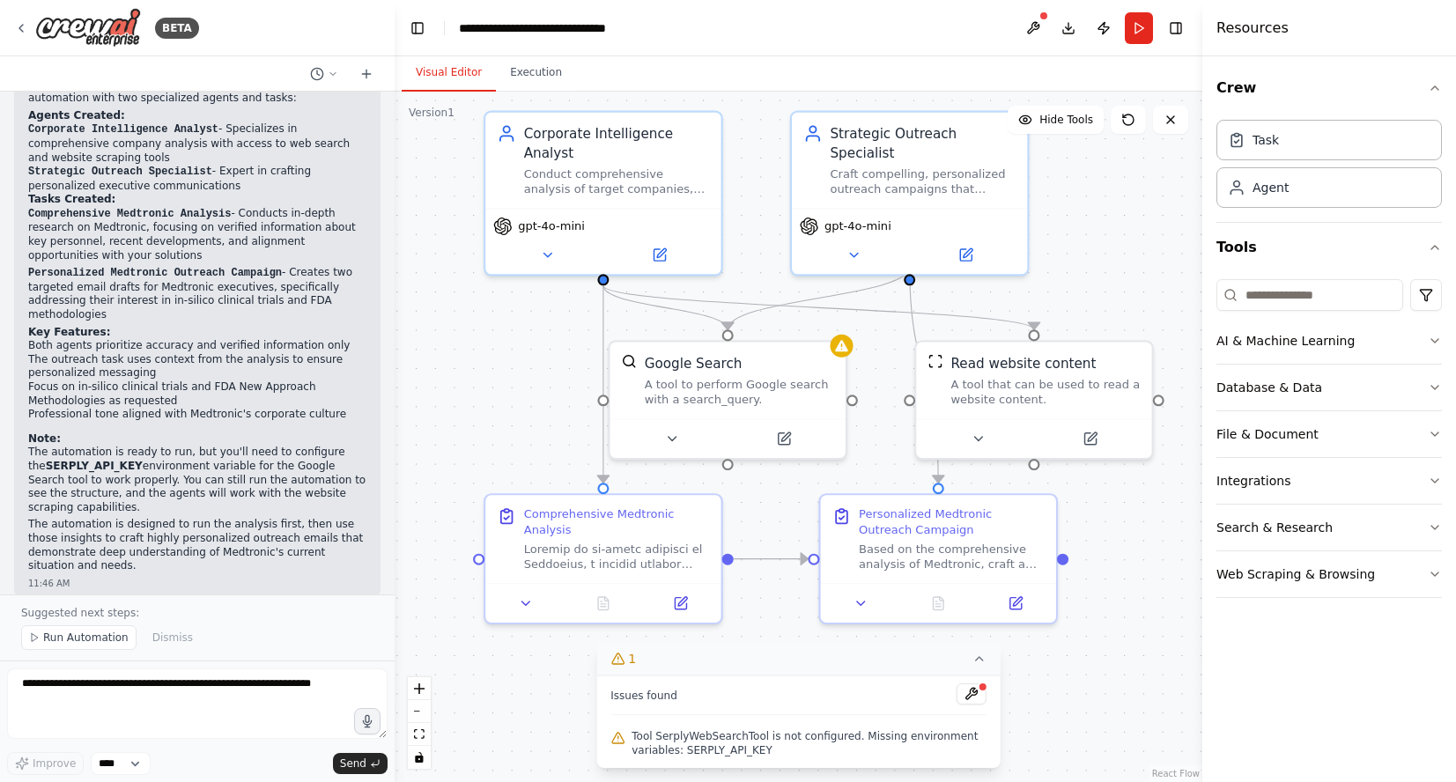
drag, startPoint x: 1125, startPoint y: 599, endPoint x: 1132, endPoint y: 578, distance: 22.3
click at [1132, 578] on div ".deletable-edge-delete-btn { width: 20px; height: 20px; border: 0px solid #ffff…" at bounding box center [799, 437] width 808 height 691
click at [970, 690] on button at bounding box center [972, 694] width 30 height 21
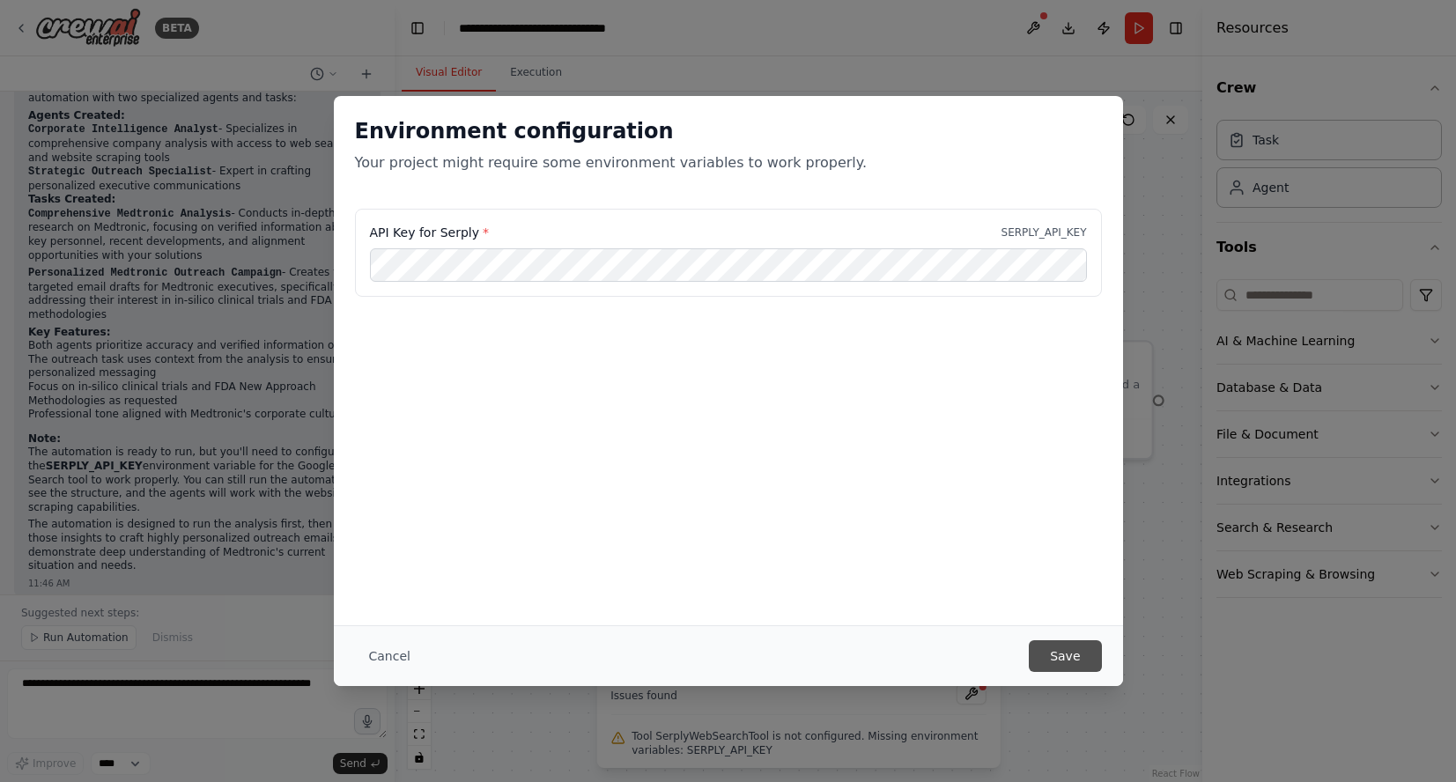
click at [1066, 653] on button "Save" at bounding box center [1065, 656] width 72 height 32
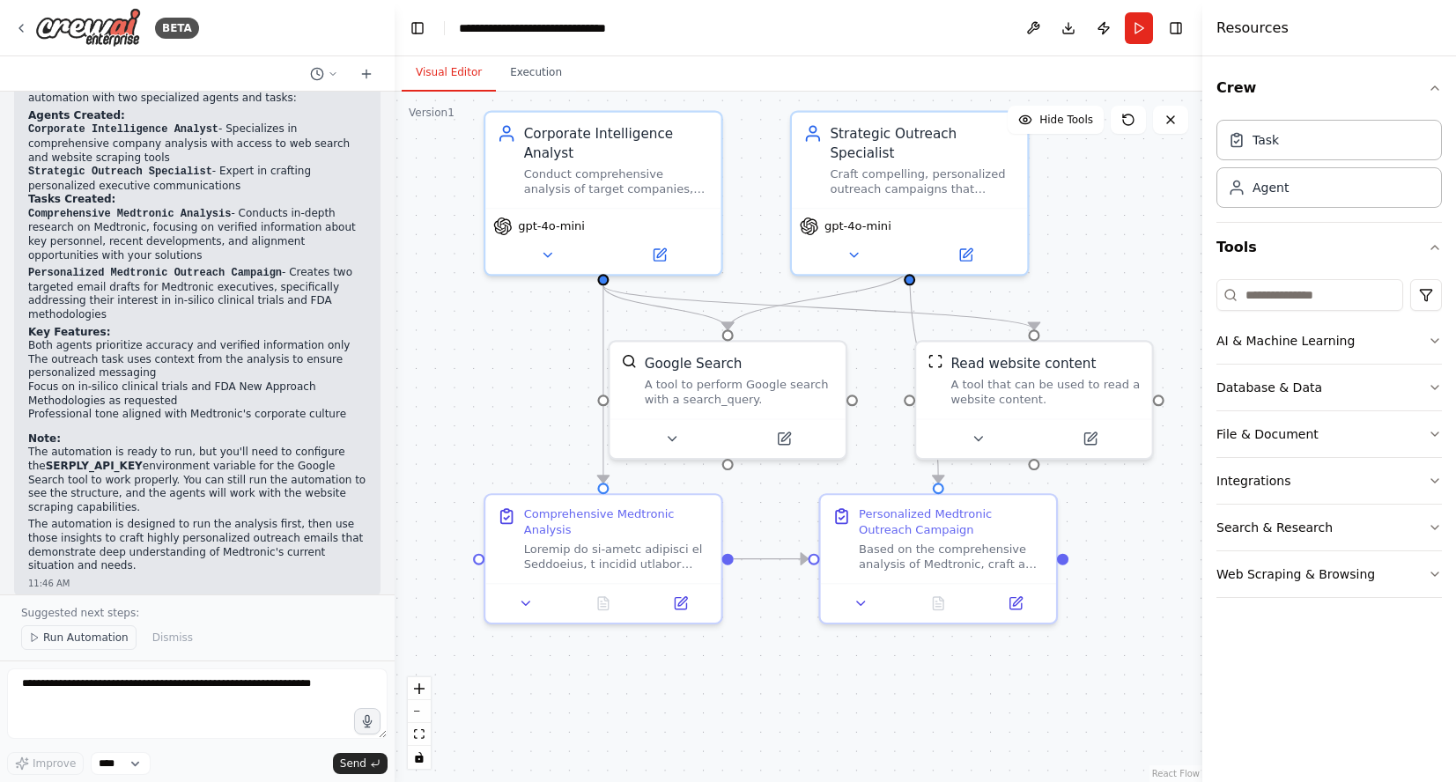
click at [84, 640] on span "Run Automation" at bounding box center [85, 638] width 85 height 14
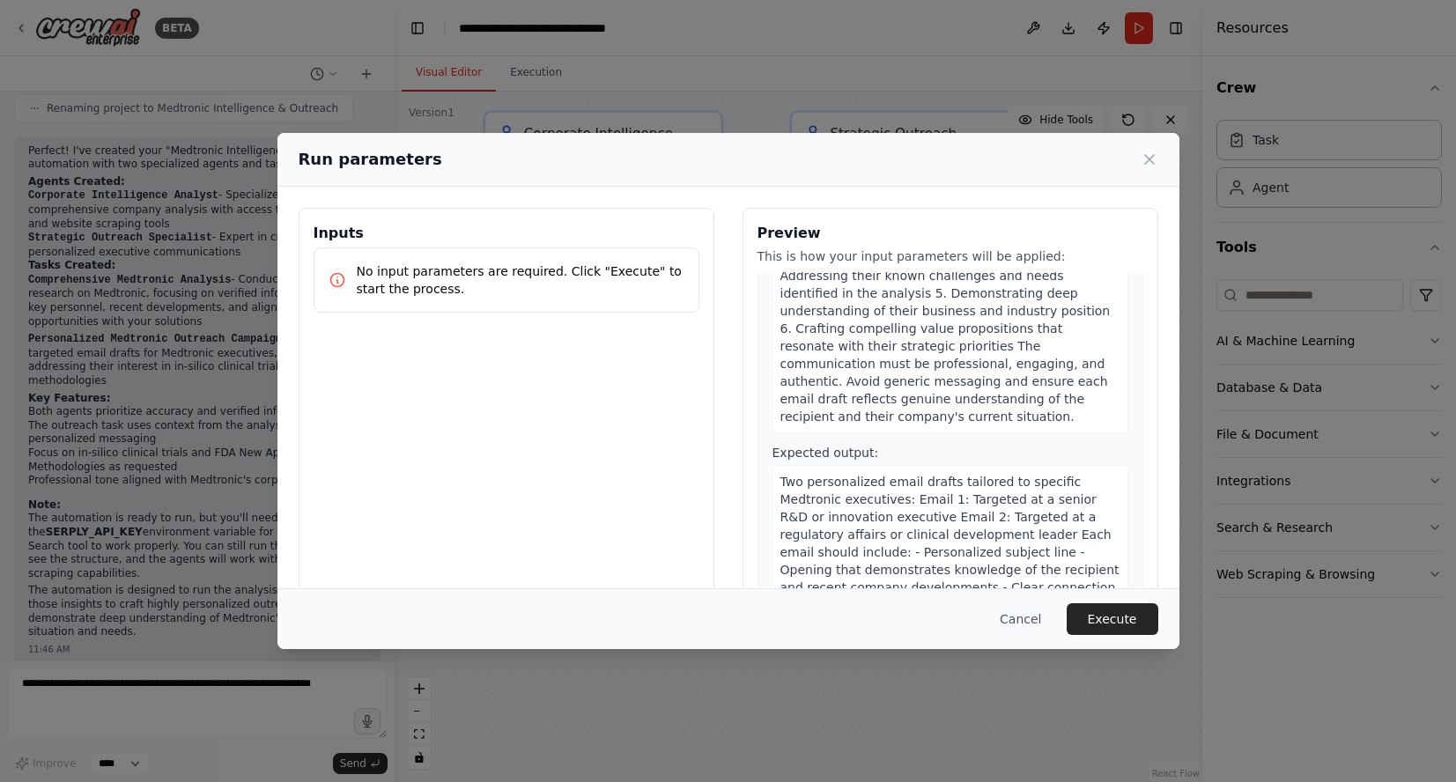
scroll to position [1078, 0]
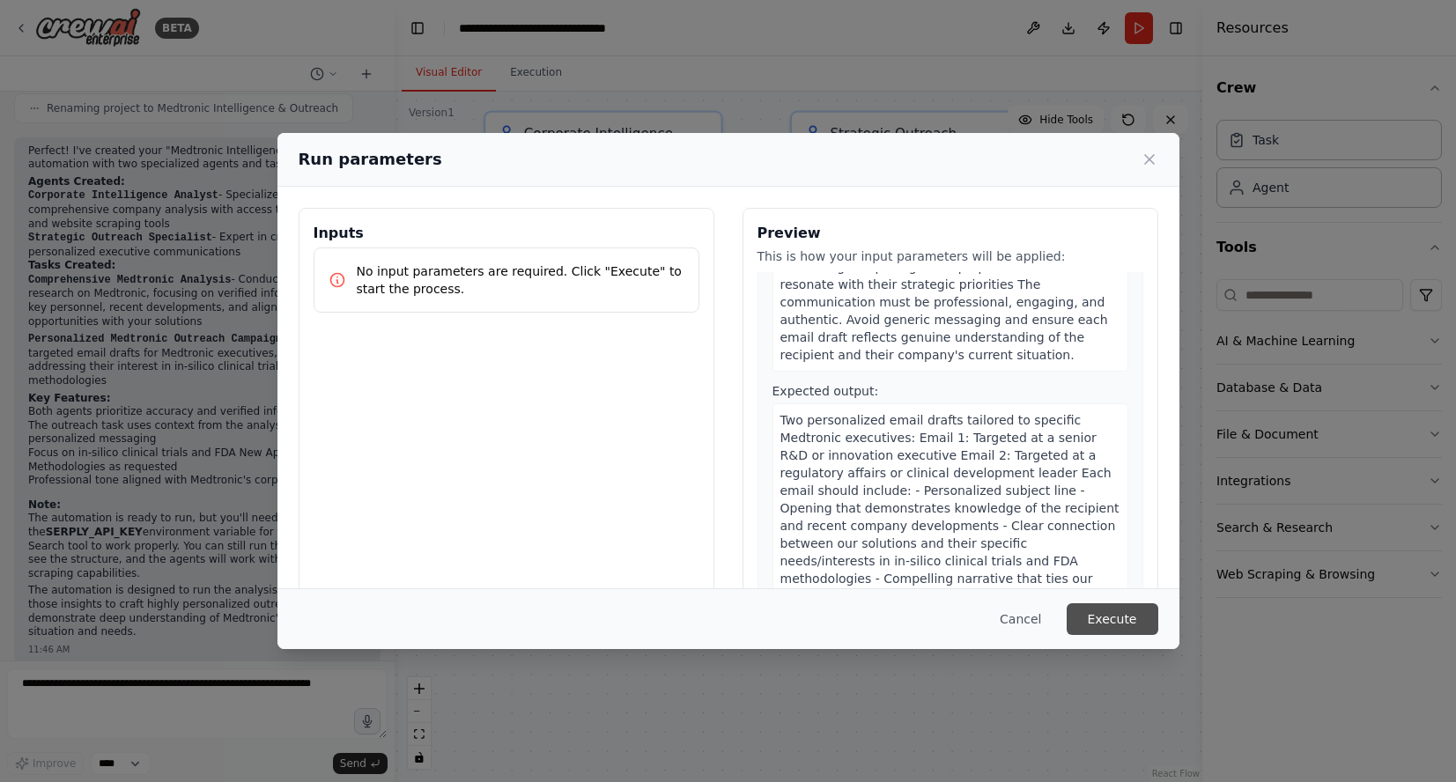
click at [1102, 615] on button "Execute" at bounding box center [1113, 619] width 92 height 32
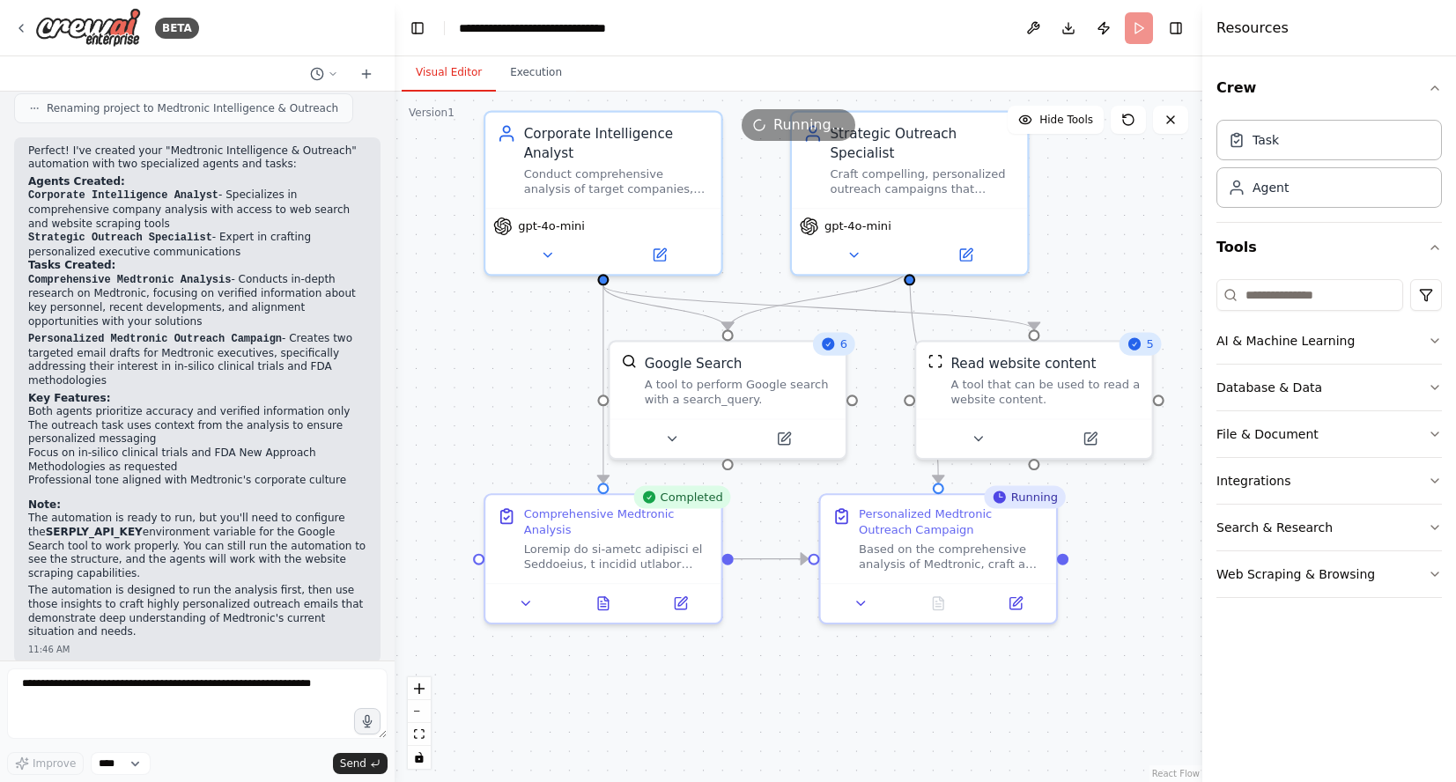
scroll to position [1496, 0]
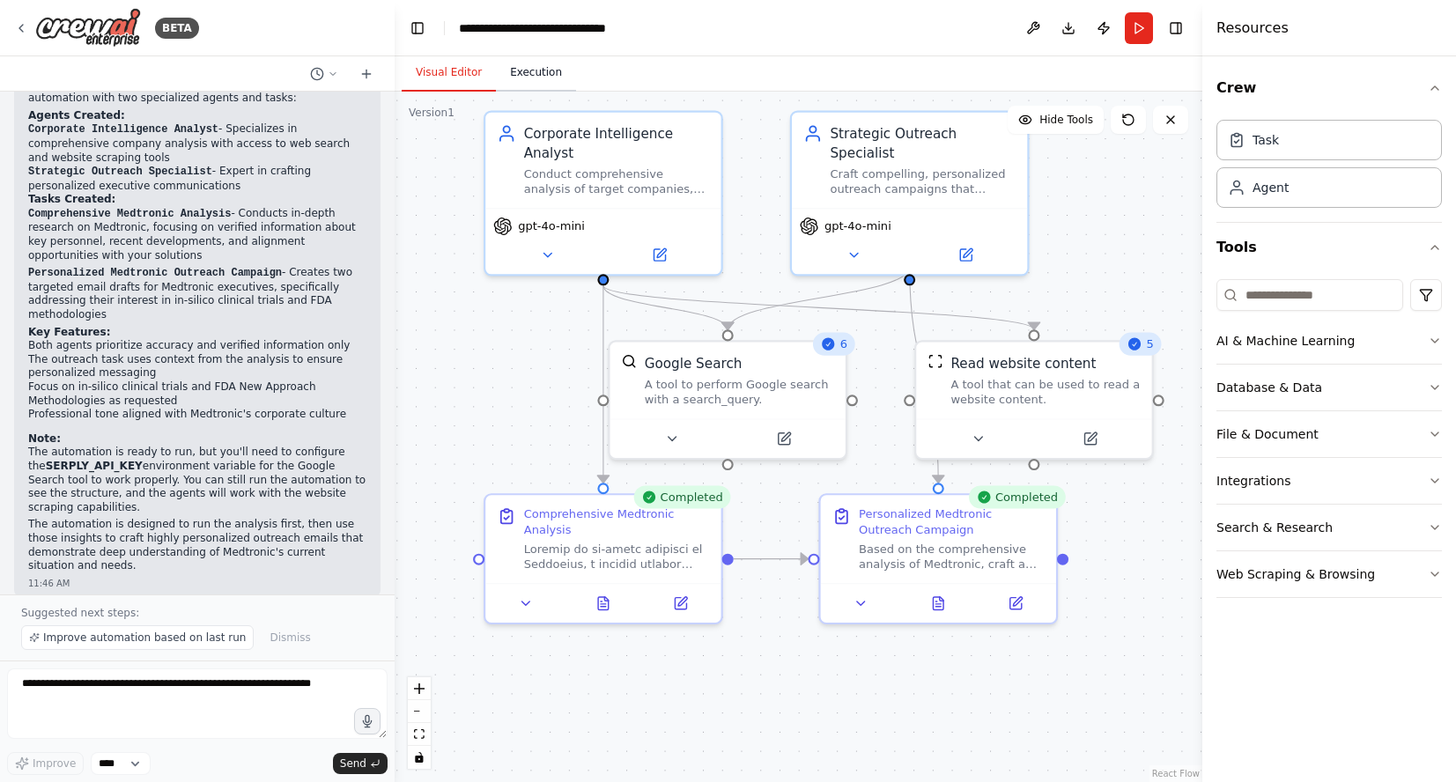
click at [534, 70] on button "Execution" at bounding box center [536, 73] width 80 height 37
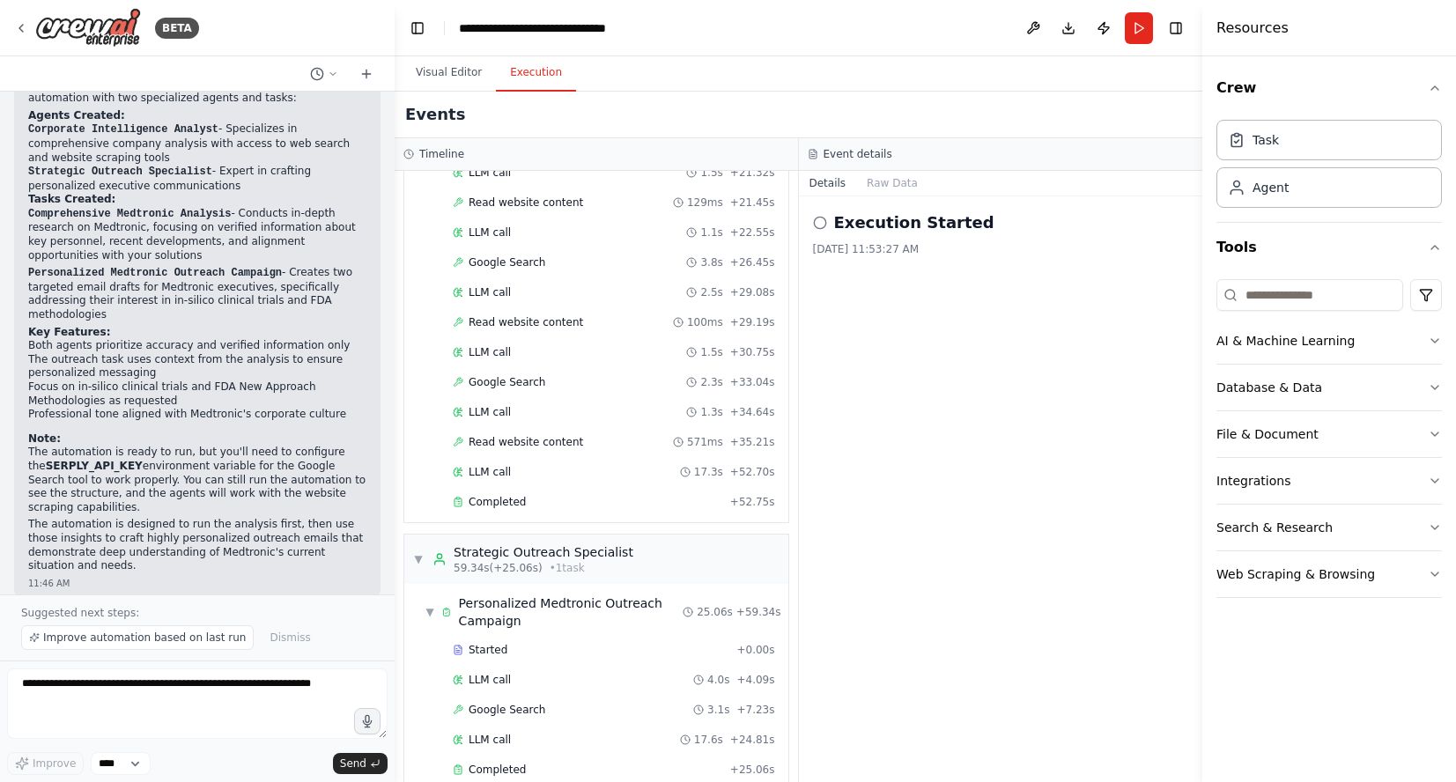
scroll to position [511, 0]
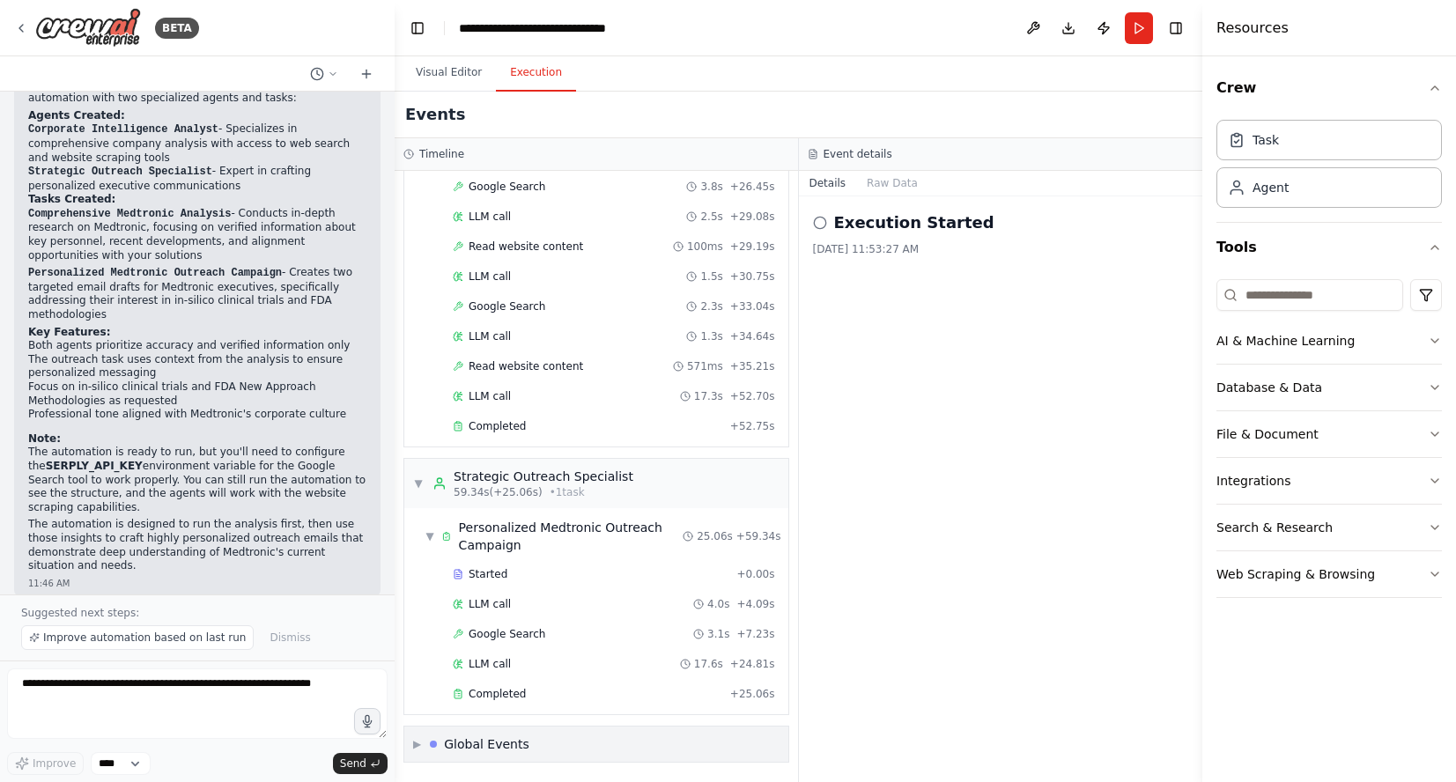
click at [416, 737] on span "▶" at bounding box center [417, 744] width 8 height 14
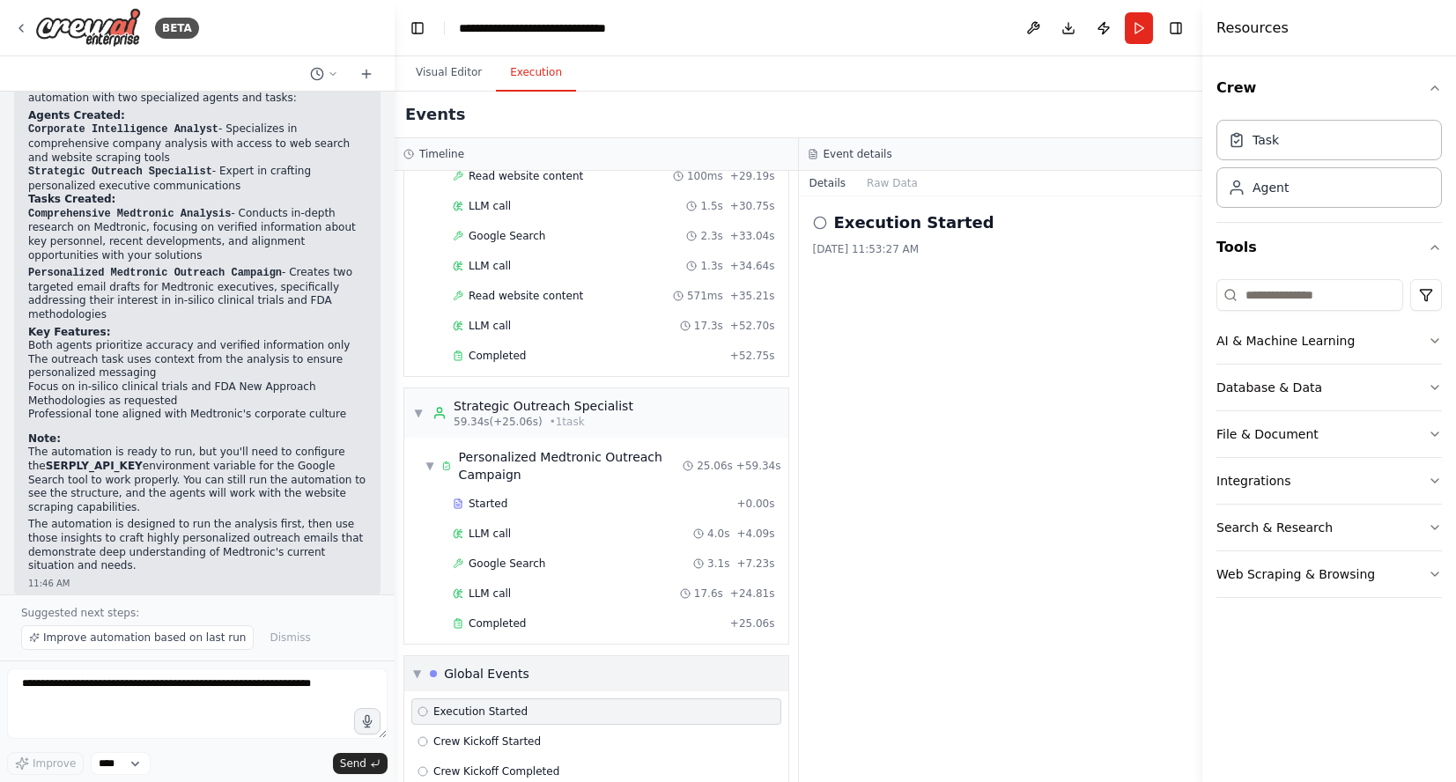
scroll to position [641, 0]
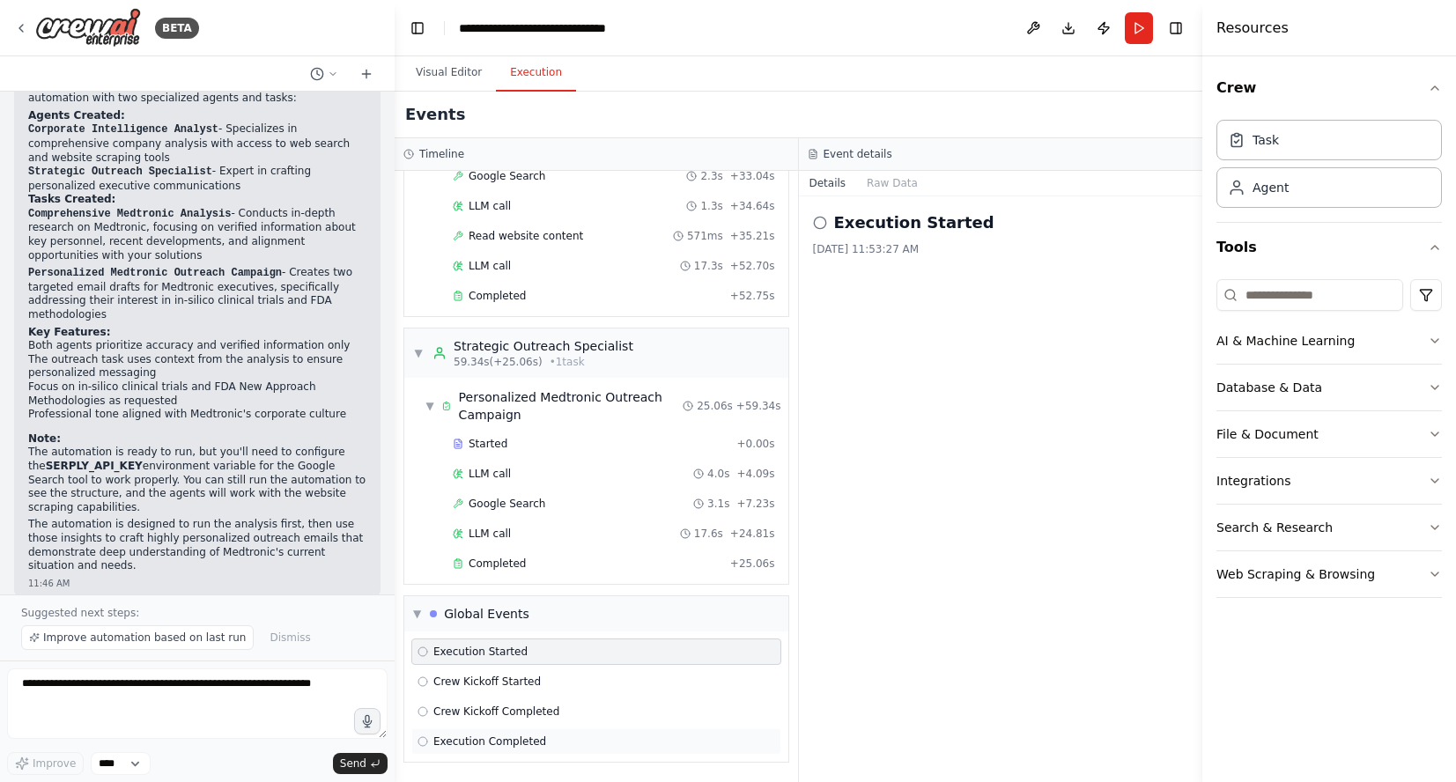
click at [499, 742] on span "Execution Completed" at bounding box center [489, 742] width 113 height 14
click at [884, 189] on button "Raw Data" at bounding box center [892, 183] width 72 height 25
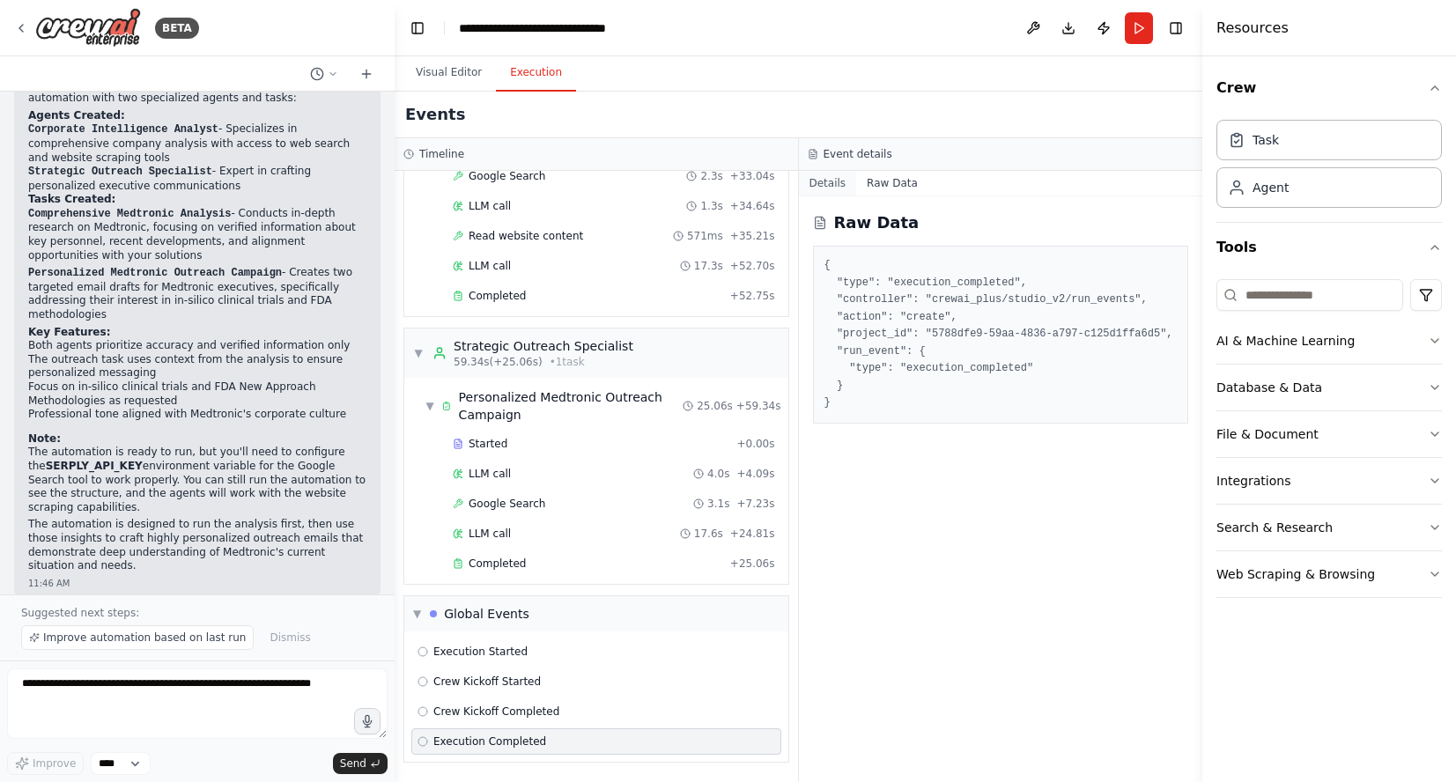
click at [831, 178] on button "Details" at bounding box center [828, 183] width 58 height 25
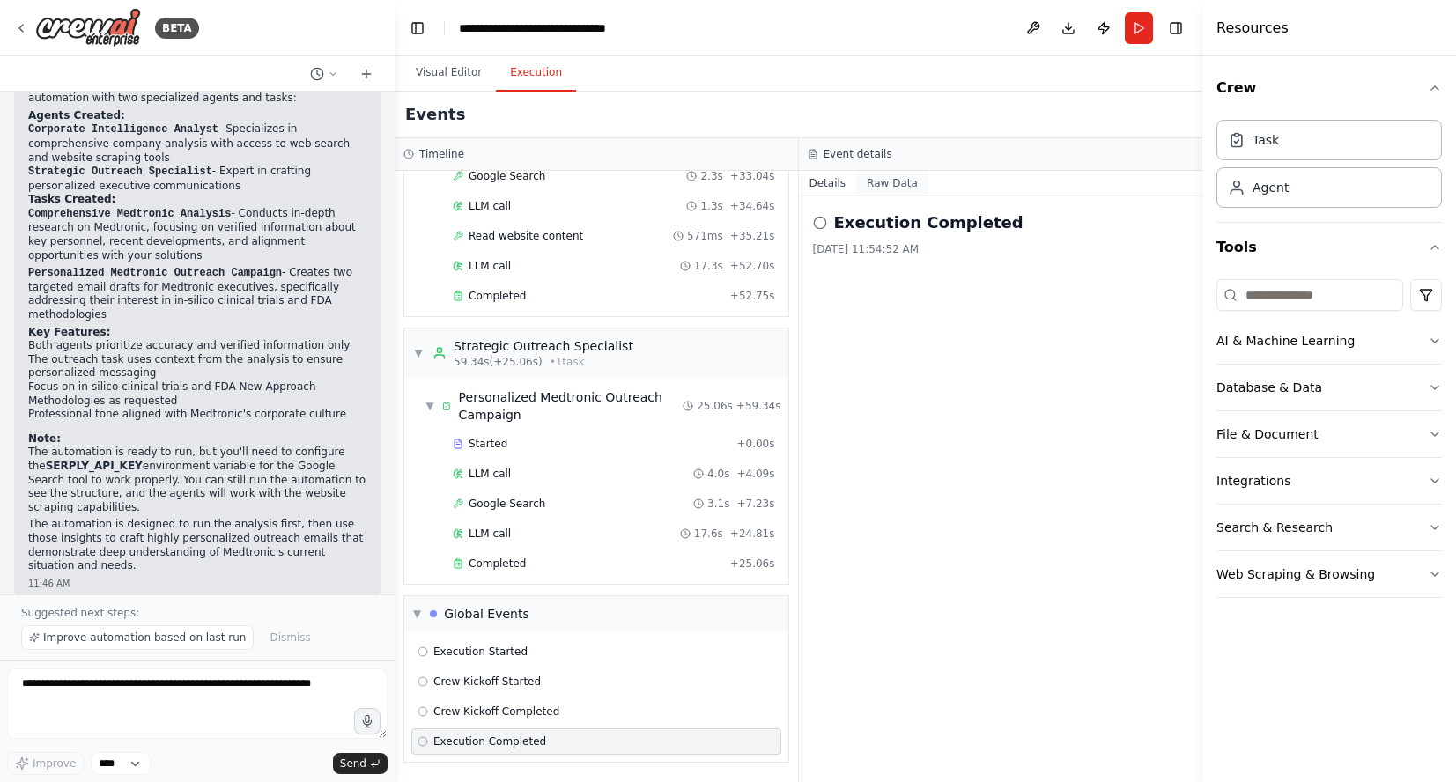
click at [893, 181] on button "Raw Data" at bounding box center [892, 183] width 72 height 25
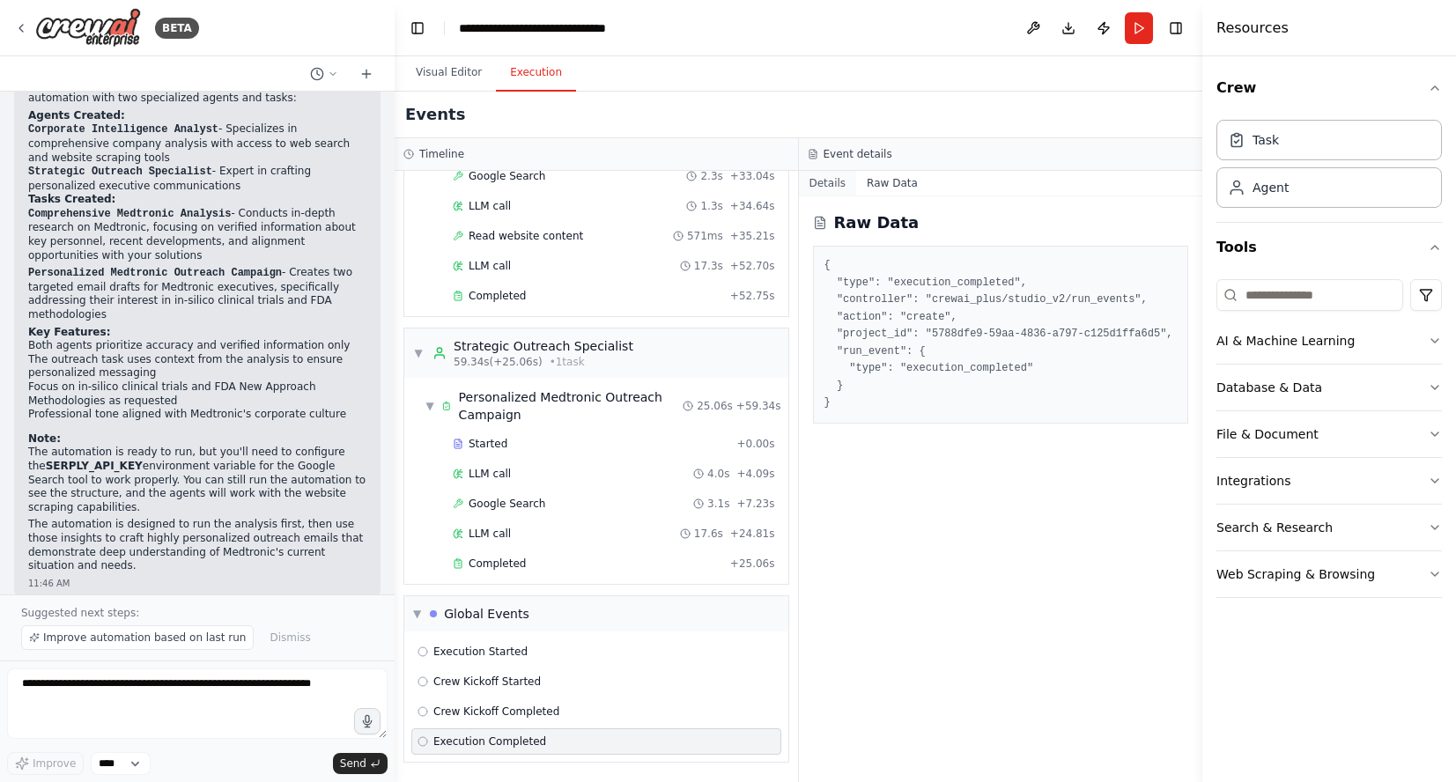
click at [820, 178] on button "Details" at bounding box center [828, 183] width 58 height 25
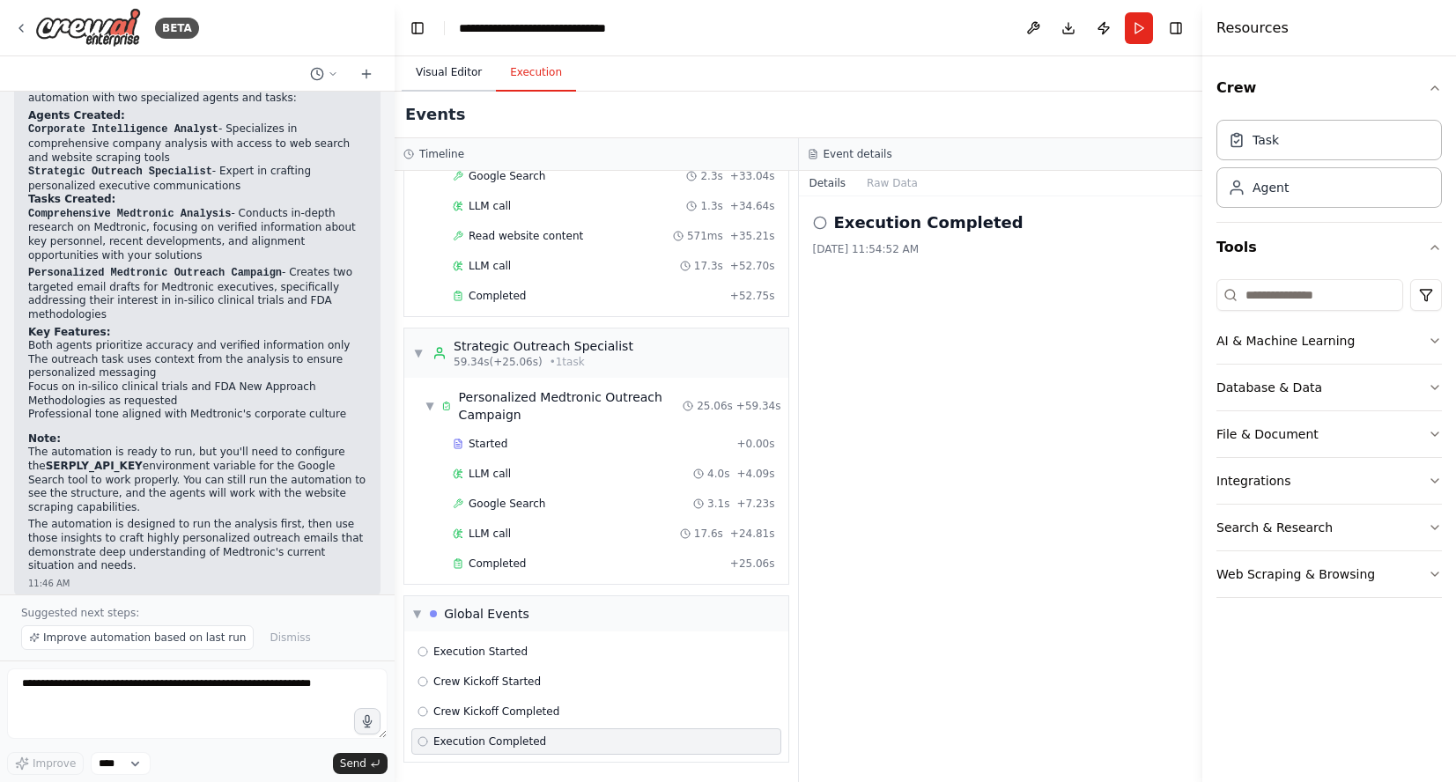
click at [446, 78] on button "Visual Editor" at bounding box center [449, 73] width 94 height 37
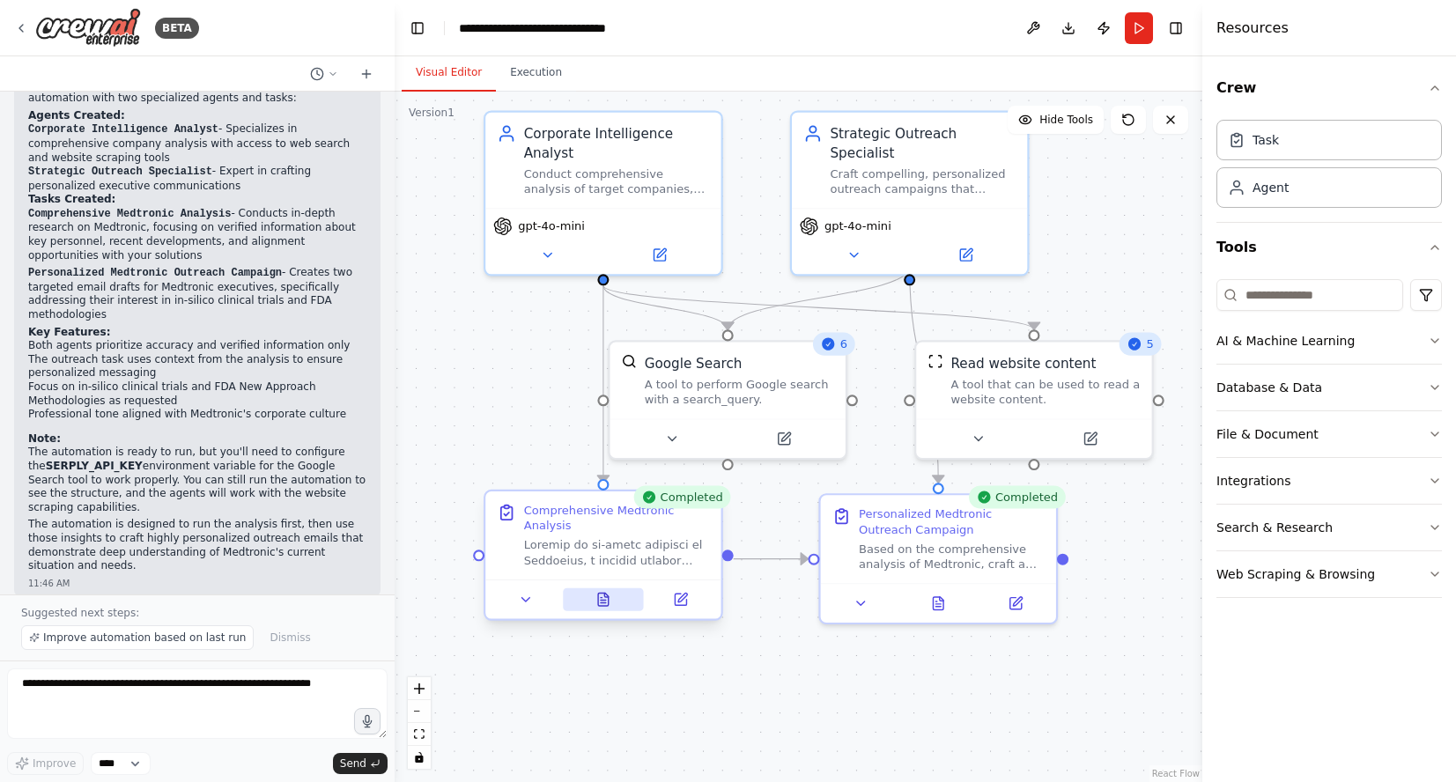
click at [602, 603] on icon at bounding box center [603, 603] width 5 height 0
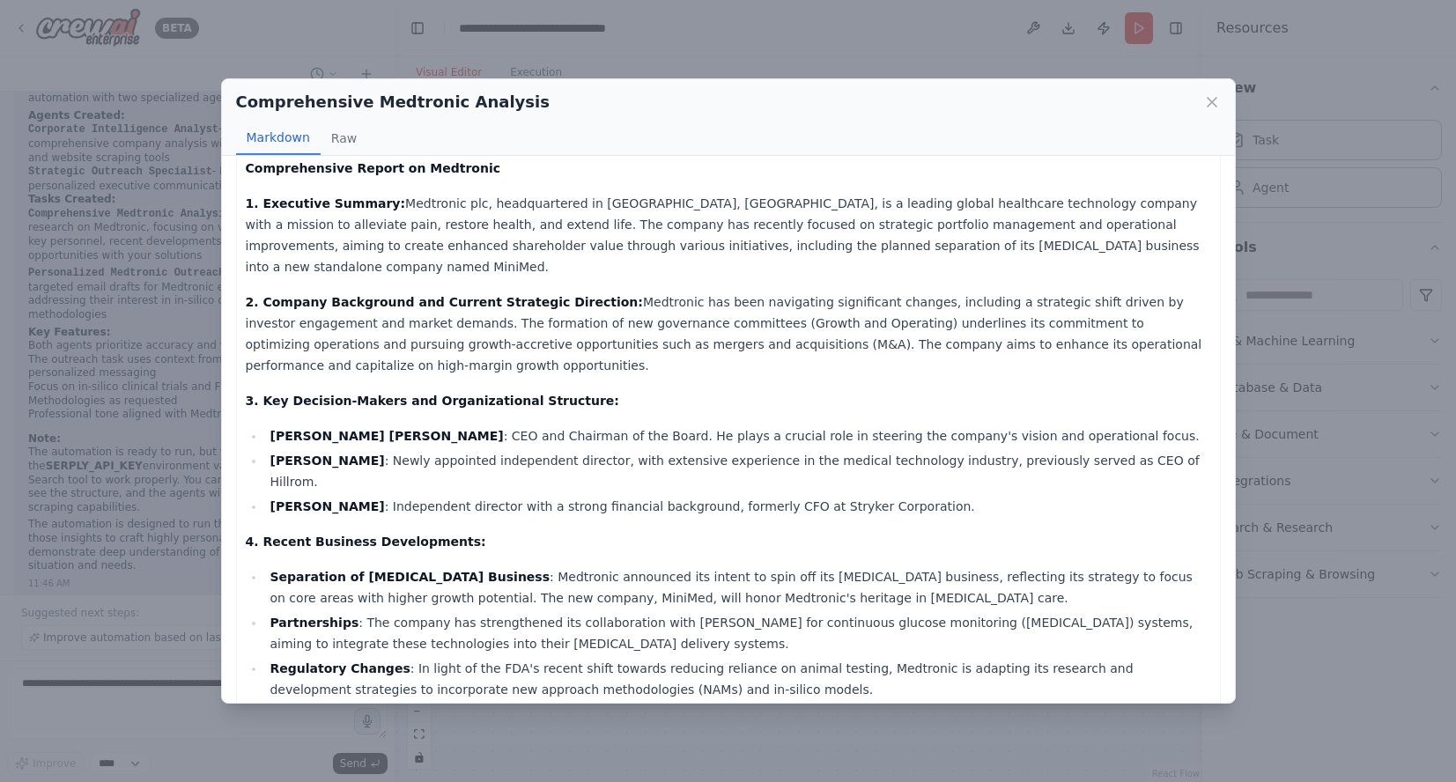
scroll to position [26, 0]
